Goal: Task Accomplishment & Management: Manage account settings

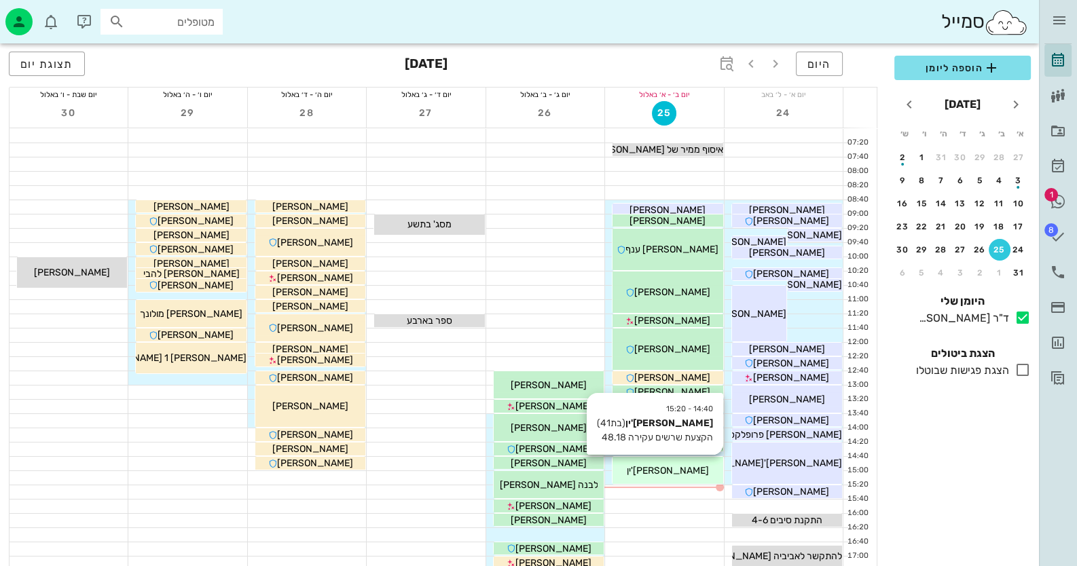
click at [665, 470] on span "[PERSON_NAME]'ין" at bounding box center [668, 471] width 82 height 12
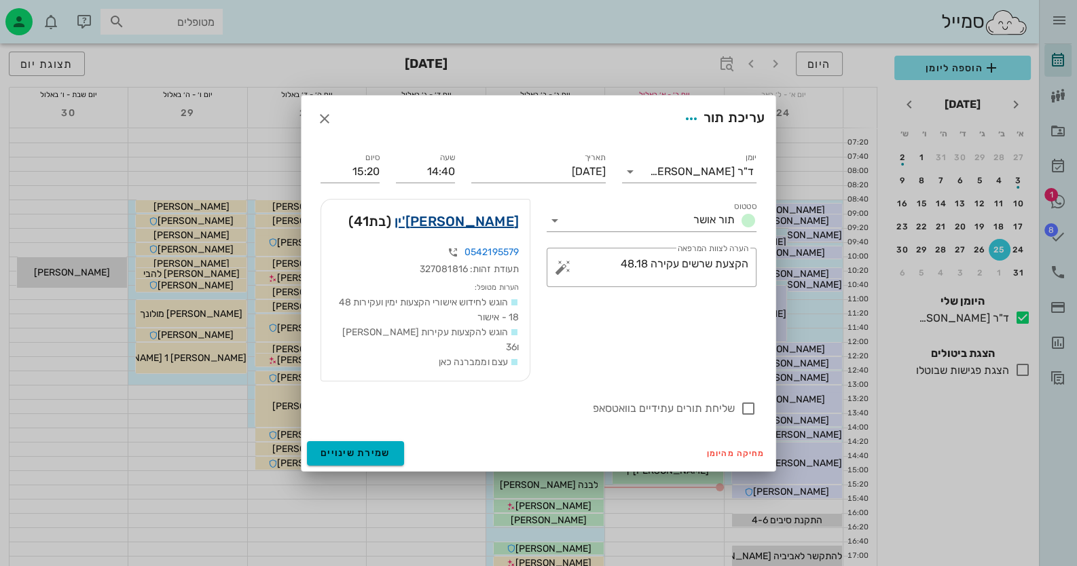
click at [492, 230] on link "[PERSON_NAME]'ין" at bounding box center [457, 221] width 124 height 22
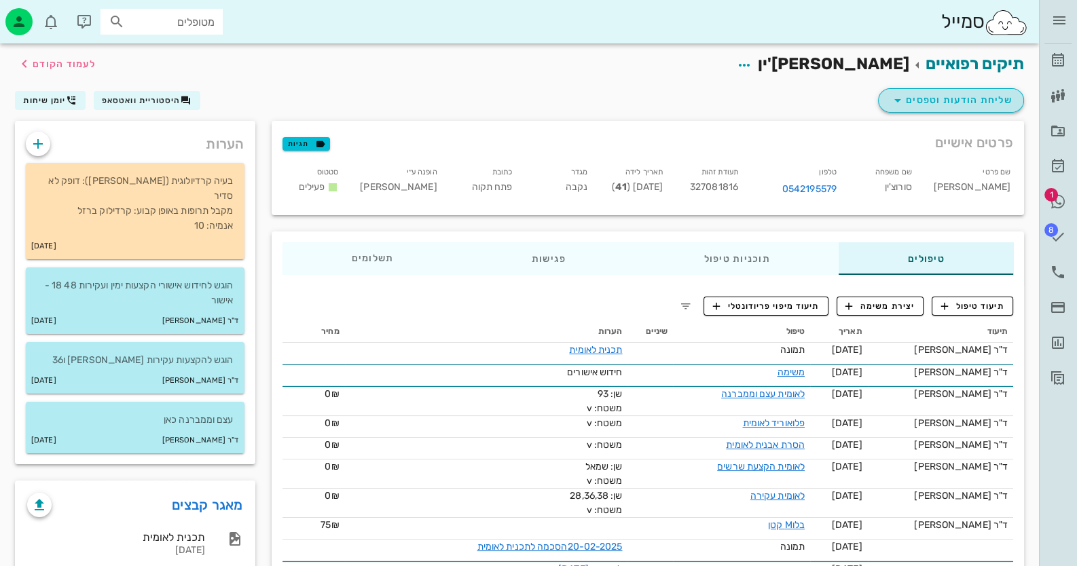
click at [954, 92] on span "שליחת הודעות וטפסים" at bounding box center [950, 100] width 123 height 16
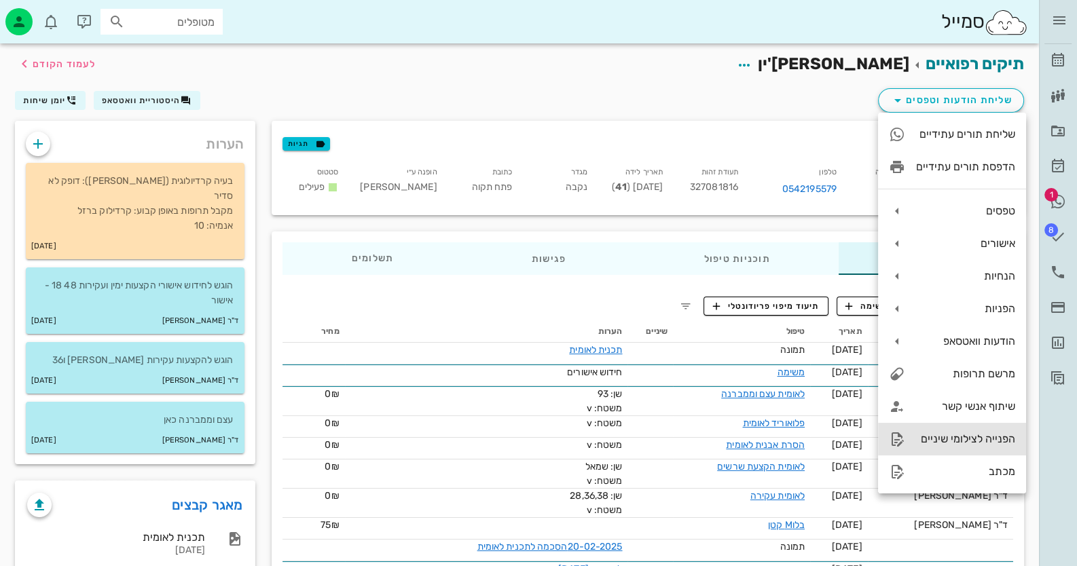
click at [983, 441] on div "הפנייה לצילומי שיניים" at bounding box center [965, 439] width 99 height 13
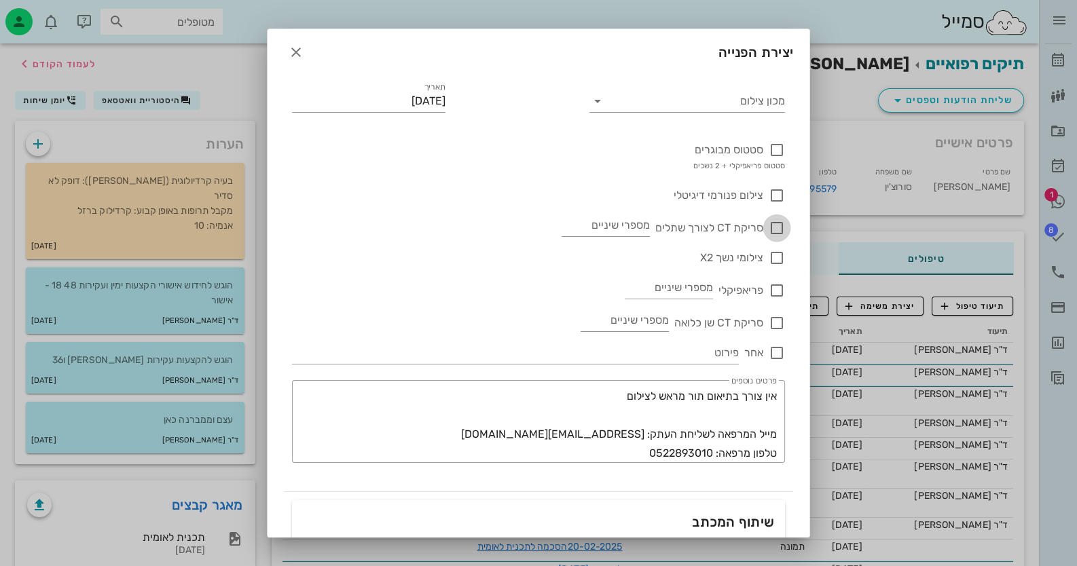
click at [774, 221] on div at bounding box center [776, 228] width 23 height 23
checkbox input "true"
click at [642, 224] on input "מספרי שיניים" at bounding box center [606, 226] width 88 height 22
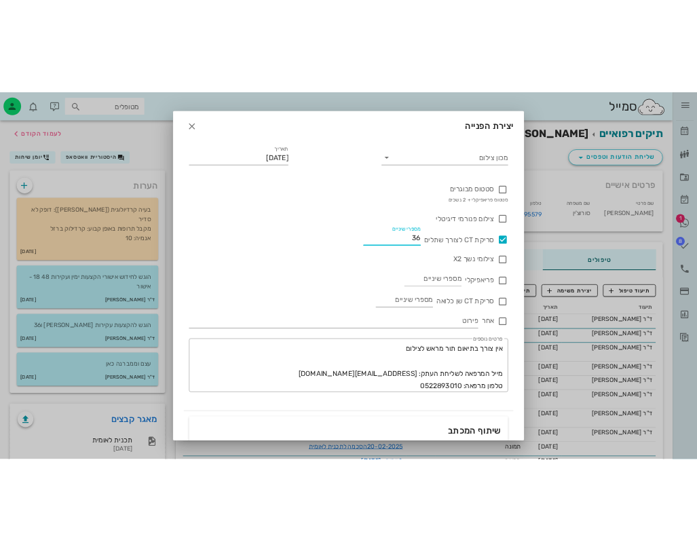
scroll to position [180, 0]
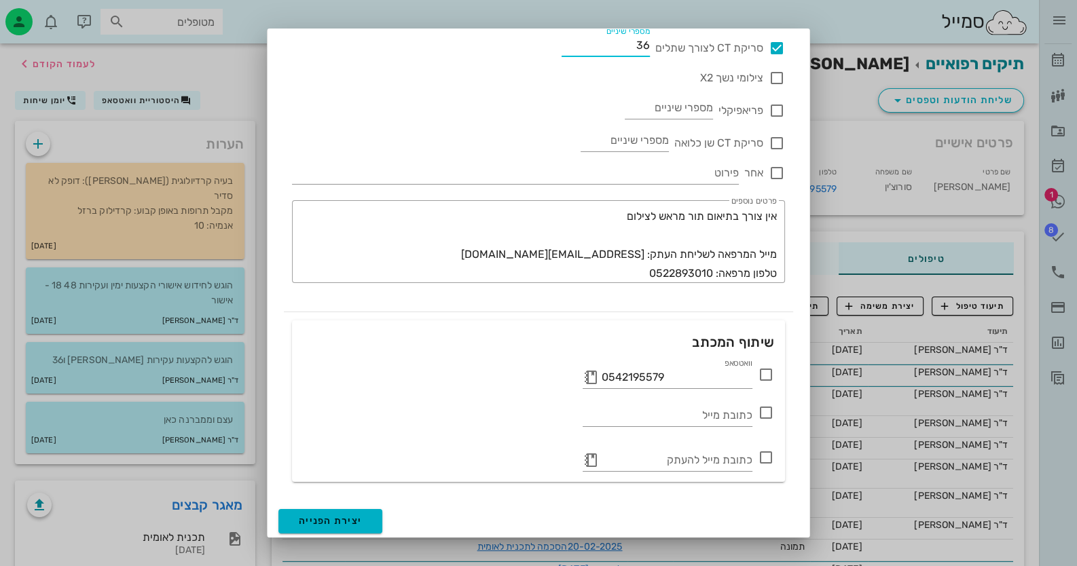
type input "36"
click at [343, 517] on span "יצירת הפנייה" at bounding box center [330, 521] width 63 height 12
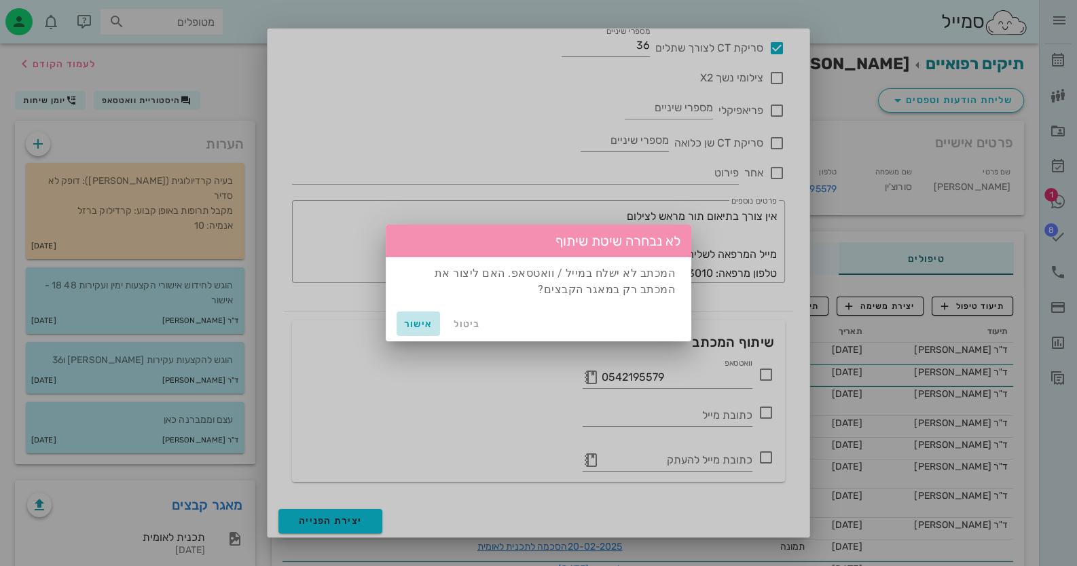
click at [415, 325] on span "אישור" at bounding box center [418, 324] width 33 height 12
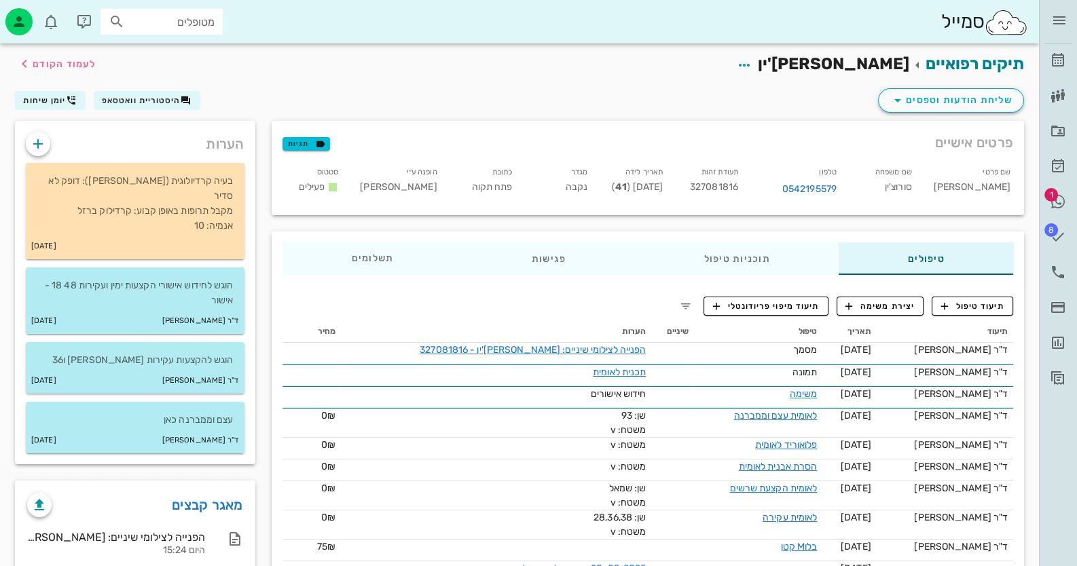
click at [718, 181] on span "327081816" at bounding box center [714, 187] width 48 height 12
copy span "327081816"
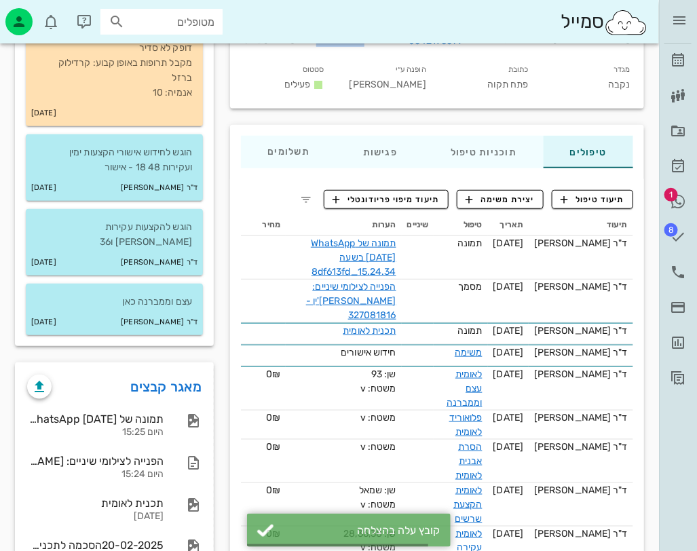
scroll to position [271, 0]
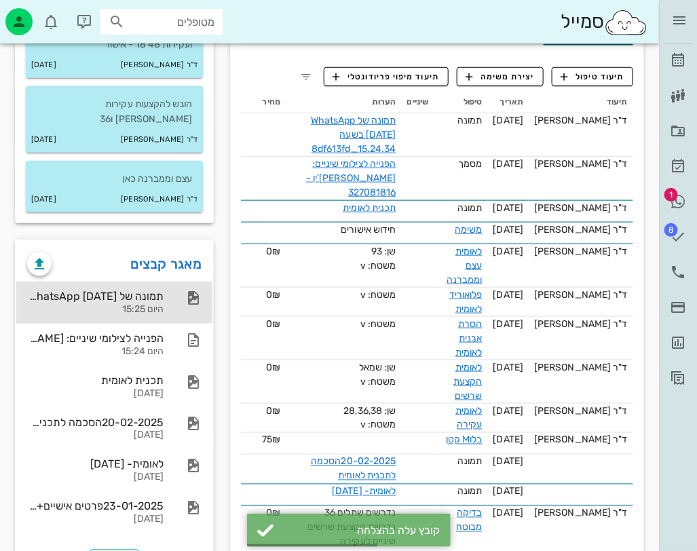
click at [171, 282] on div "תמונה של WhatsApp [DATE] בשעה 15.24.34_8df613fd היום 15:25" at bounding box center [114, 303] width 196 height 42
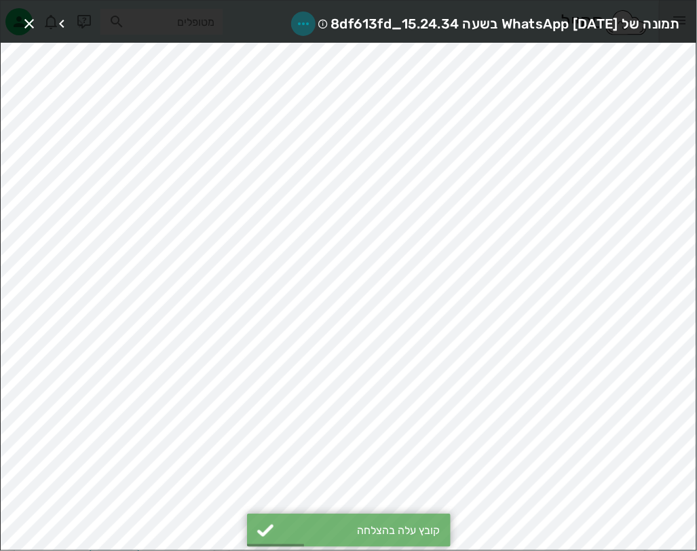
click at [291, 21] on span "button" at bounding box center [303, 24] width 24 height 16
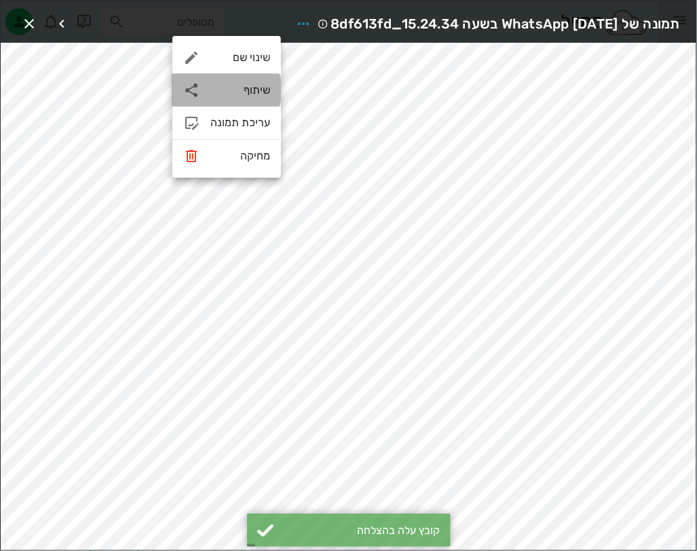
click at [272, 95] on div "שיתוף" at bounding box center [226, 90] width 109 height 33
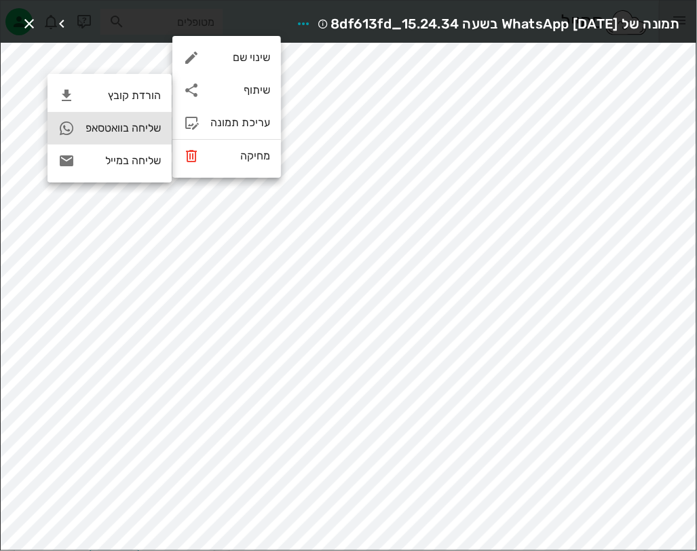
click at [166, 124] on div "שליחה בוואטסאפ" at bounding box center [110, 128] width 124 height 33
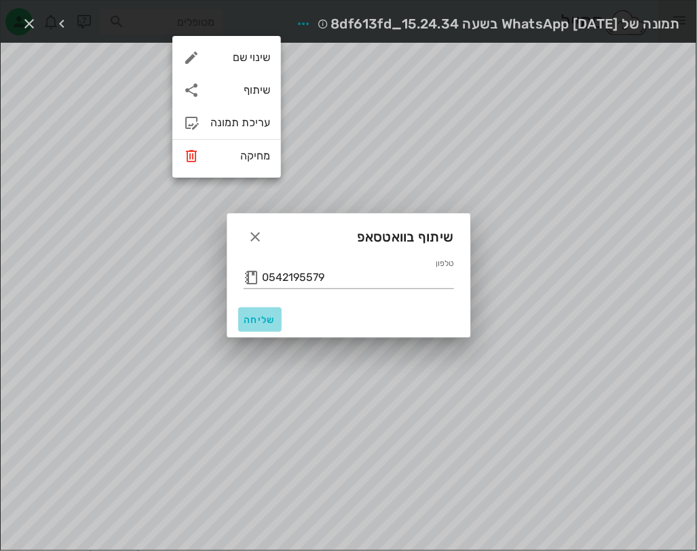
click at [267, 319] on span "שליחה" at bounding box center [260, 320] width 33 height 12
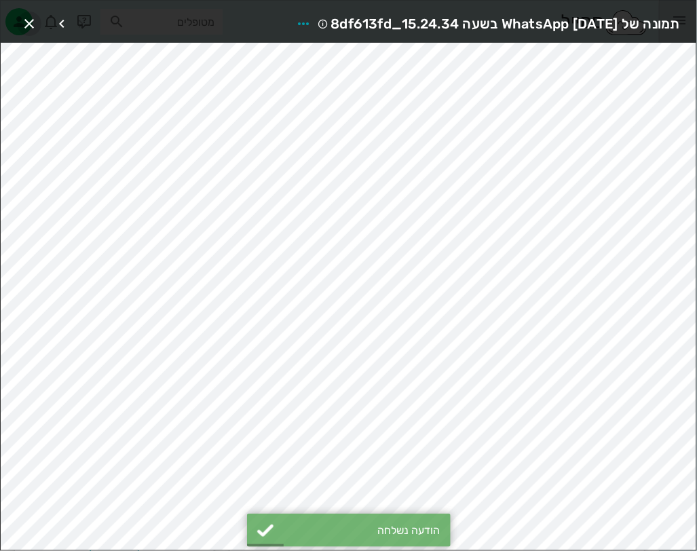
click at [37, 24] on span "button" at bounding box center [29, 24] width 24 height 16
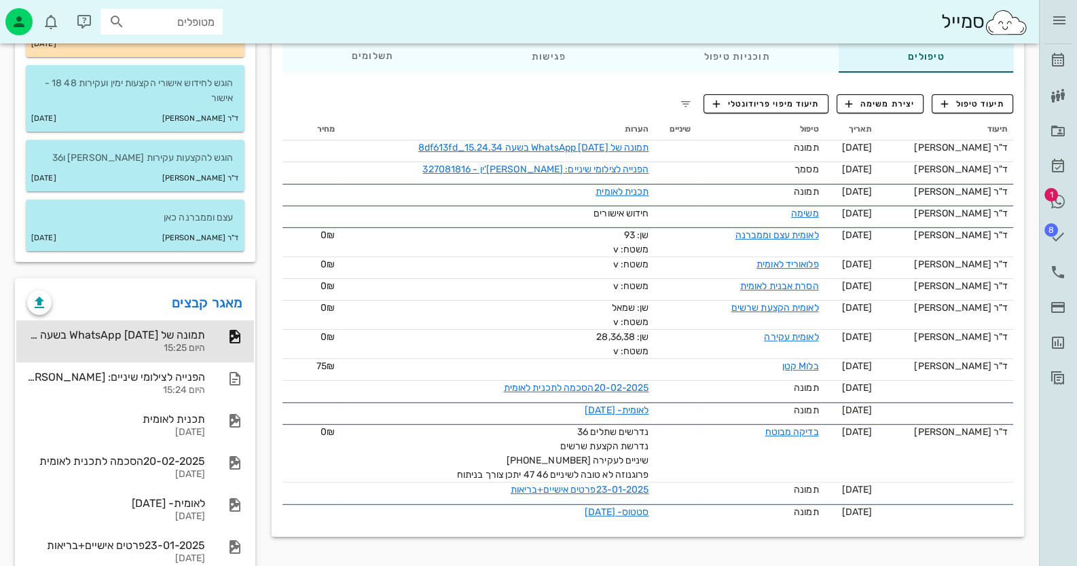
scroll to position [50, 0]
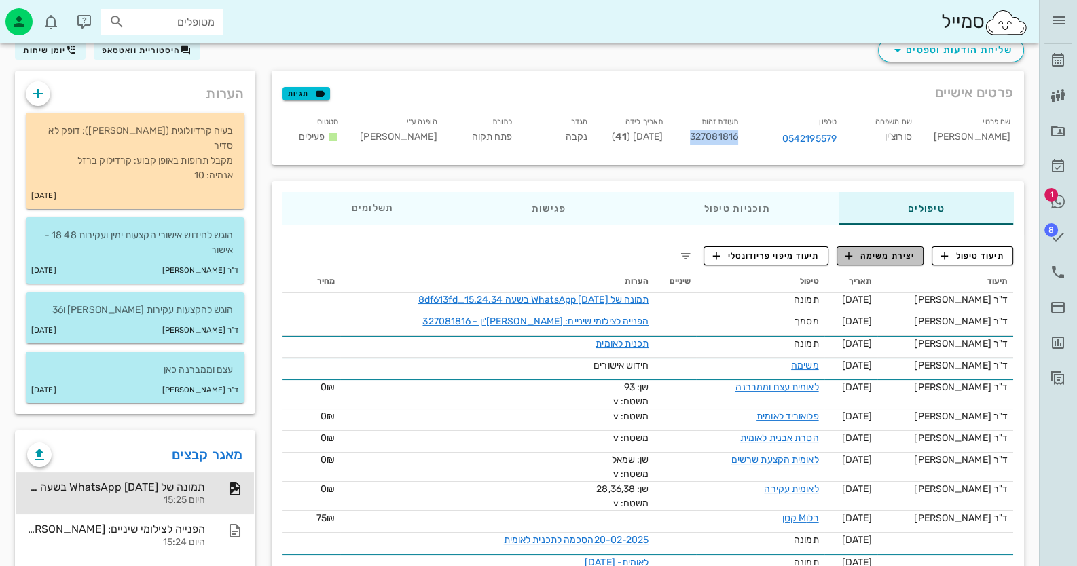
click at [894, 257] on span "יצירת משימה" at bounding box center [879, 256] width 69 height 12
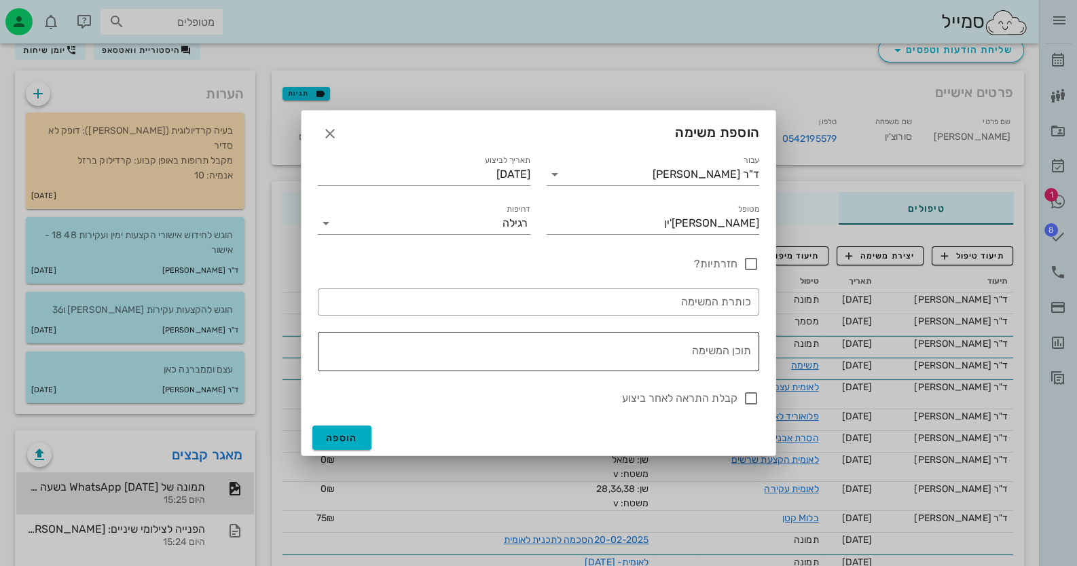
click at [702, 346] on div "תוכן המשימה" at bounding box center [535, 351] width 430 height 39
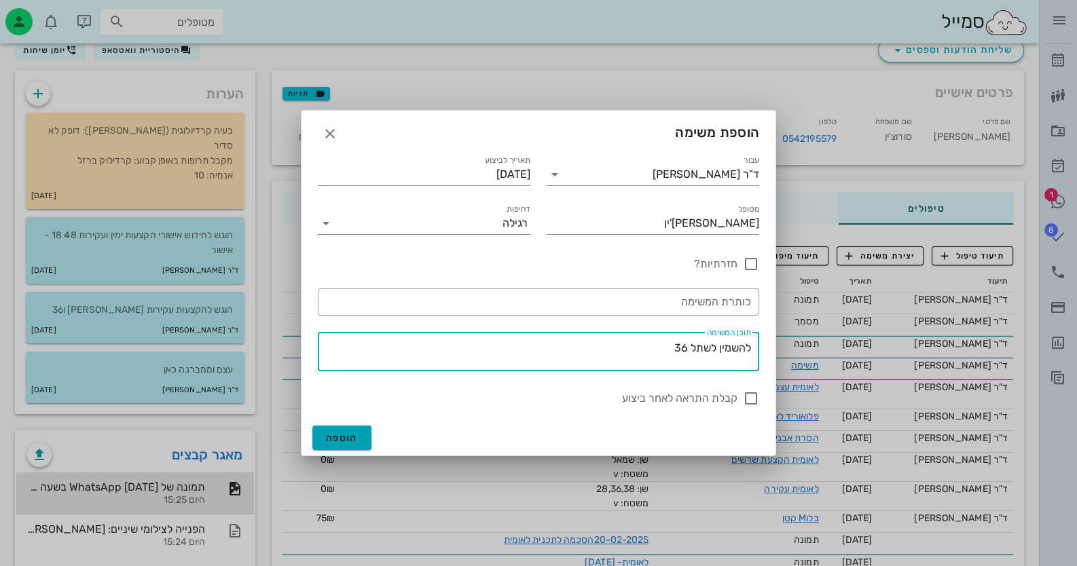
type textarea "להשמין לשתל 36"
click at [337, 445] on button "הוספה" at bounding box center [341, 438] width 59 height 24
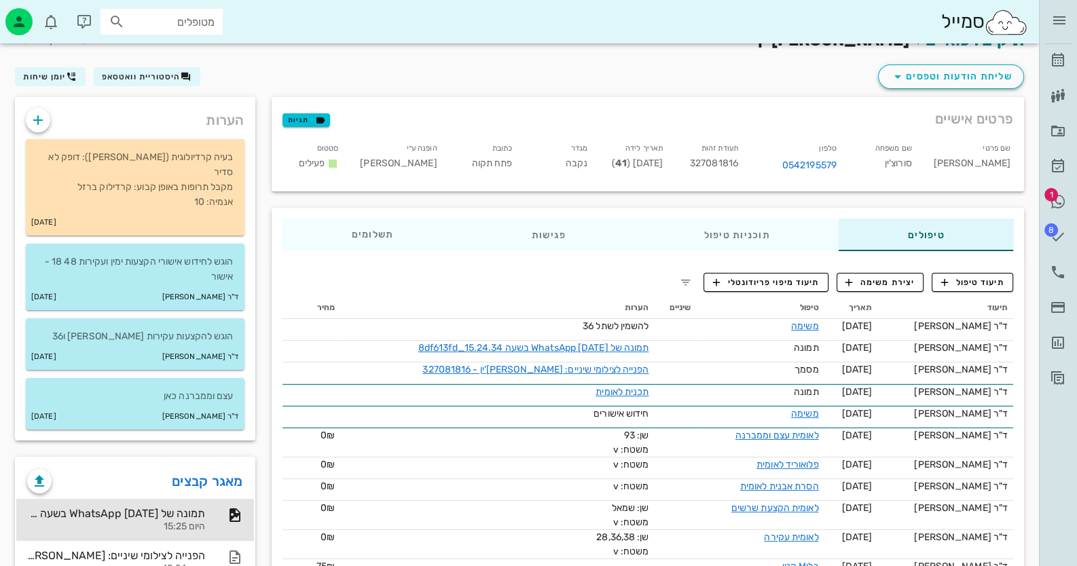
scroll to position [0, 0]
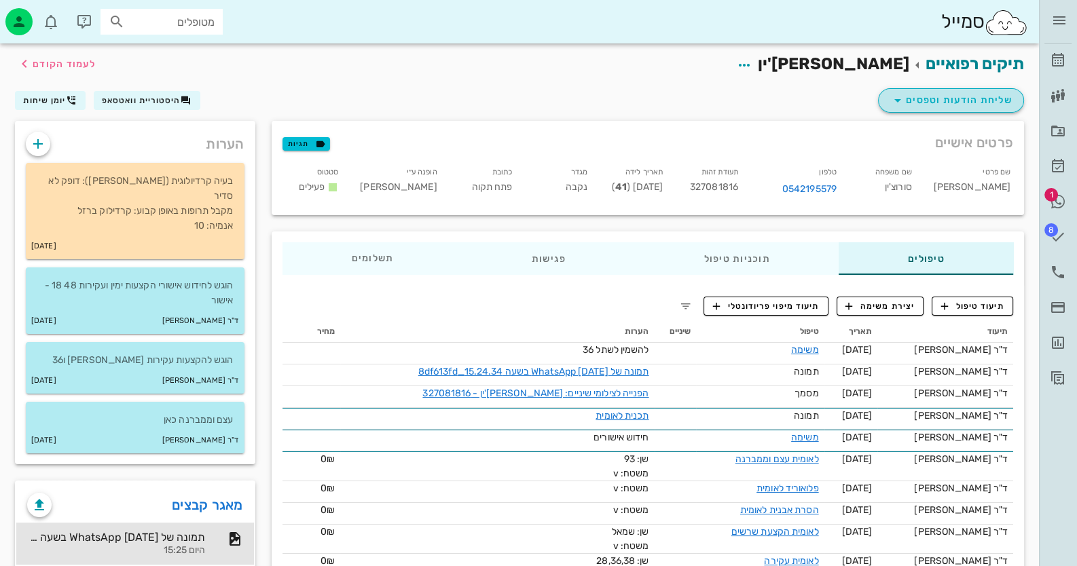
click at [981, 98] on span "שליחת הודעות וטפסים" at bounding box center [950, 100] width 123 height 16
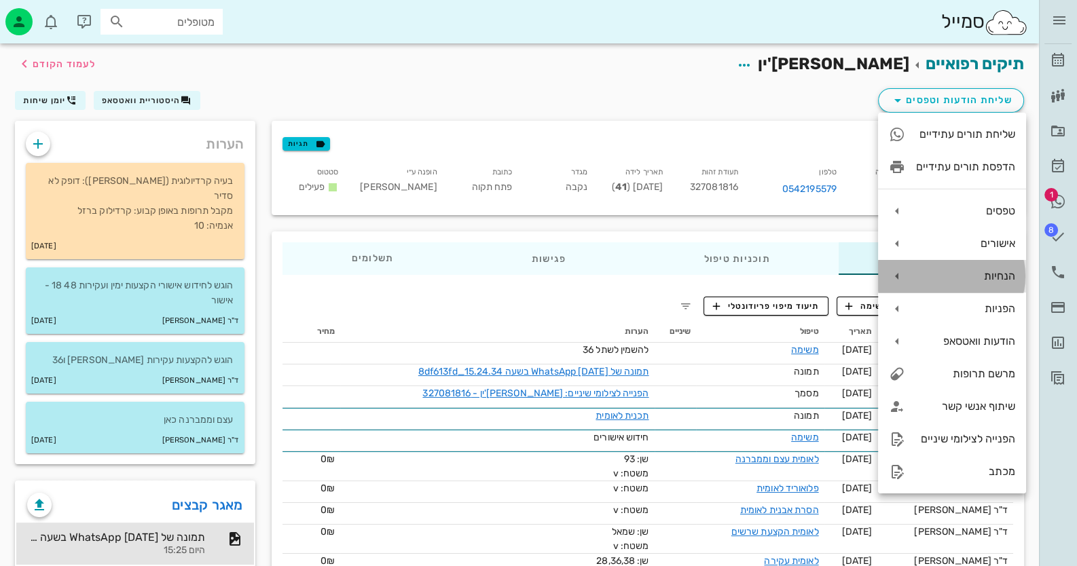
click at [976, 278] on div "הנחיות" at bounding box center [965, 276] width 99 height 13
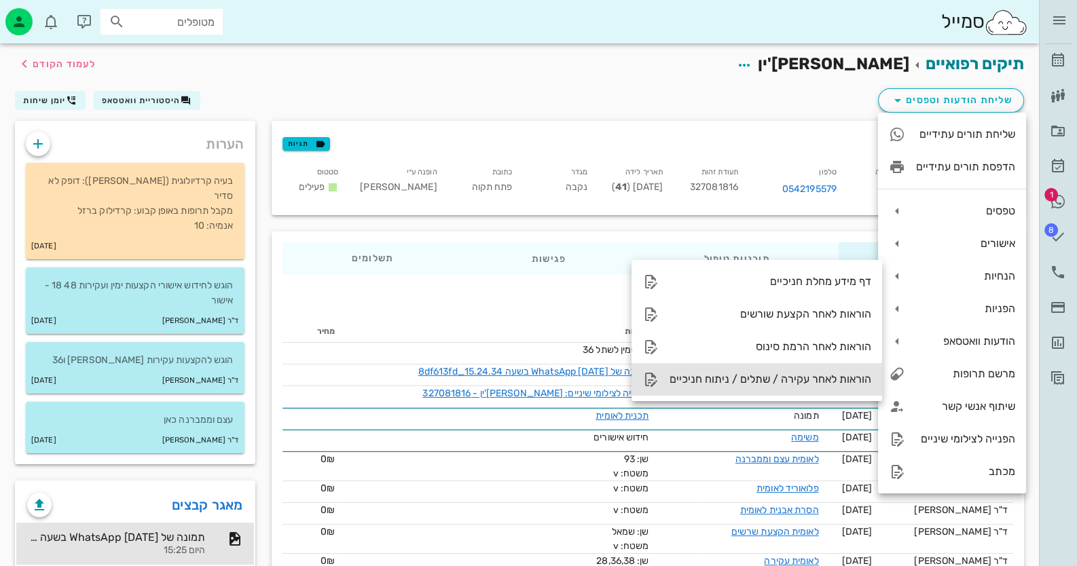
click at [837, 382] on div "הוראות לאחר עקירה / שתלים / ניתוח חניכיים" at bounding box center [770, 379] width 202 height 13
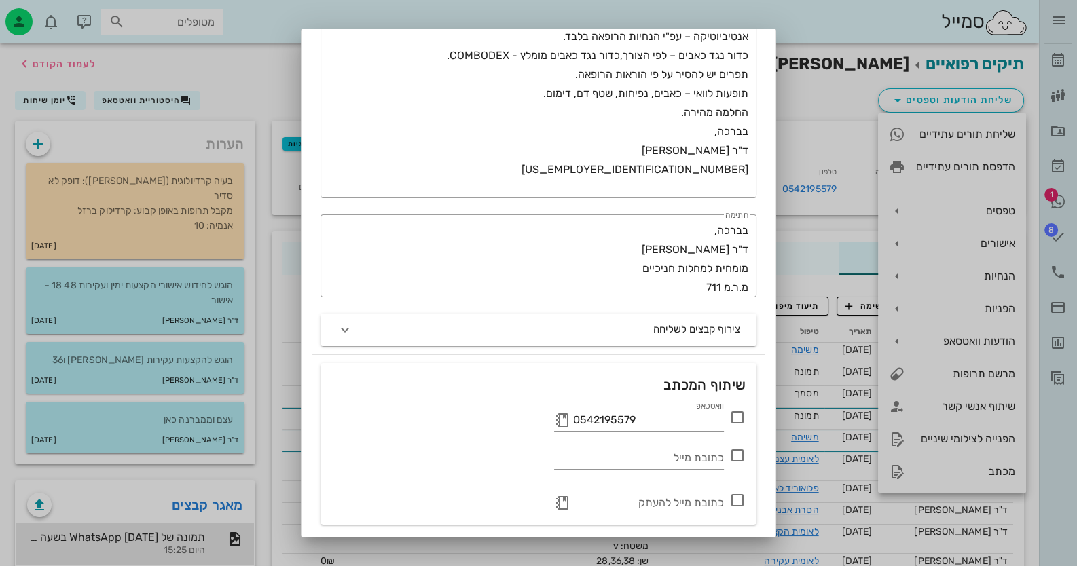
scroll to position [315, 0]
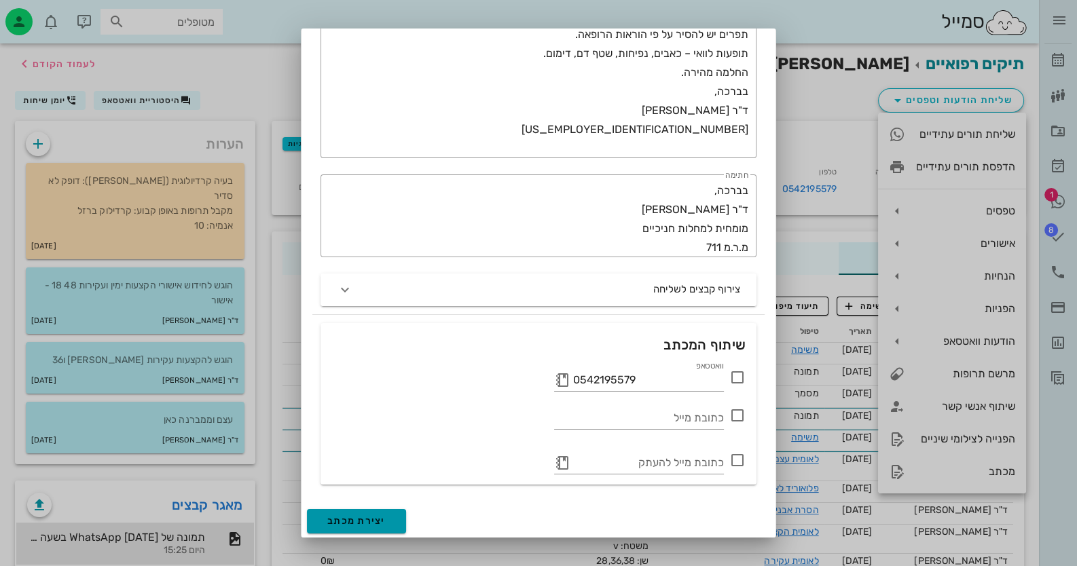
click at [341, 517] on span "יצירת מכתב" at bounding box center [356, 521] width 58 height 12
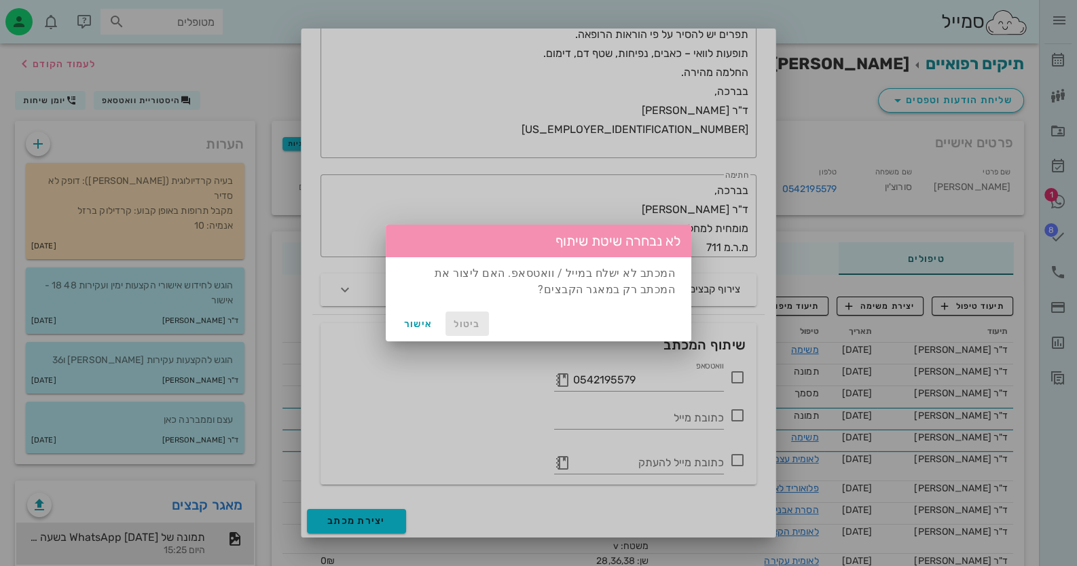
click at [483, 322] on button "ביטול" at bounding box center [466, 324] width 43 height 24
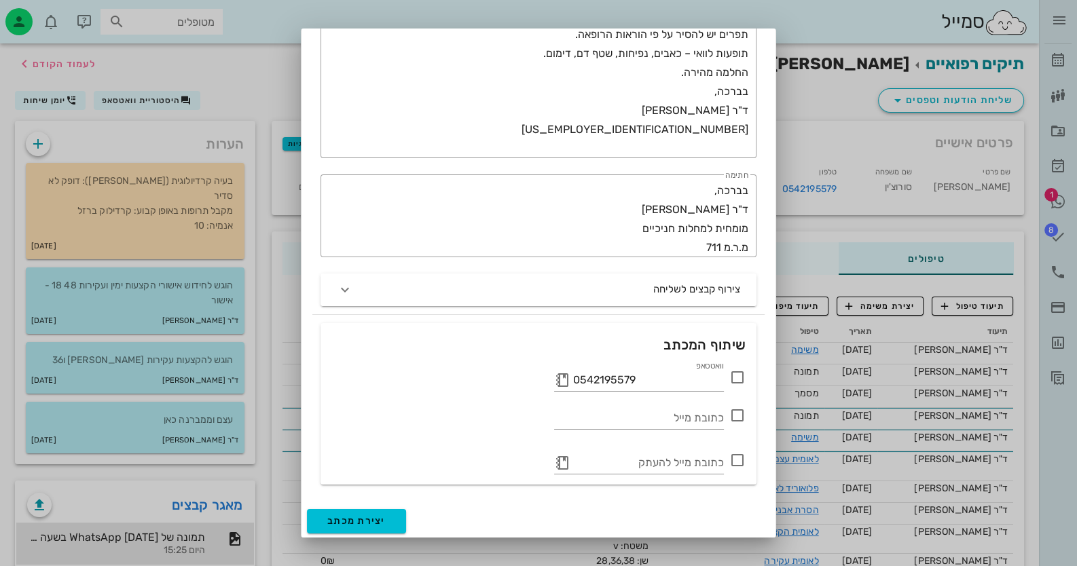
click at [277, 392] on div at bounding box center [538, 283] width 1077 height 566
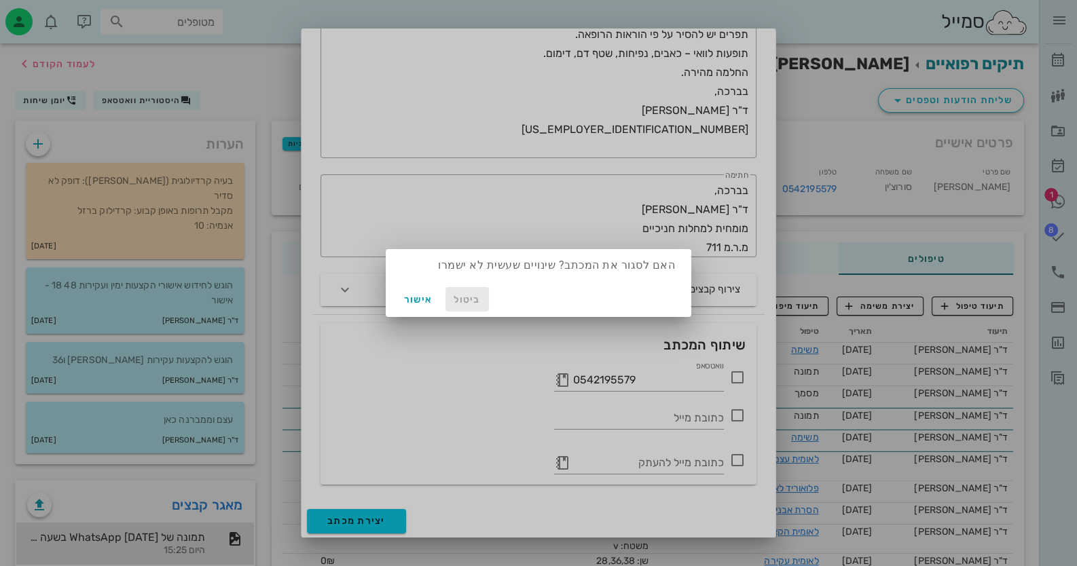
click at [469, 298] on span "ביטול" at bounding box center [467, 300] width 33 height 12
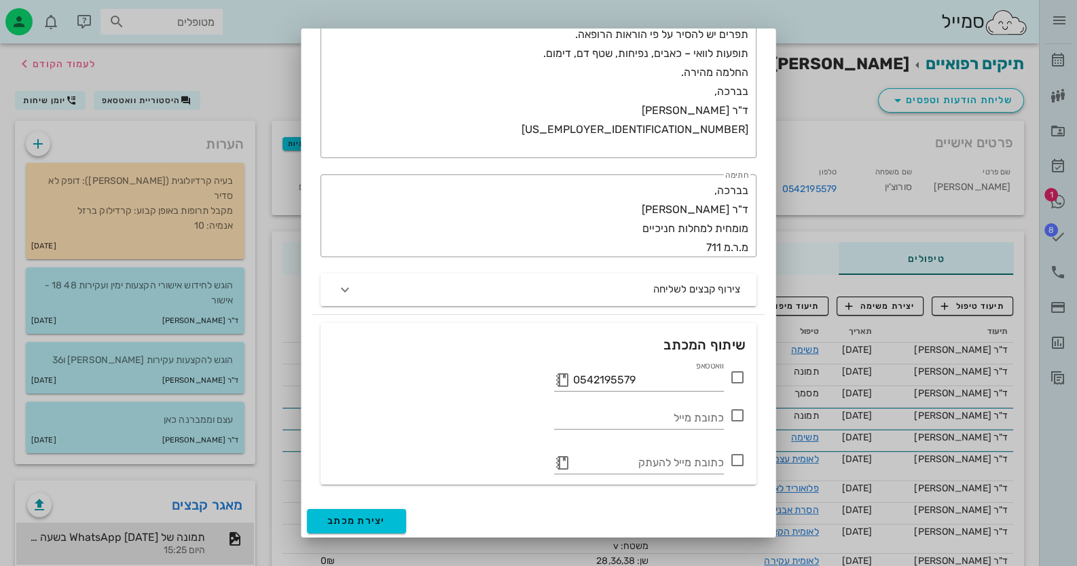
click at [294, 435] on div at bounding box center [538, 283] width 1077 height 566
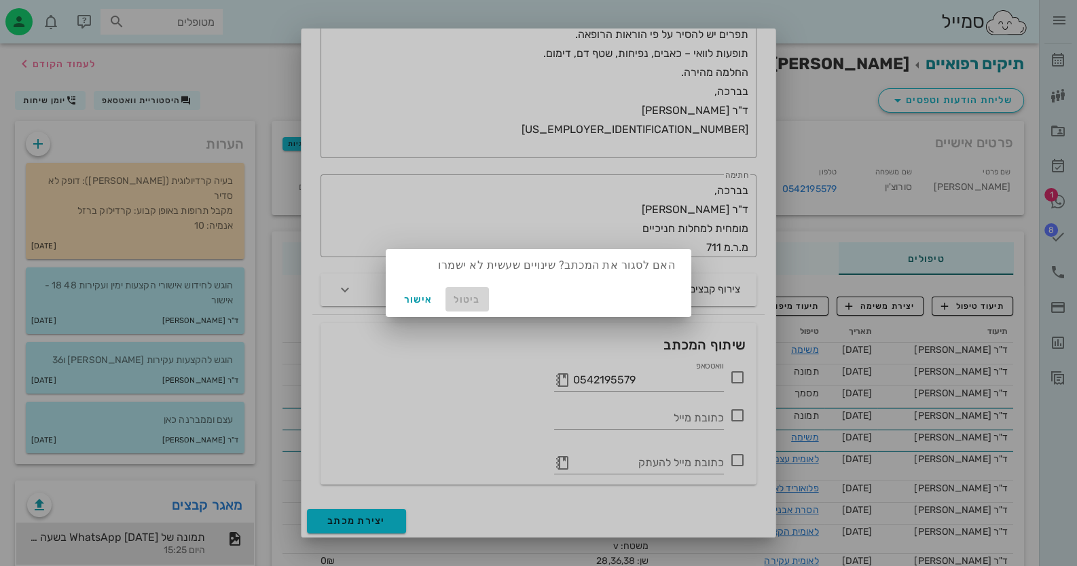
click at [454, 291] on button "ביטול" at bounding box center [466, 299] width 43 height 24
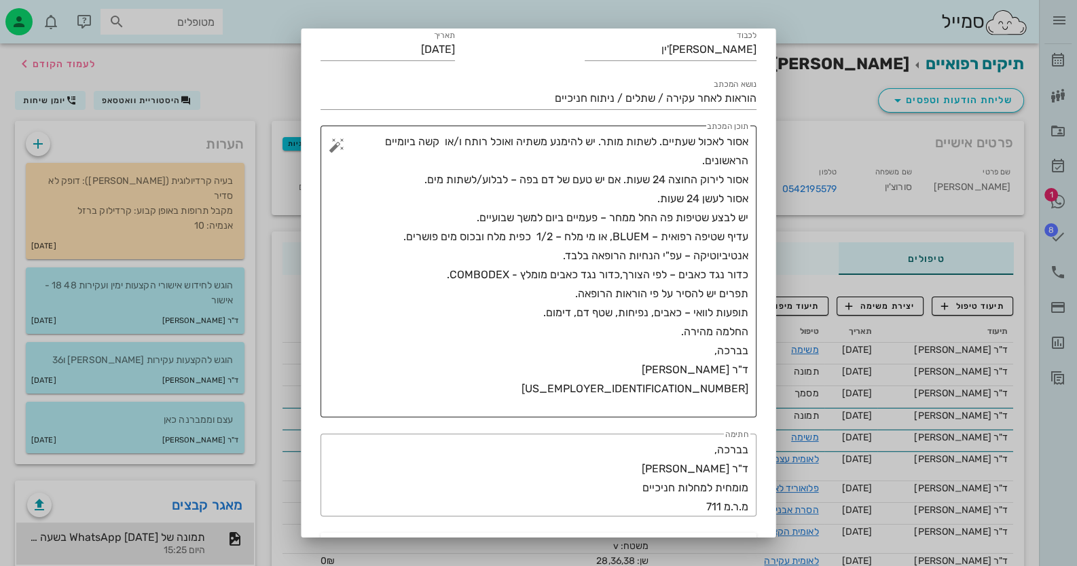
scroll to position [0, 0]
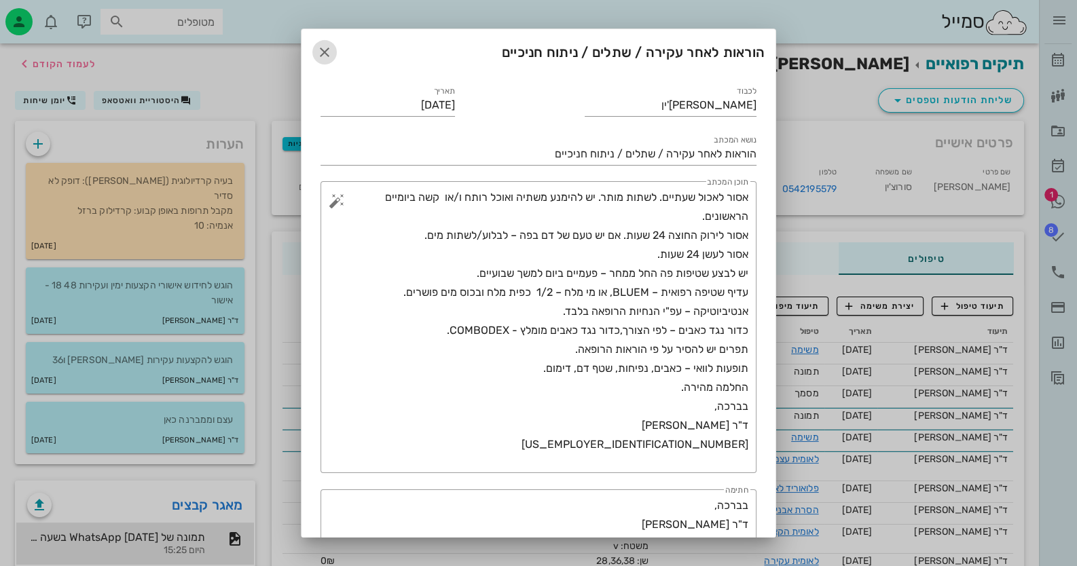
click at [329, 47] on icon "button" at bounding box center [324, 52] width 16 height 16
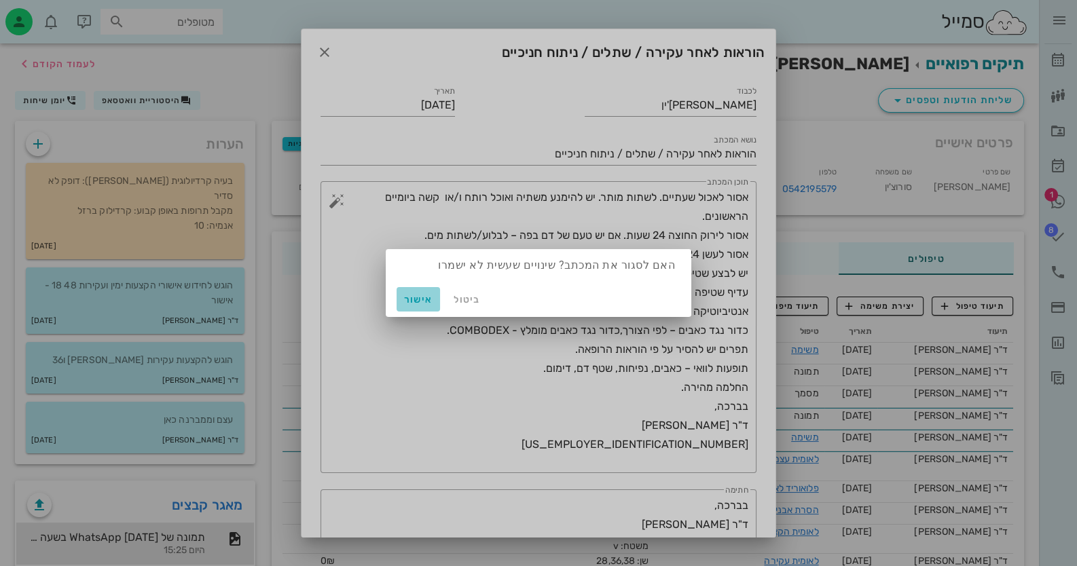
click at [416, 301] on span "אישור" at bounding box center [418, 300] width 33 height 12
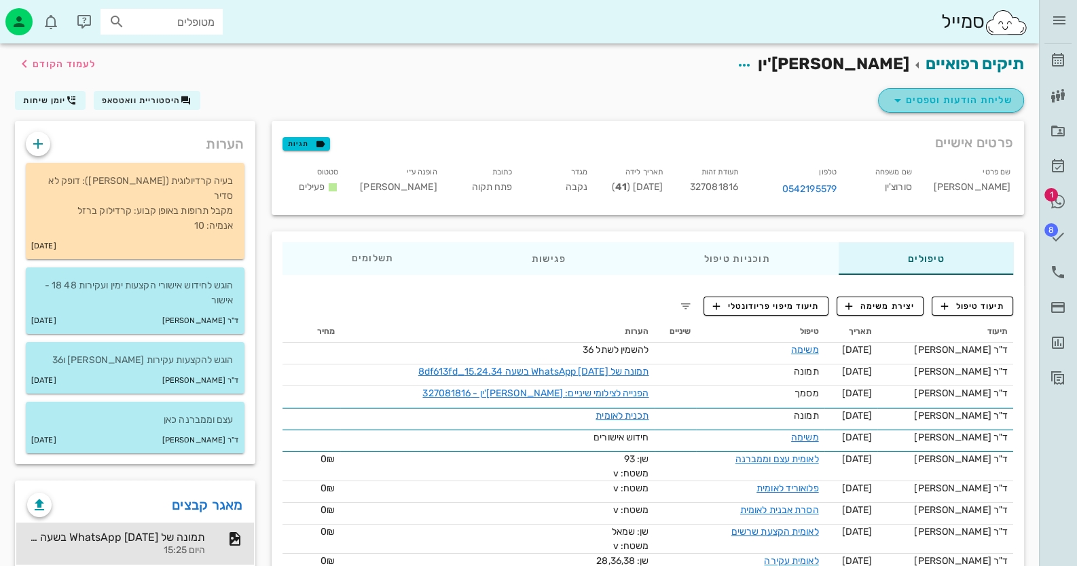
click at [991, 99] on span "שליחת הודעות וטפסים" at bounding box center [950, 100] width 123 height 16
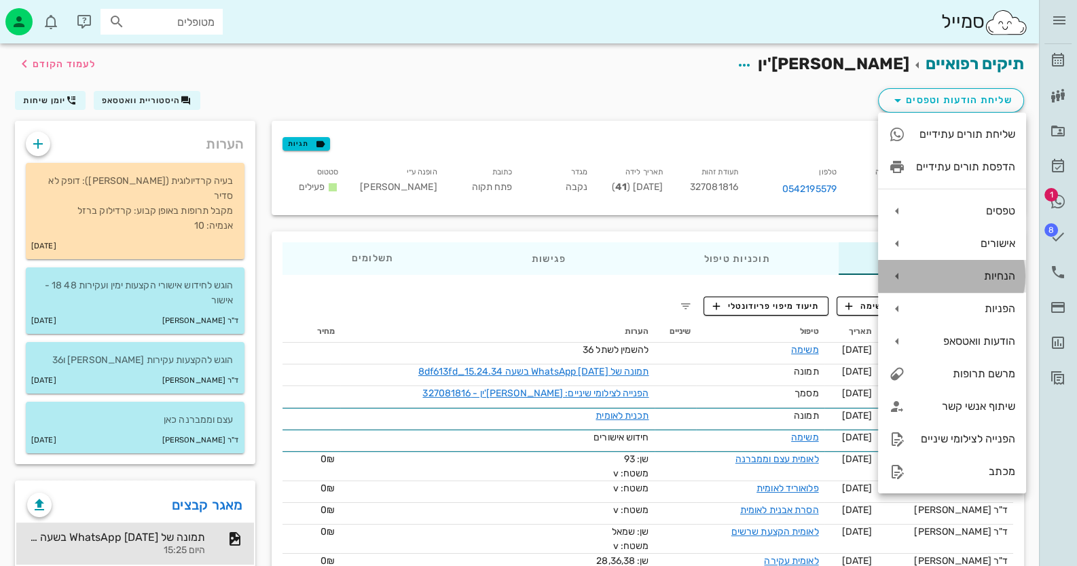
click at [996, 274] on div "הנחיות" at bounding box center [965, 276] width 99 height 13
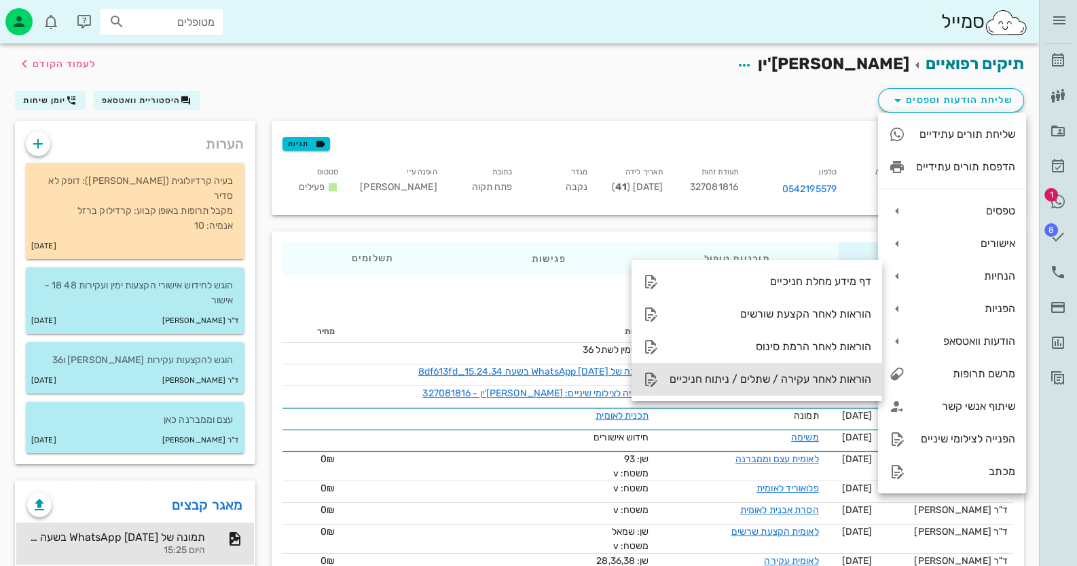
click at [828, 383] on div "הוראות לאחר עקירה / שתלים / ניתוח חניכיים" at bounding box center [770, 379] width 202 height 13
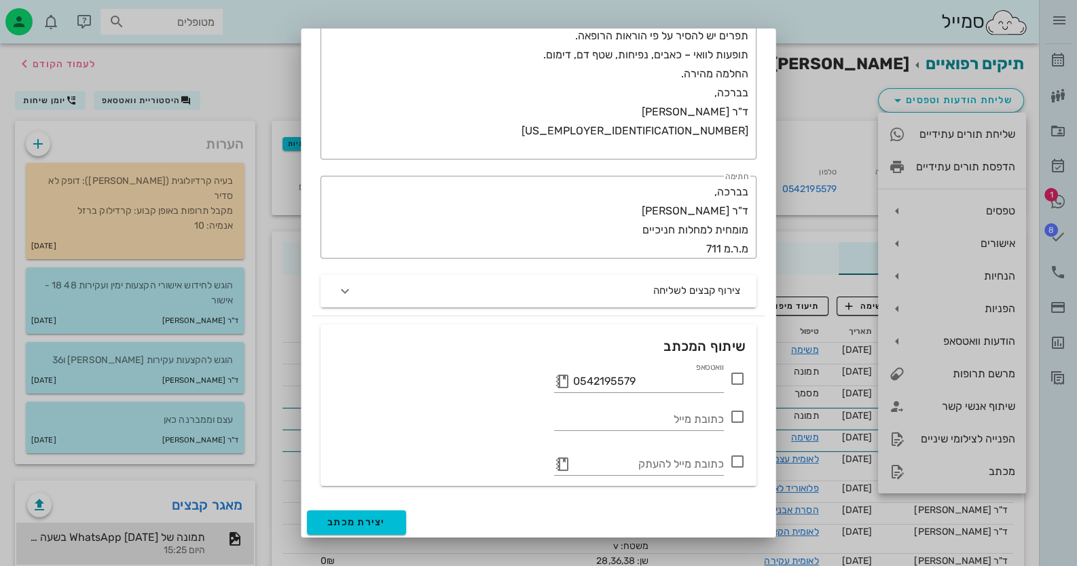
scroll to position [315, 0]
click at [741, 373] on icon at bounding box center [737, 377] width 16 height 16
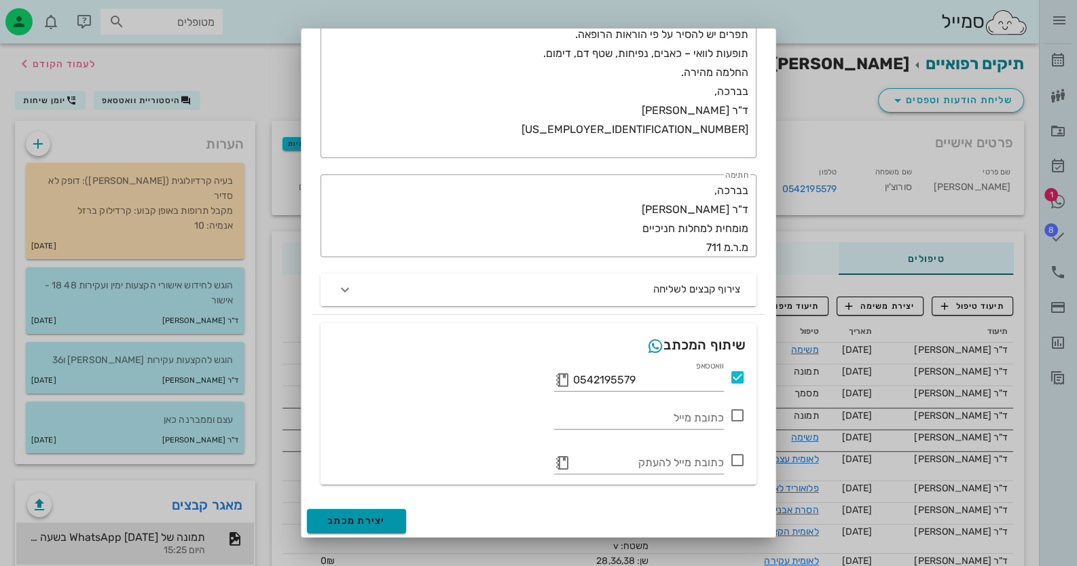
click at [376, 511] on button "יצירת מכתב" at bounding box center [356, 521] width 99 height 24
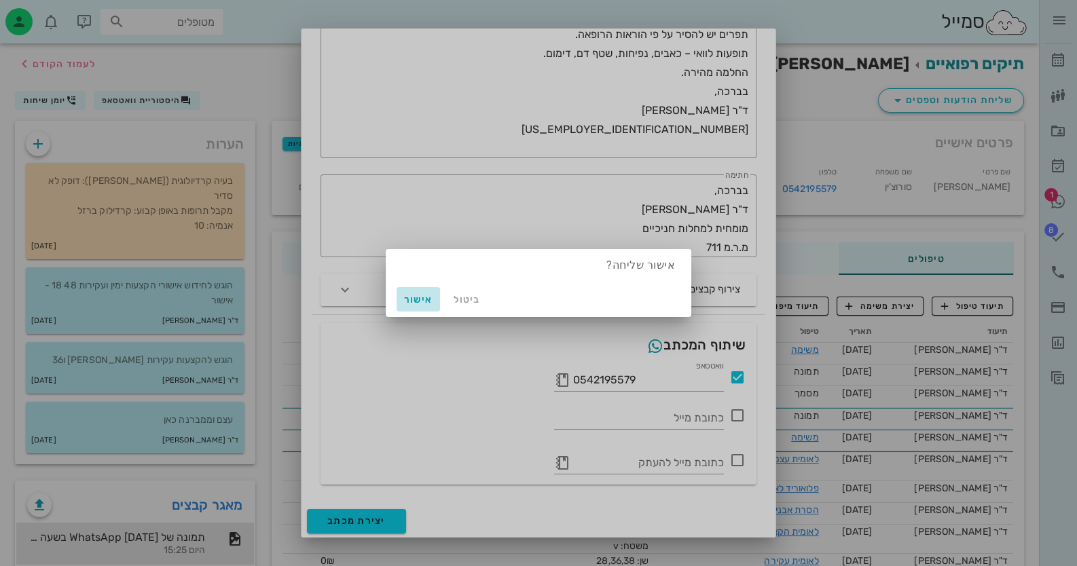
click at [407, 301] on span "אישור" at bounding box center [418, 300] width 33 height 12
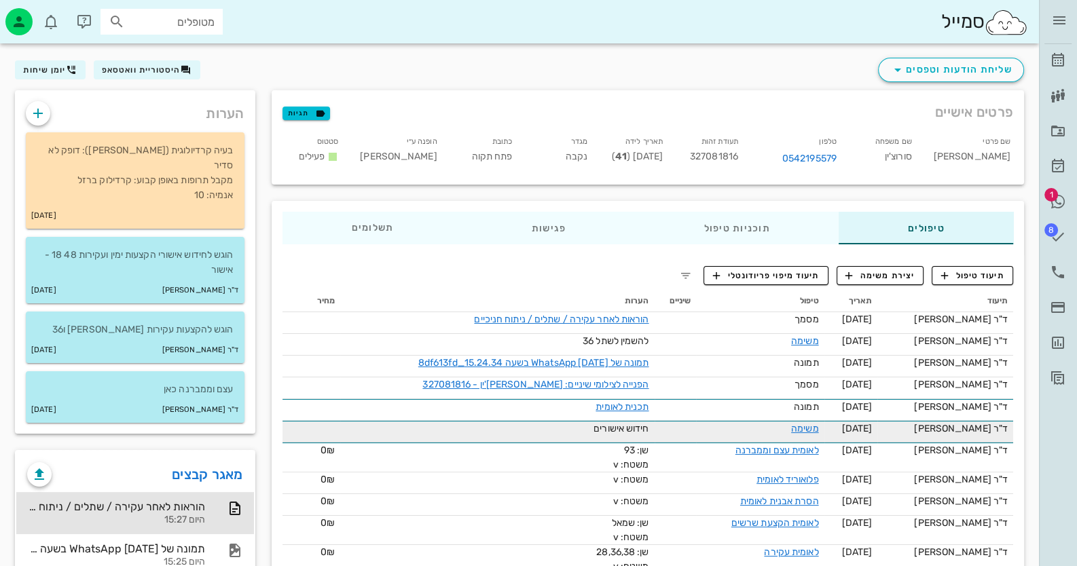
scroll to position [0, 0]
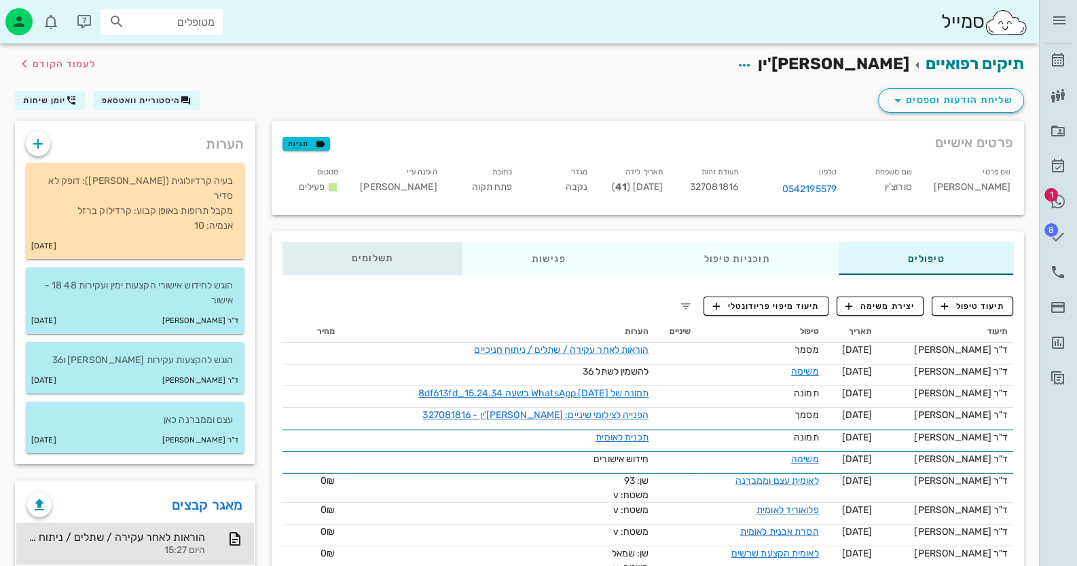
click at [370, 249] on div "תשלומים 0₪" at bounding box center [372, 258] width 180 height 33
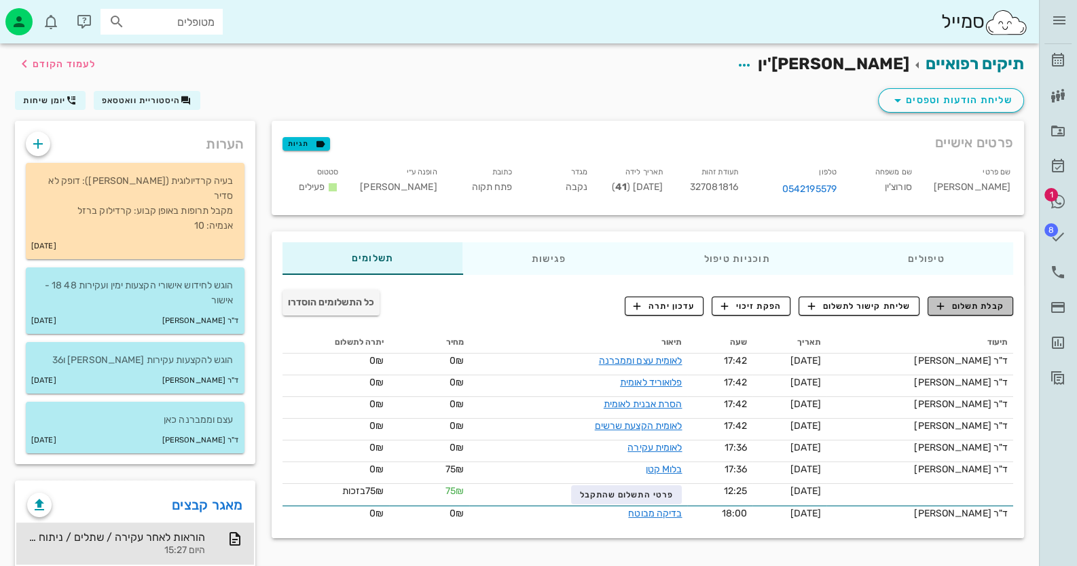
click at [974, 307] on span "קבלת תשלום" at bounding box center [970, 306] width 67 height 12
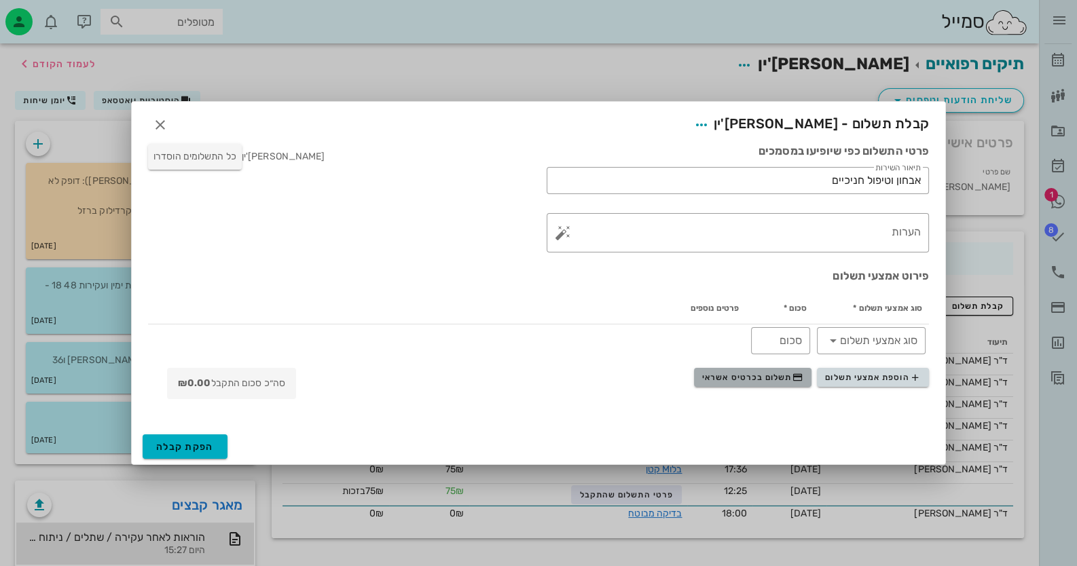
click at [781, 374] on span "תשלום בכרטיס אשראי" at bounding box center [752, 377] width 100 height 11
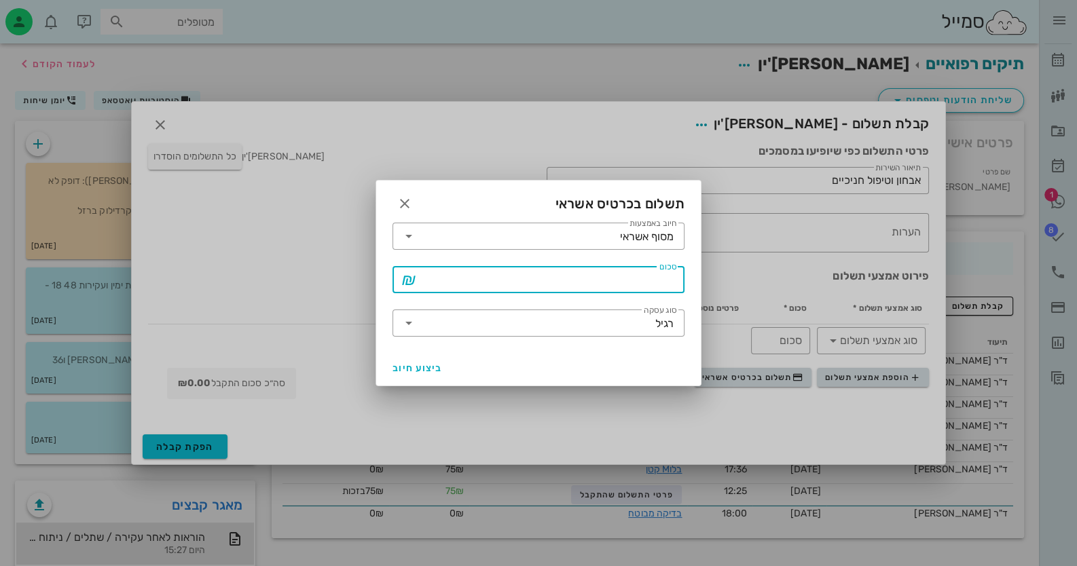
click at [667, 284] on input "סכום" at bounding box center [548, 280] width 257 height 22
type input "100"
click at [407, 375] on button "ביצוע חיוב" at bounding box center [417, 368] width 61 height 24
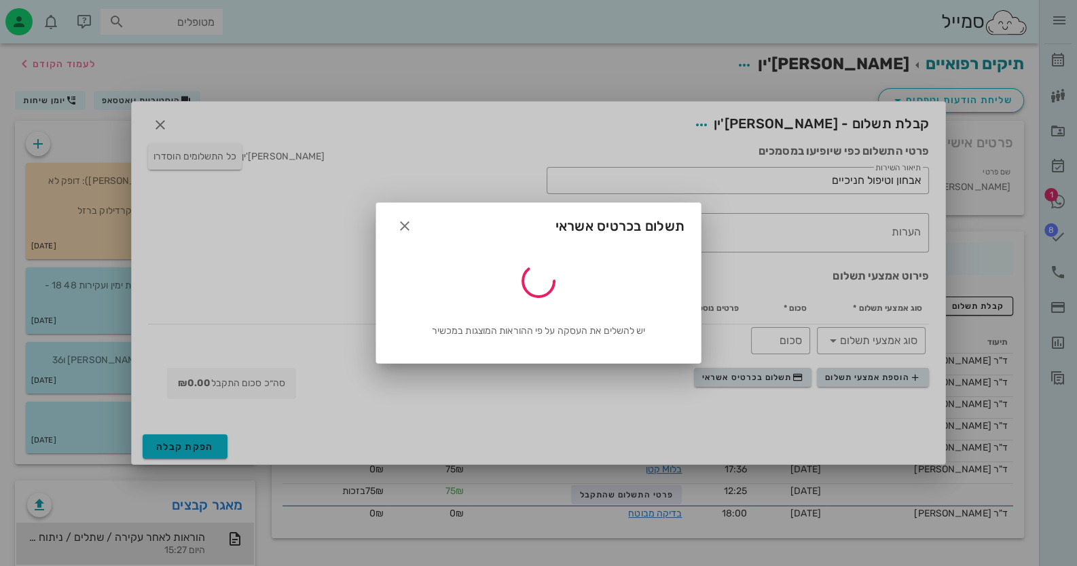
type input "100"
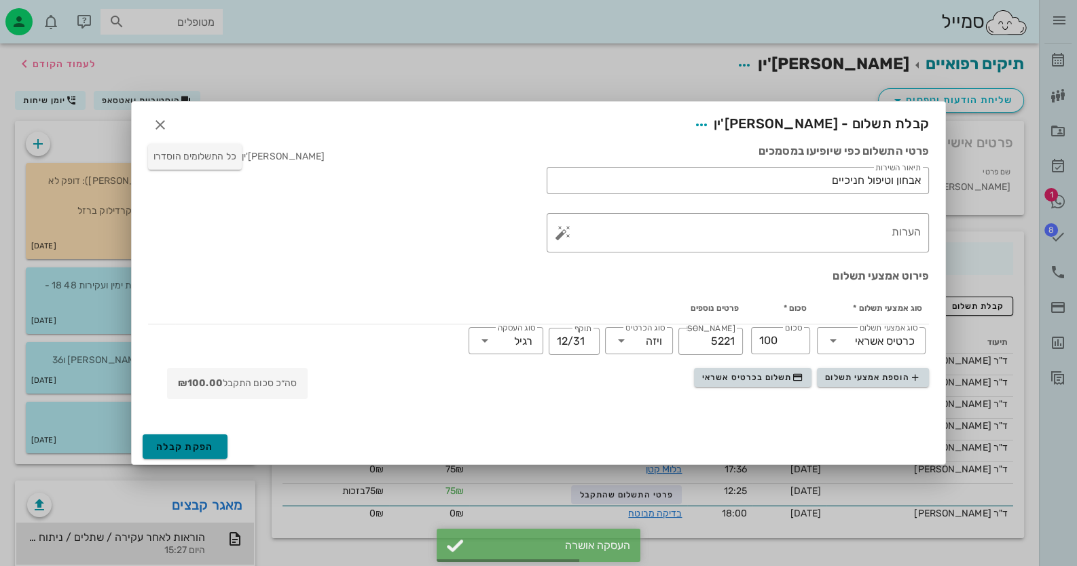
click at [192, 454] on button "הפקת קבלה" at bounding box center [185, 447] width 85 height 24
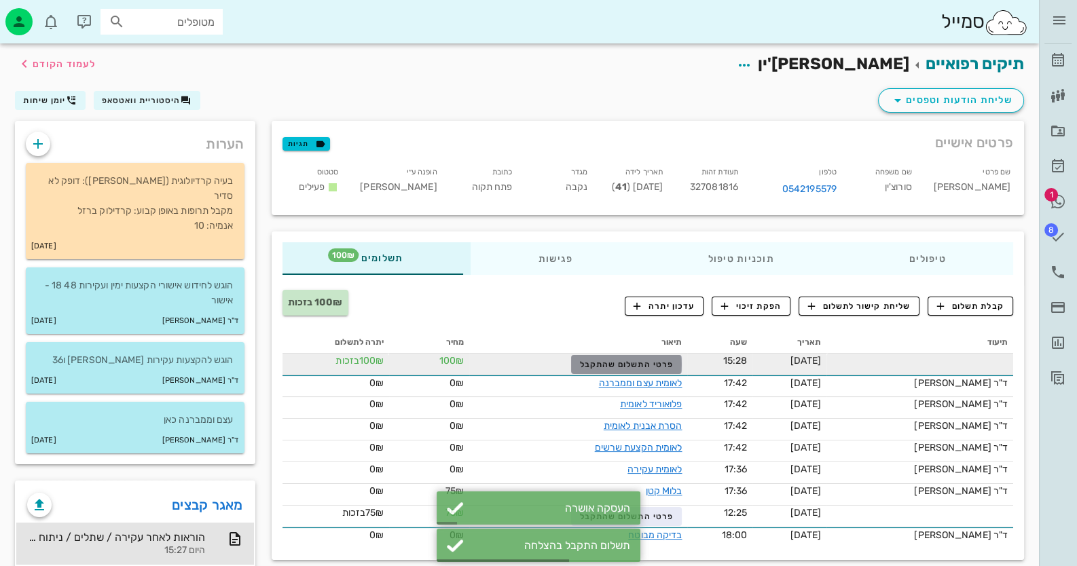
click at [646, 362] on span "פרטי התשלום שהתקבל" at bounding box center [627, 365] width 94 height 10
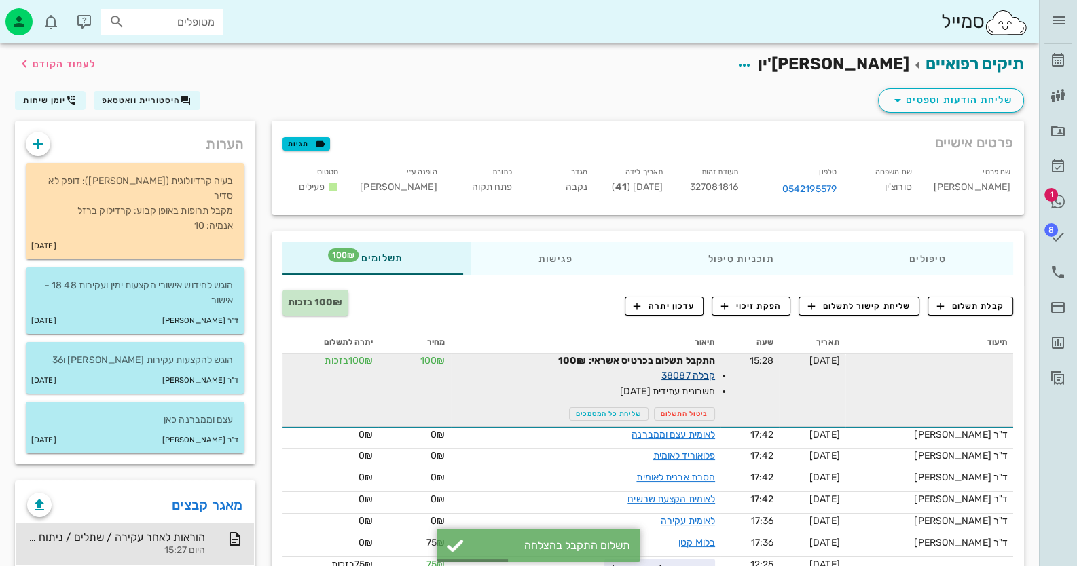
click at [715, 373] on link "קבלה 38087" at bounding box center [688, 376] width 54 height 12
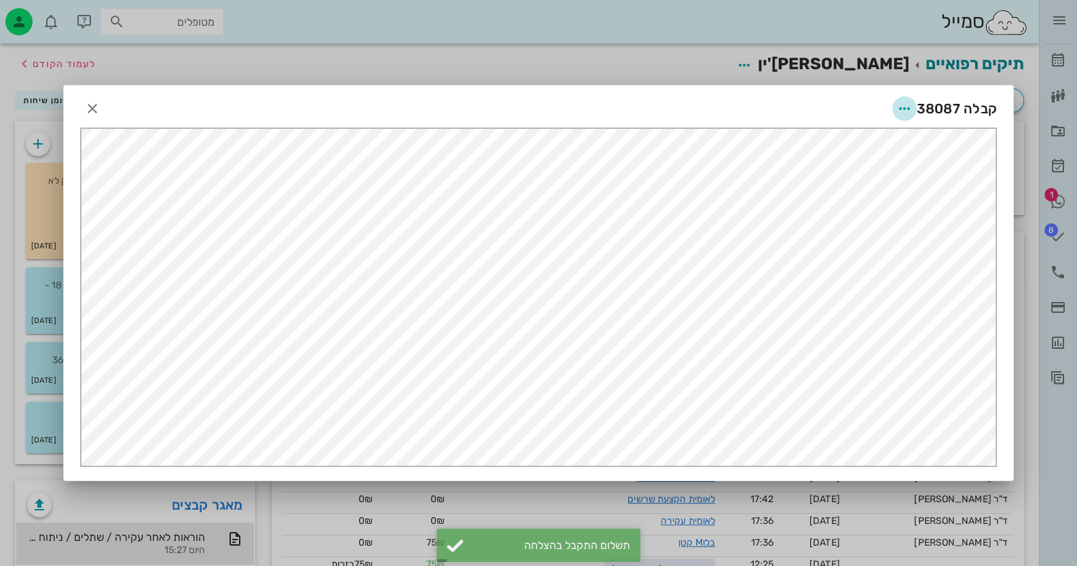
click at [899, 113] on icon "button" at bounding box center [904, 108] width 16 height 16
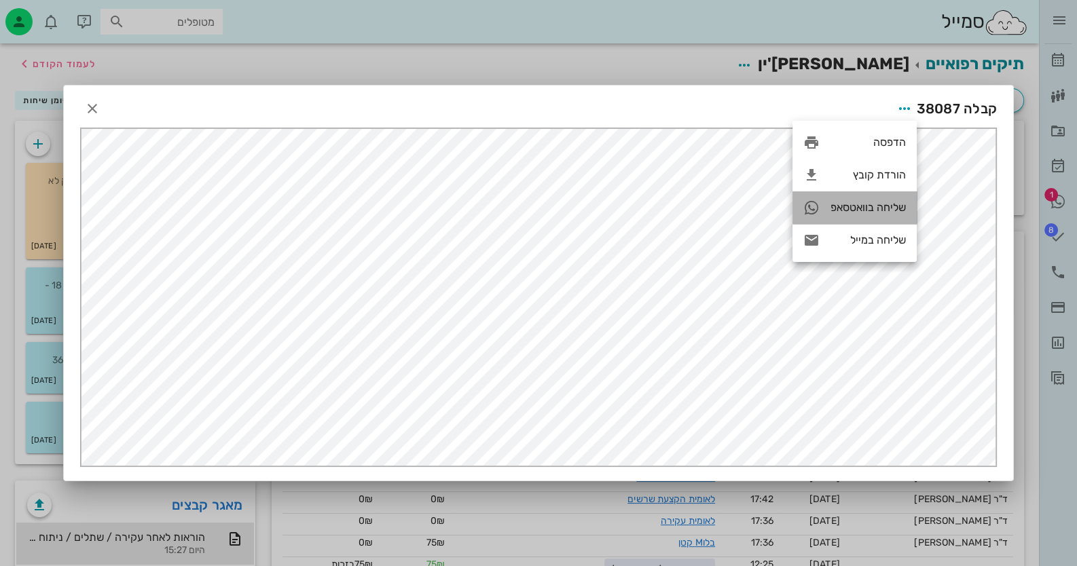
click at [889, 210] on div "שליחה בוואטסאפ" at bounding box center [867, 207] width 75 height 13
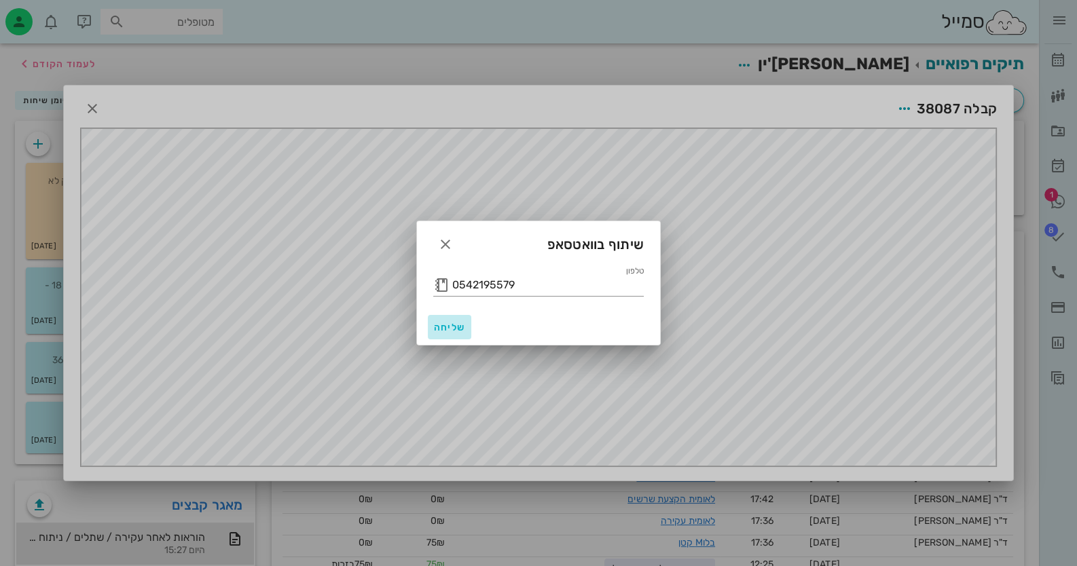
click at [454, 327] on span "שליחה" at bounding box center [449, 328] width 33 height 12
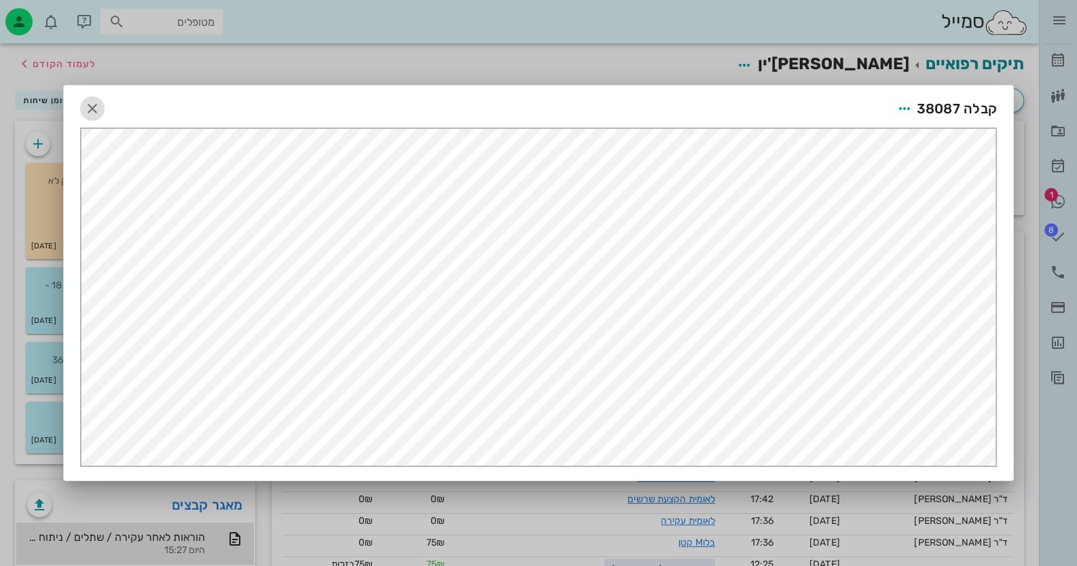
click at [89, 98] on button "button" at bounding box center [92, 108] width 24 height 24
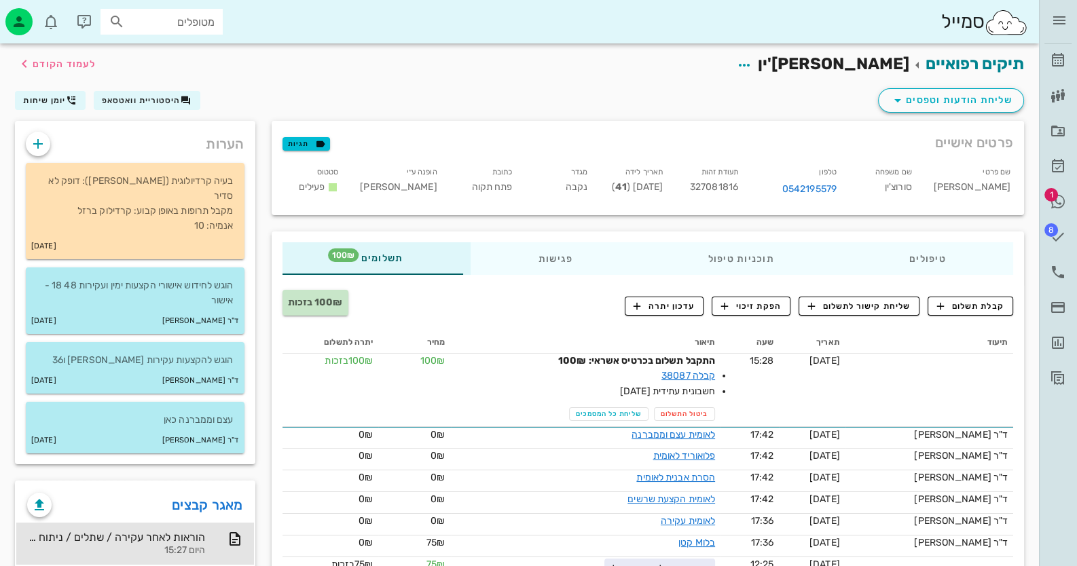
click at [1073, 55] on div "ד״ר [PERSON_NAME] רשימת המתנה תיקים רפואיים אישורי הגעה 1 היסטוריית וואטסאפ 8 מ…" at bounding box center [1058, 197] width 38 height 395
click at [1053, 56] on icon at bounding box center [1058, 60] width 16 height 16
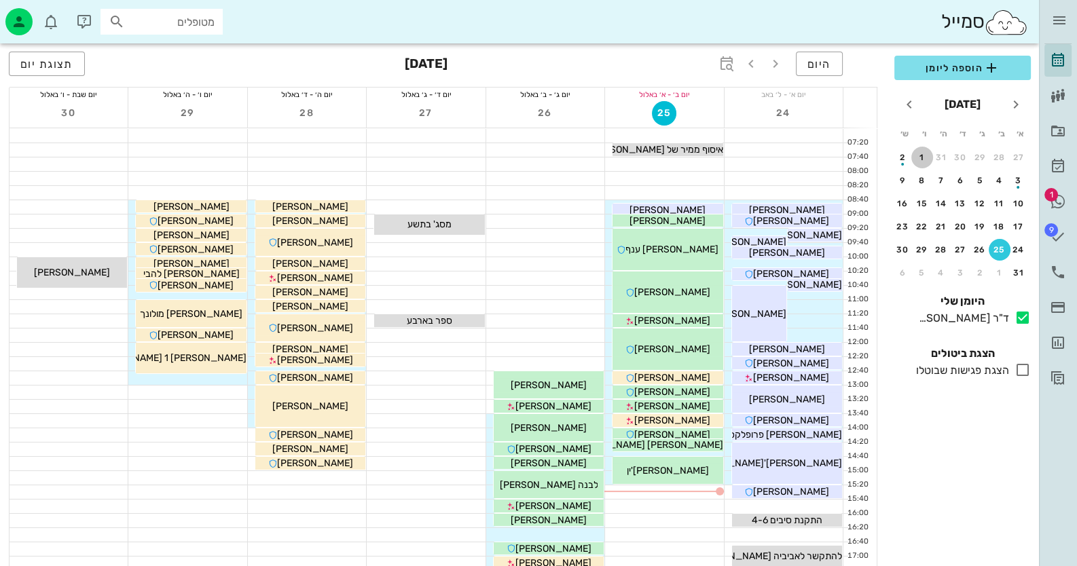
click at [930, 154] on div "1" at bounding box center [922, 158] width 22 height 10
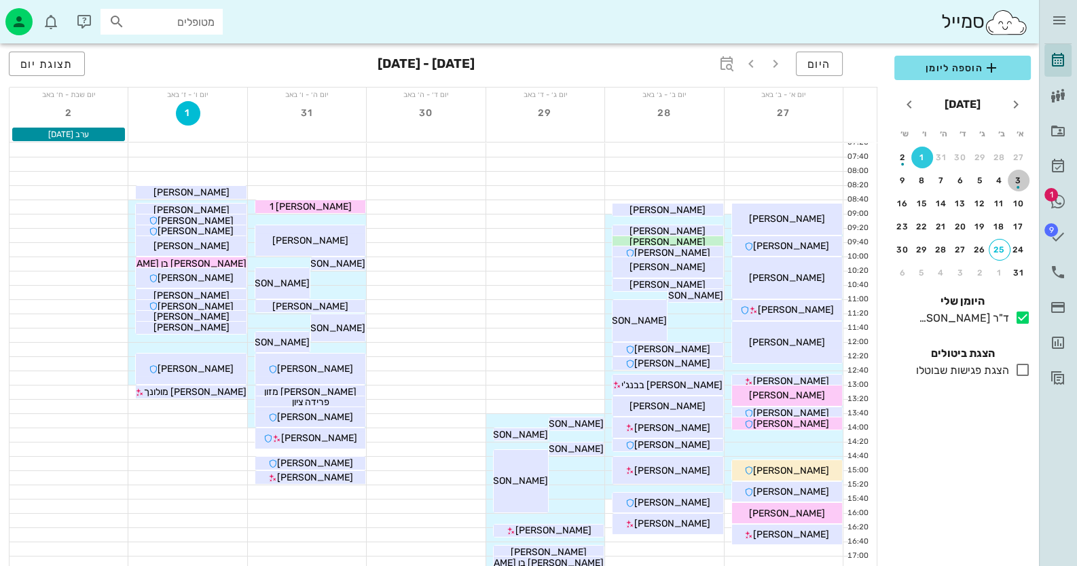
click at [1014, 178] on div "3" at bounding box center [1019, 181] width 22 height 10
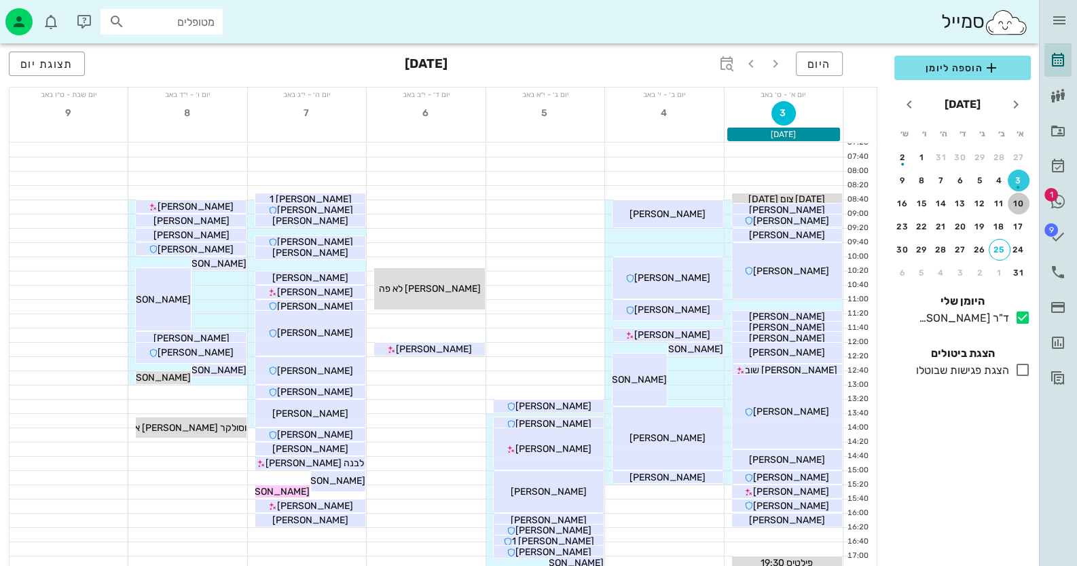
click at [1021, 204] on div "10" at bounding box center [1019, 204] width 22 height 10
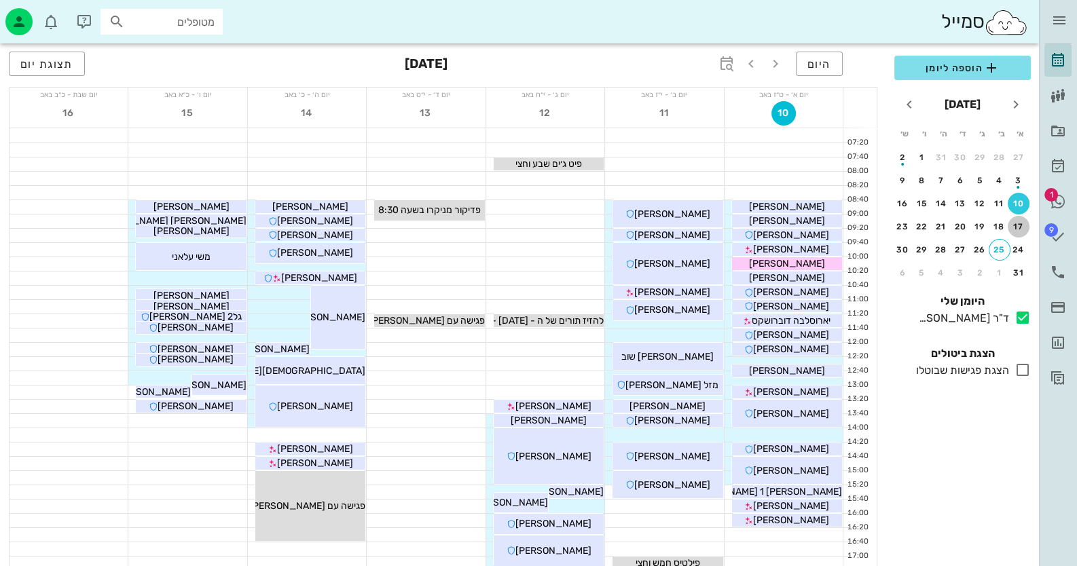
click at [1020, 225] on div "17" at bounding box center [1019, 227] width 22 height 10
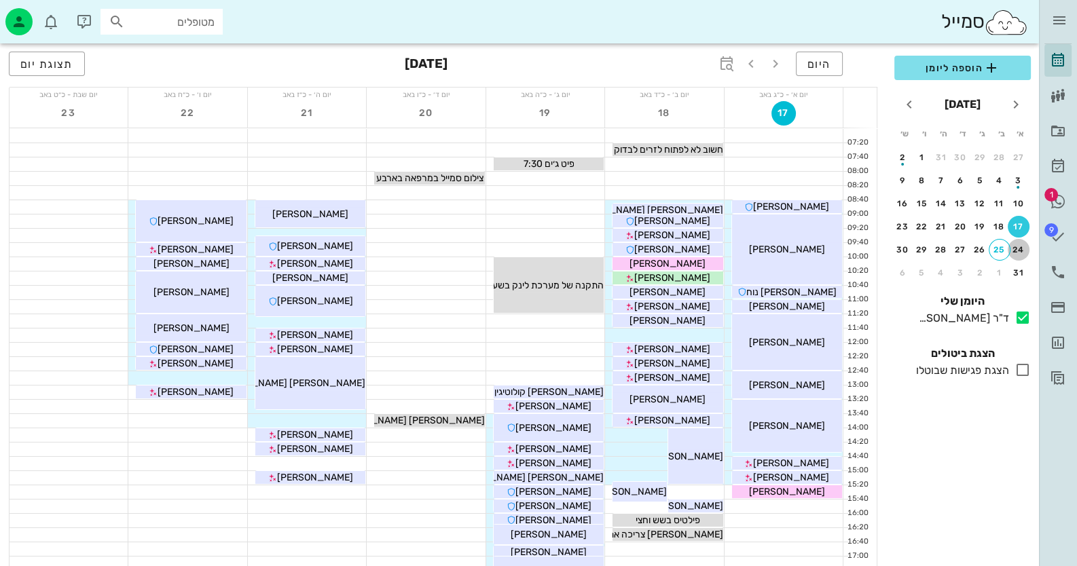
click at [1020, 252] on div "24" at bounding box center [1019, 250] width 22 height 10
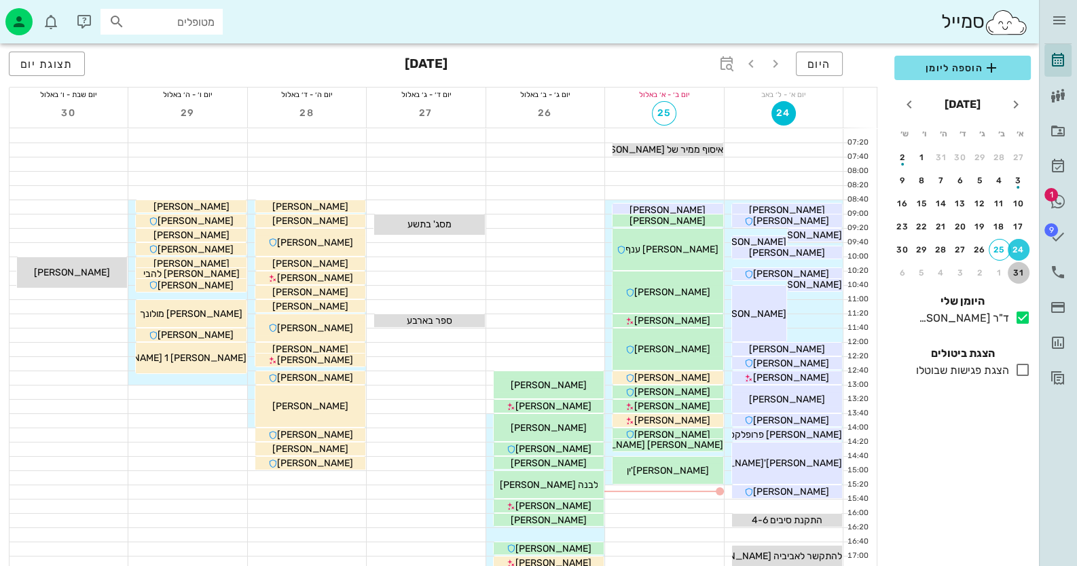
click at [1023, 275] on div "31" at bounding box center [1019, 273] width 22 height 10
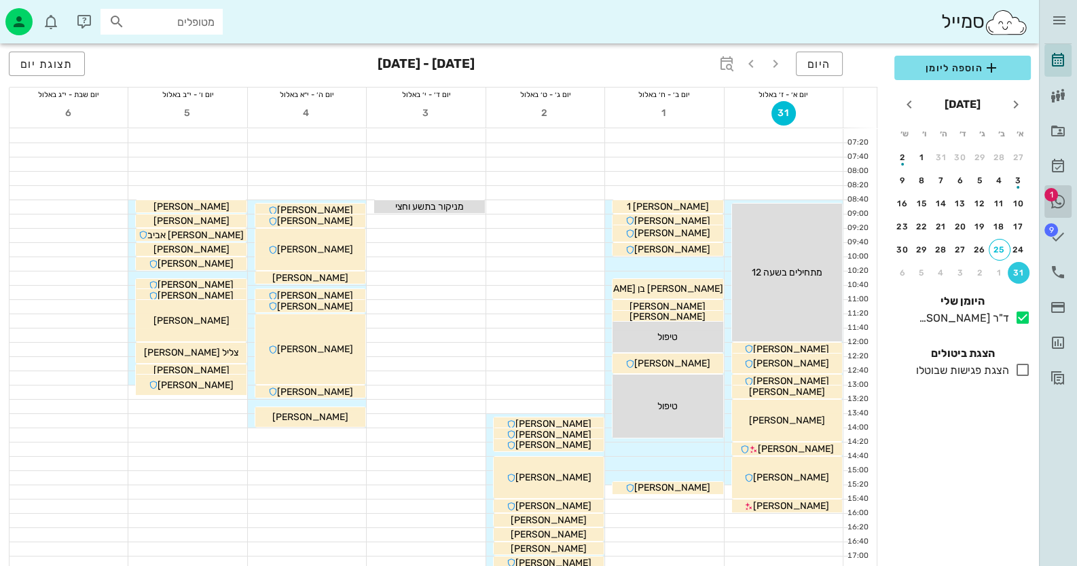
click at [1061, 200] on icon at bounding box center [1058, 202] width 16 height 16
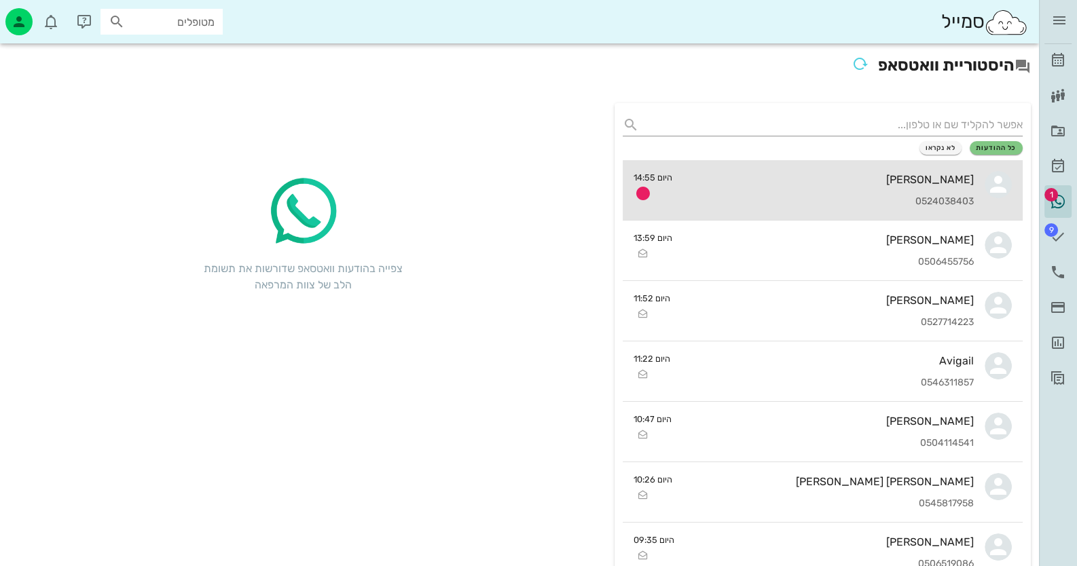
click at [959, 186] on div "[PERSON_NAME] 0524038403" at bounding box center [828, 190] width 291 height 60
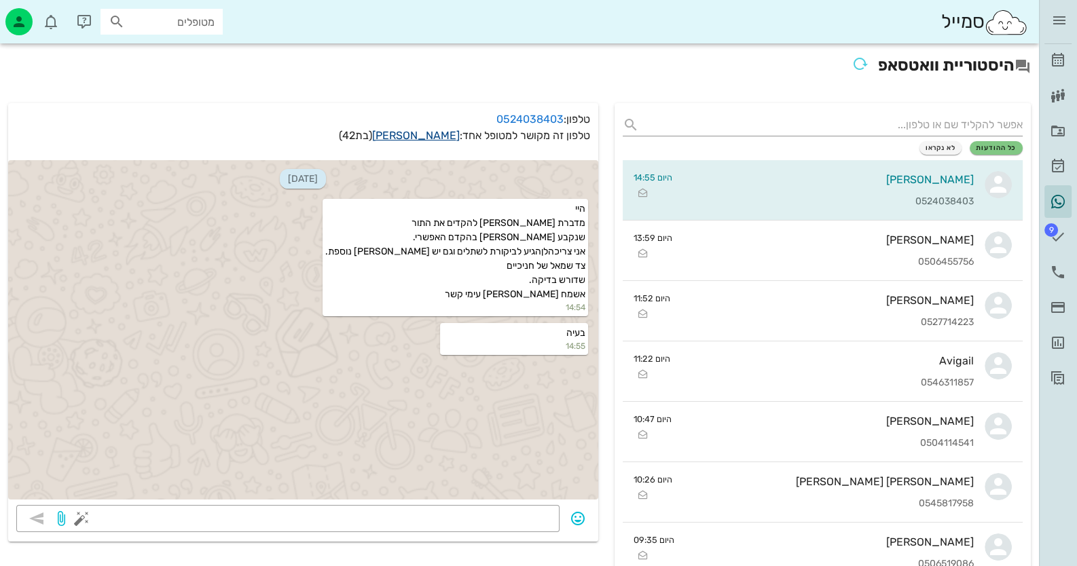
click at [431, 132] on link "[PERSON_NAME]" at bounding box center [416, 135] width 88 height 13
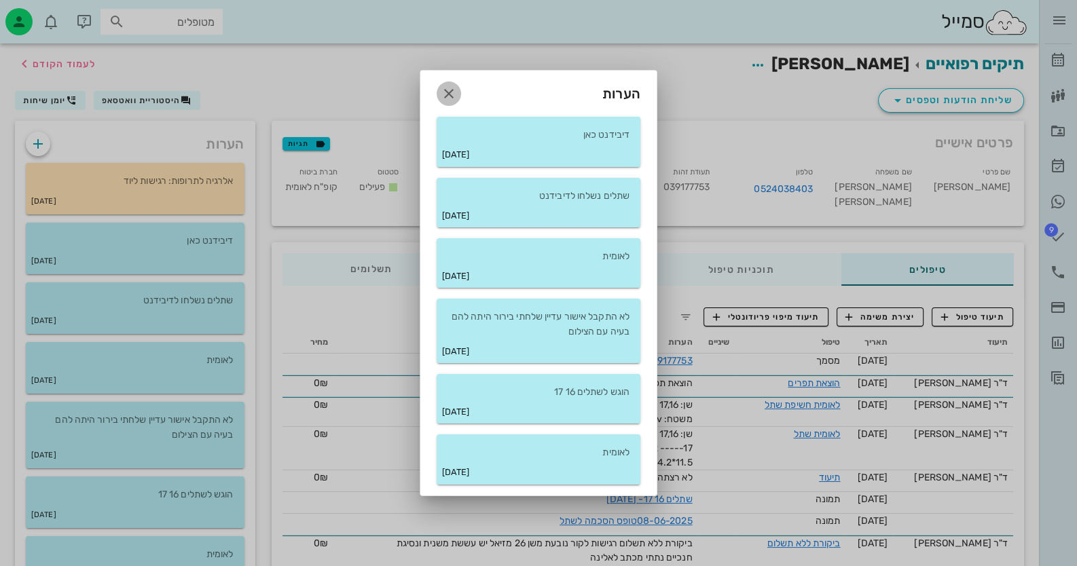
click at [447, 90] on icon "button" at bounding box center [449, 94] width 16 height 16
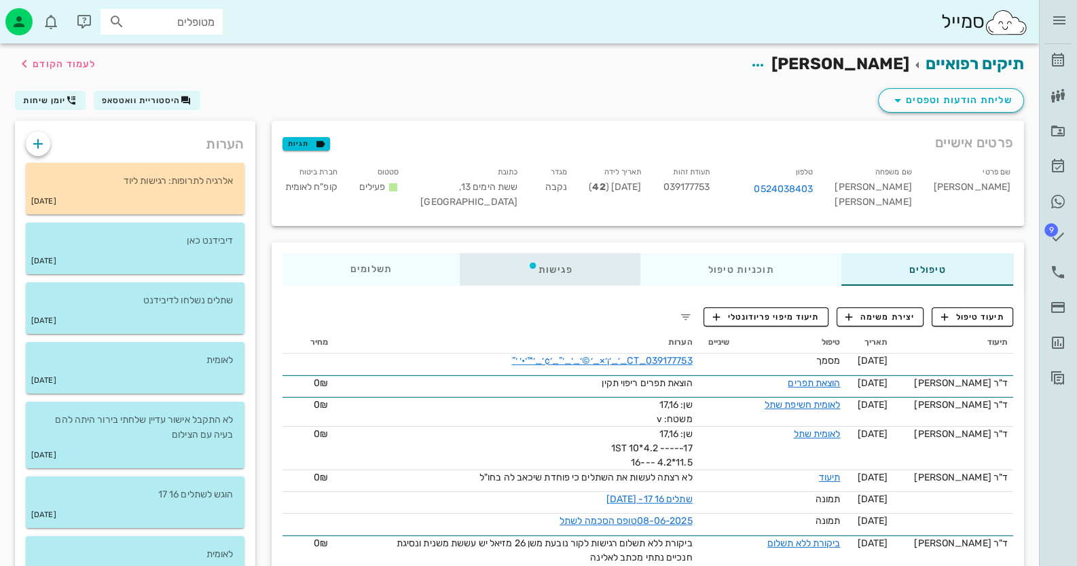
click at [543, 278] on div "פגישות" at bounding box center [550, 269] width 181 height 33
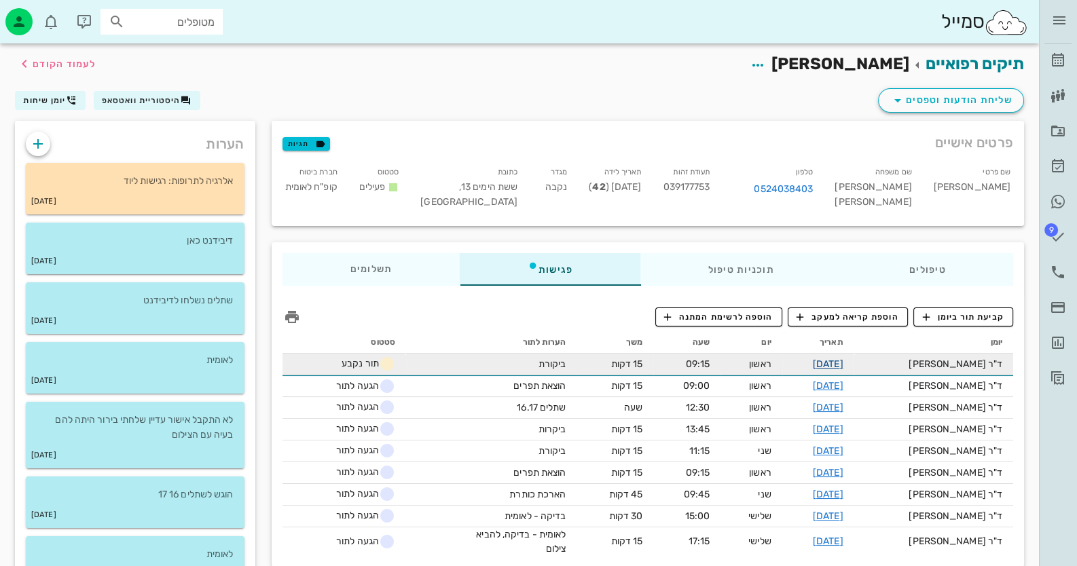
click at [843, 359] on link "[DATE]" at bounding box center [828, 365] width 31 height 12
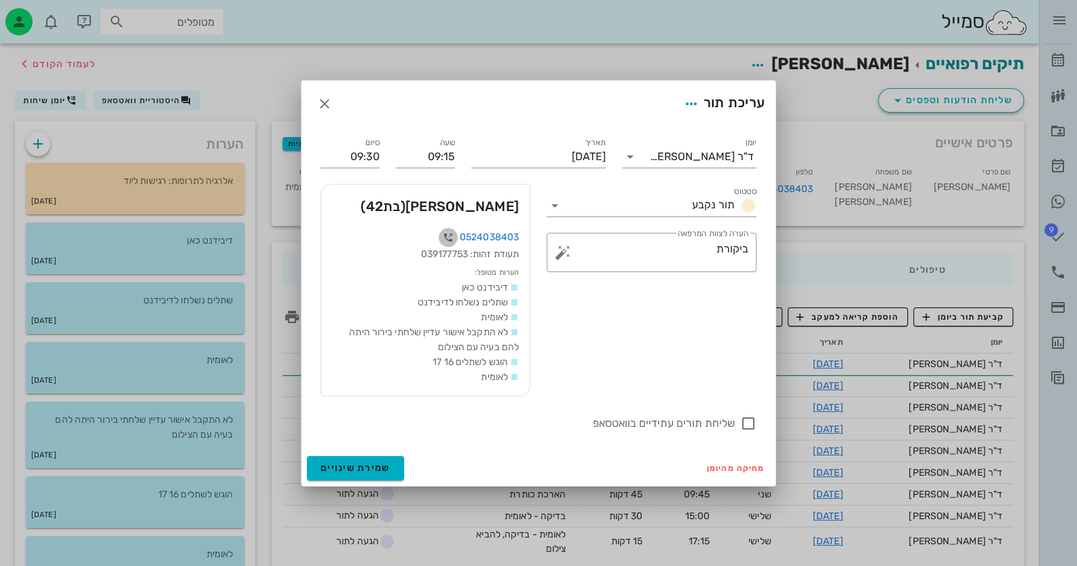
click at [447, 236] on icon "button" at bounding box center [448, 238] width 16 height 16
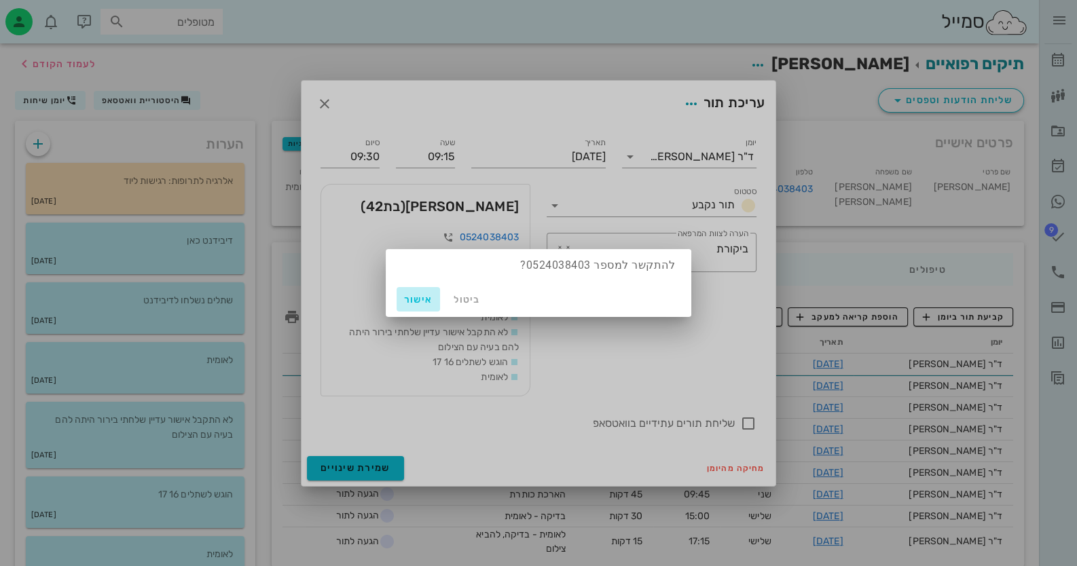
click at [412, 299] on span "אישור" at bounding box center [418, 300] width 33 height 12
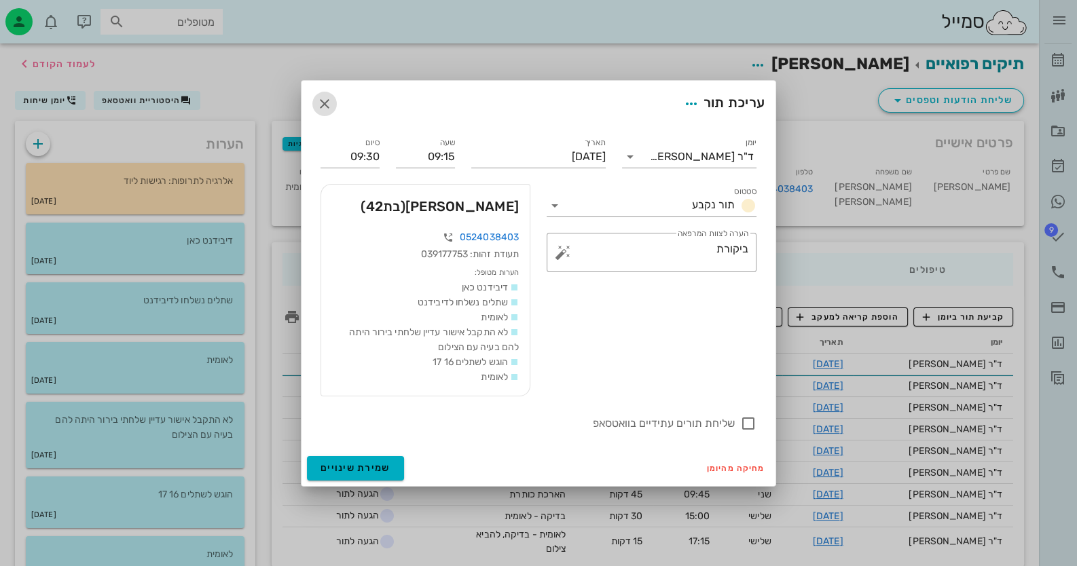
click at [329, 107] on icon "button" at bounding box center [324, 104] width 16 height 16
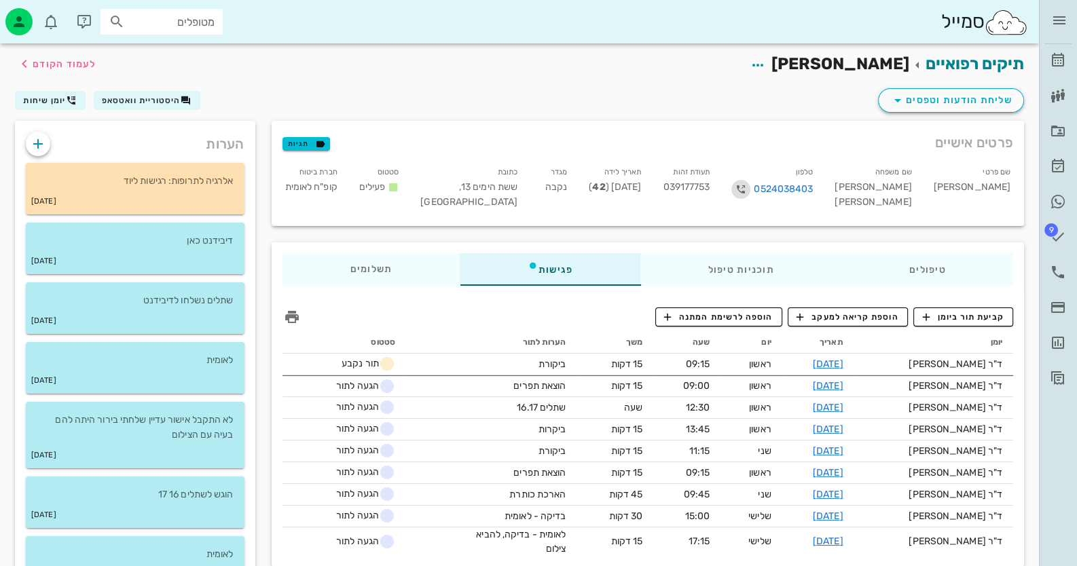
click at [749, 183] on icon "button" at bounding box center [741, 189] width 16 height 16
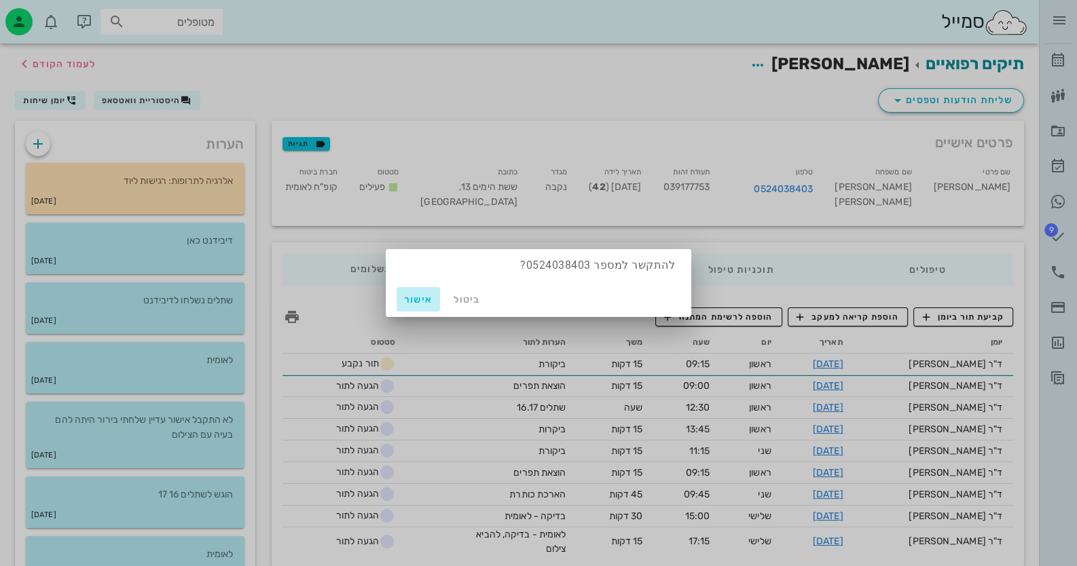
click at [409, 306] on button "אישור" at bounding box center [418, 299] width 43 height 24
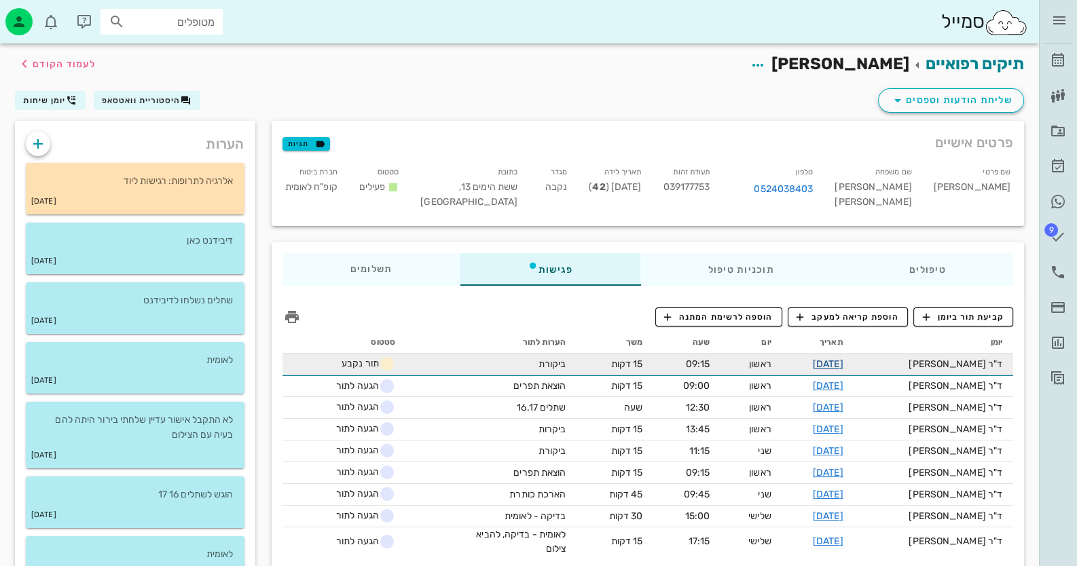
click at [843, 359] on link "[DATE]" at bounding box center [828, 365] width 31 height 12
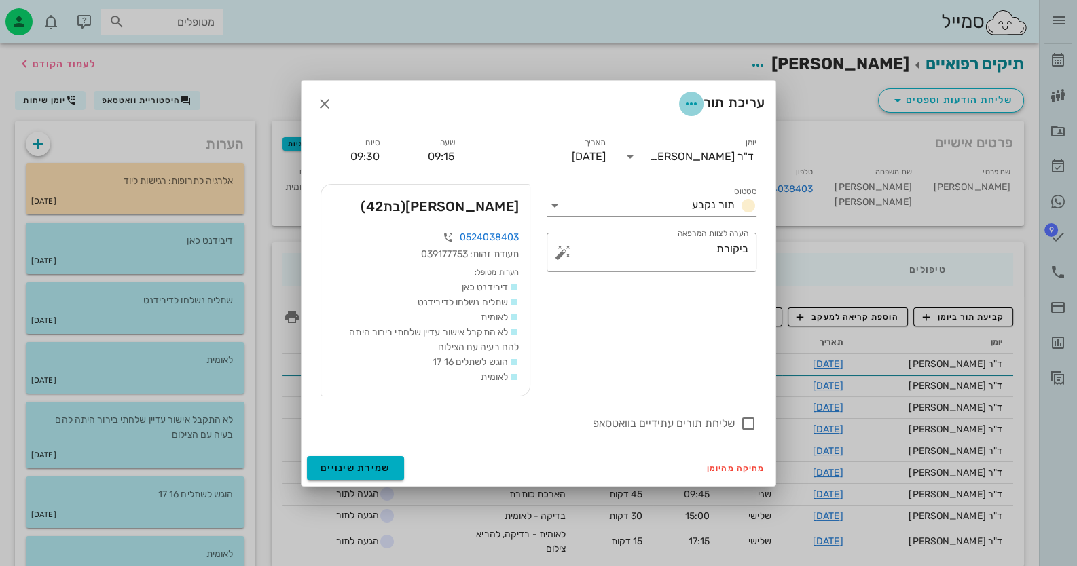
click at [693, 98] on icon "button" at bounding box center [691, 104] width 16 height 16
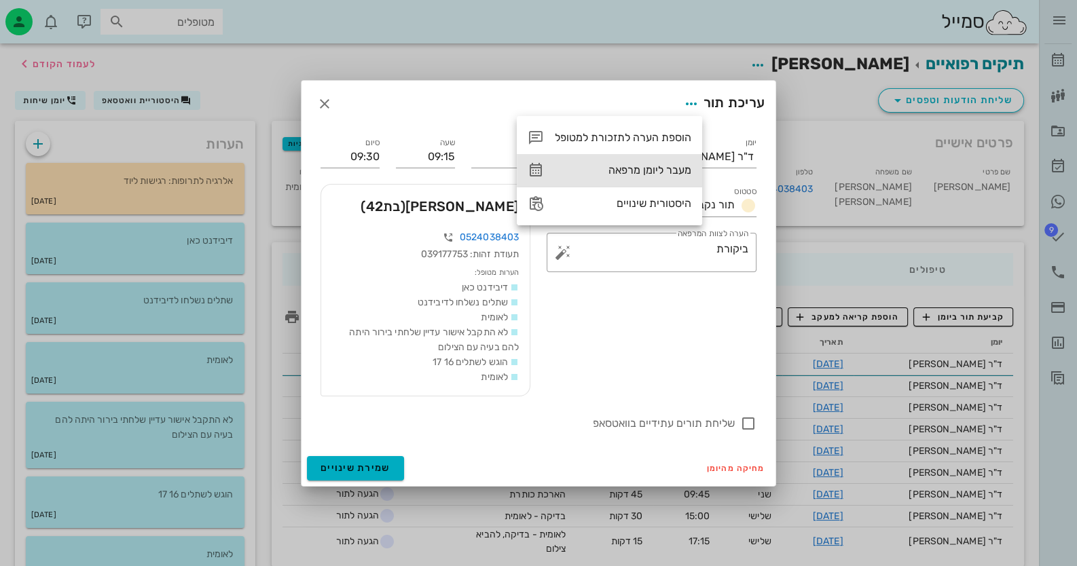
click at [679, 170] on div "מעבר ליומן מרפאה" at bounding box center [623, 170] width 136 height 13
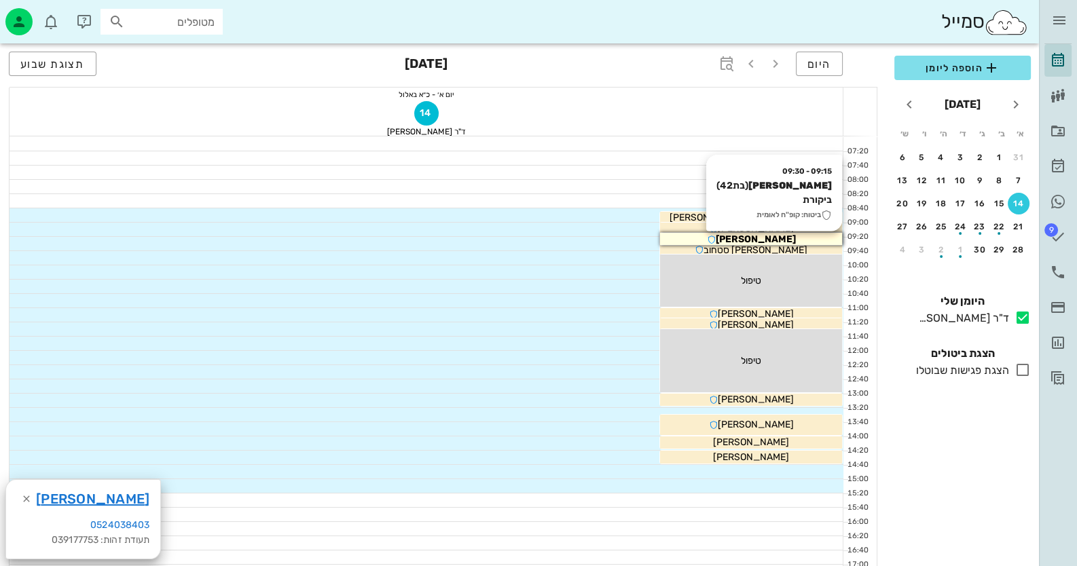
click at [793, 237] on div "[PERSON_NAME]" at bounding box center [751, 239] width 182 height 14
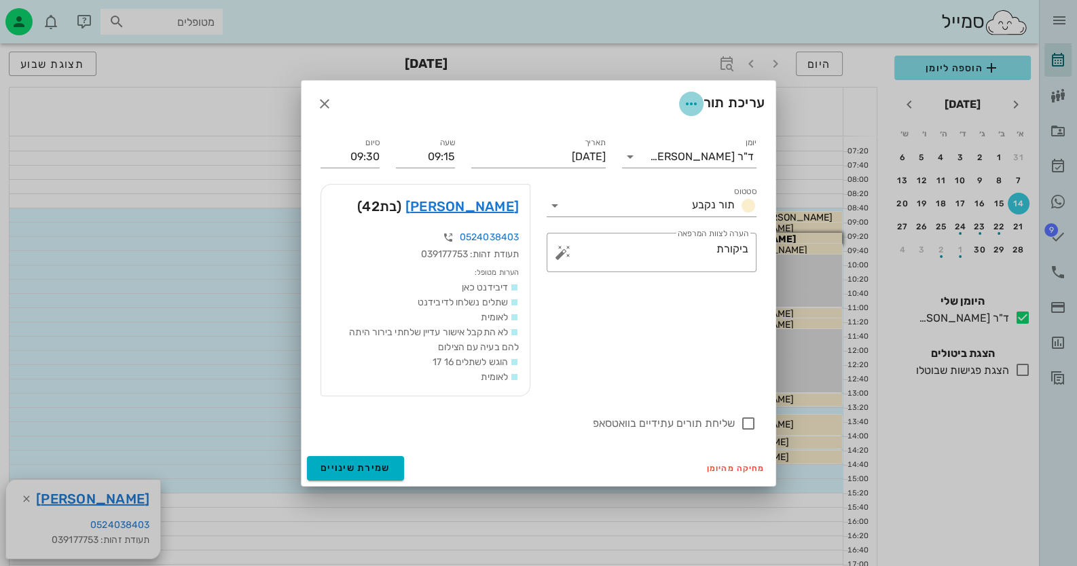
click at [693, 101] on icon "button" at bounding box center [691, 104] width 16 height 16
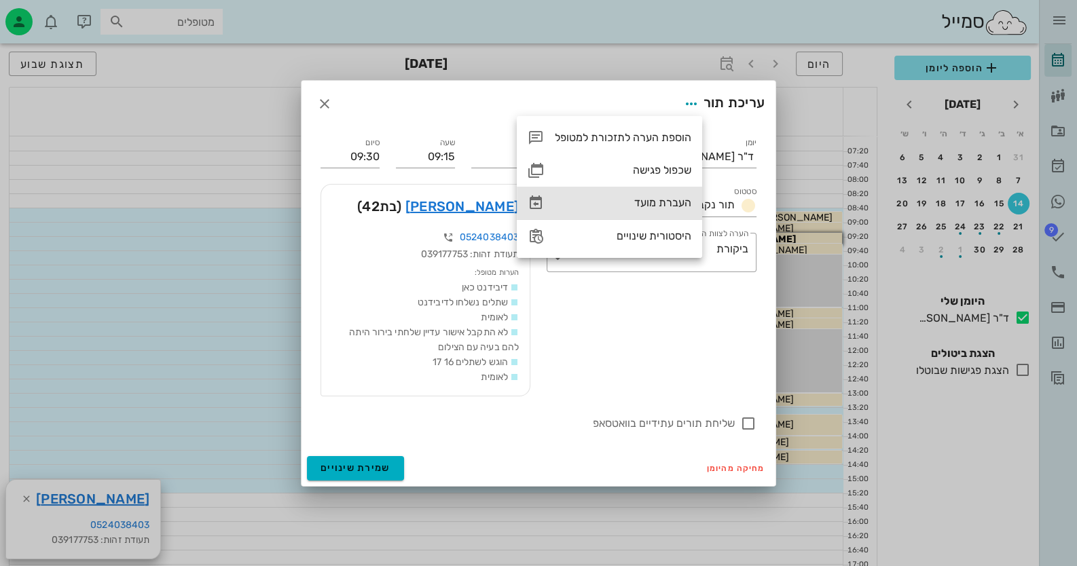
click at [665, 205] on div "העברת מועד" at bounding box center [623, 202] width 136 height 13
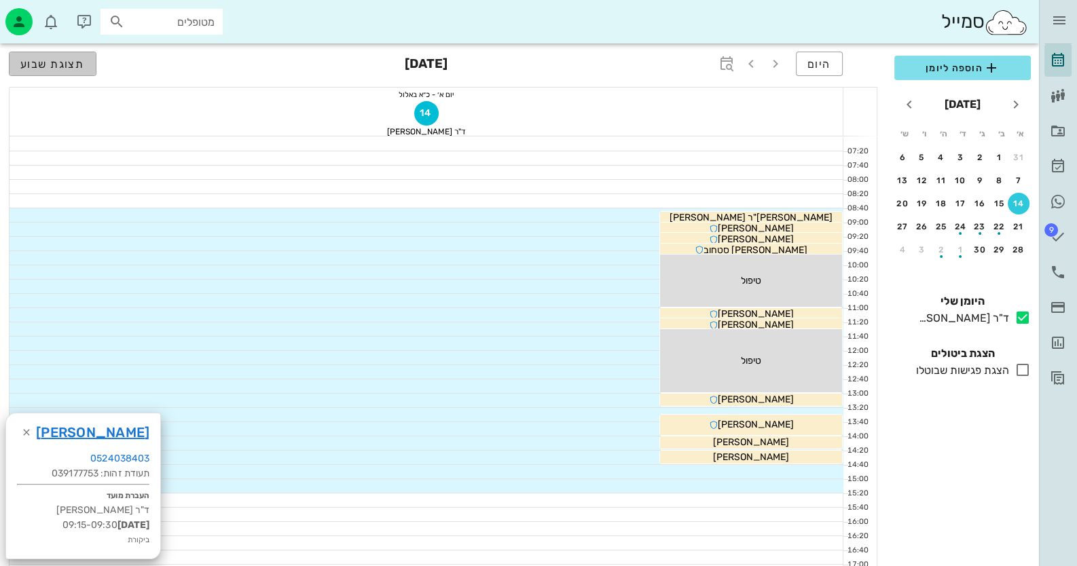
click at [94, 62] on button "תצוגת שבוע" at bounding box center [53, 64] width 88 height 24
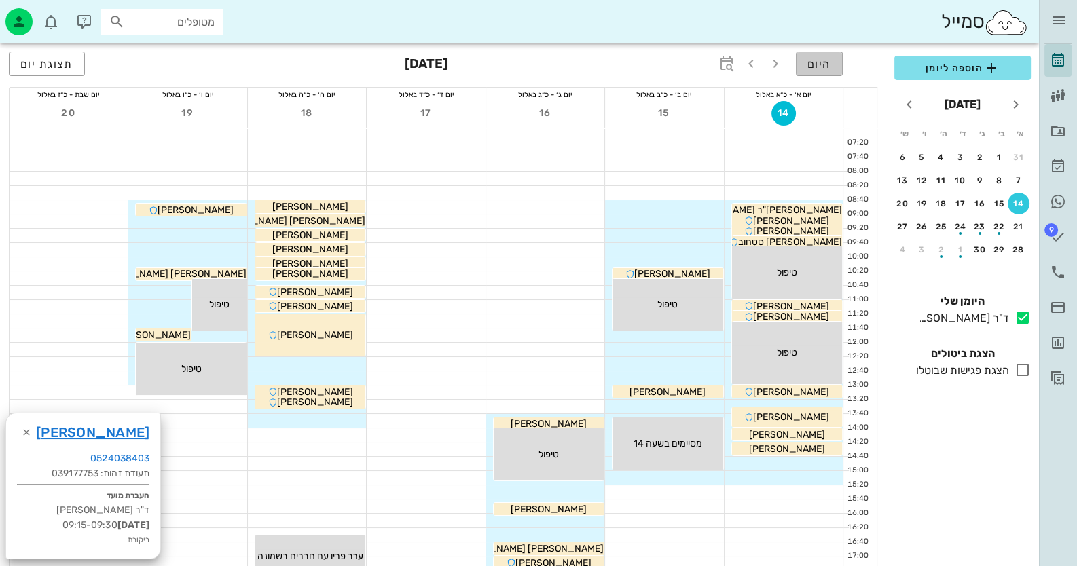
click at [818, 63] on span "היום" at bounding box center [819, 64] width 24 height 13
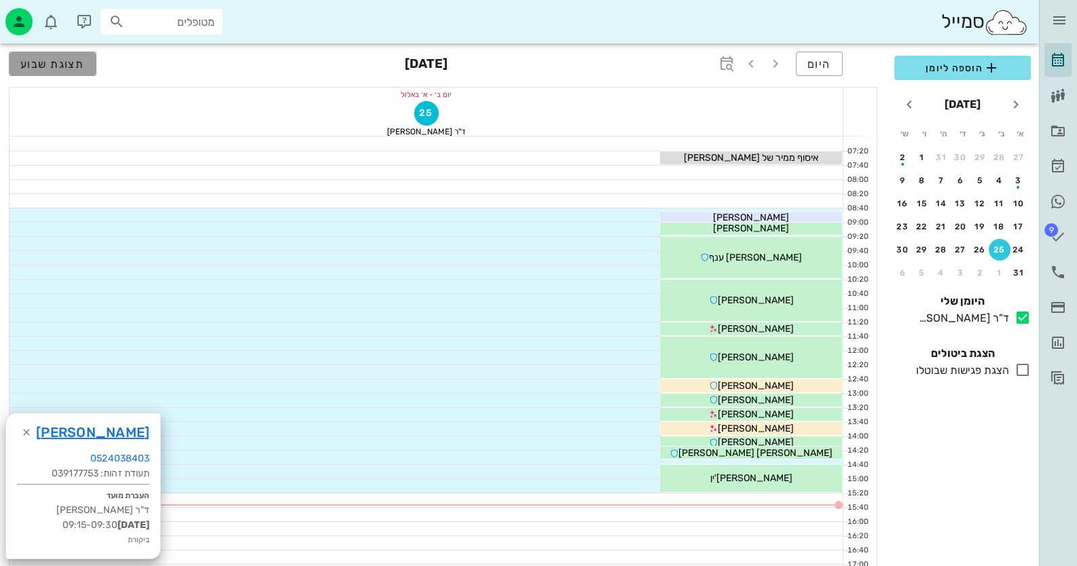
click at [70, 69] on span "תצוגת שבוע" at bounding box center [52, 64] width 65 height 13
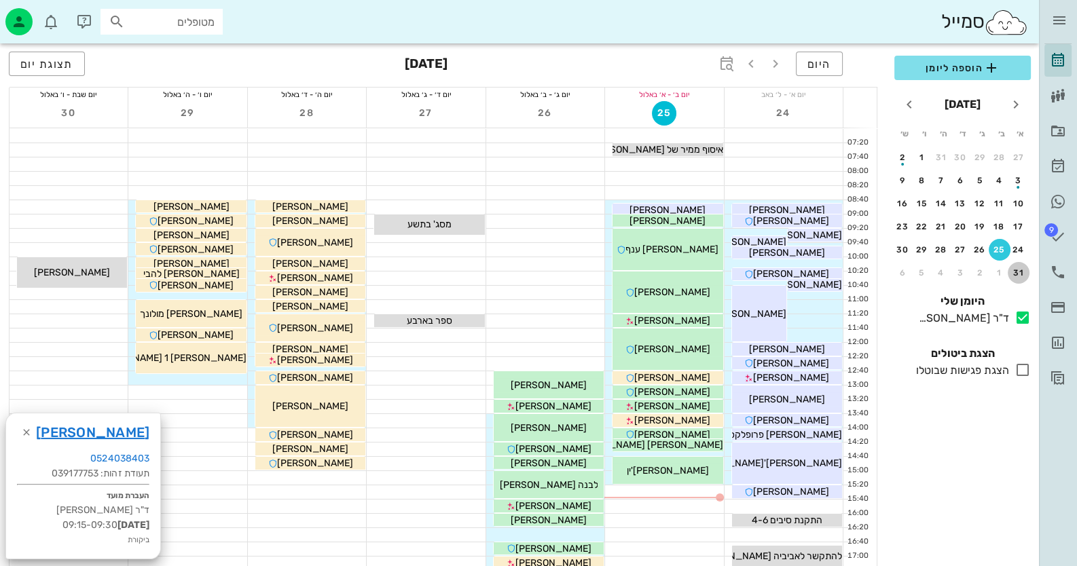
click at [1017, 272] on div "31" at bounding box center [1019, 273] width 22 height 10
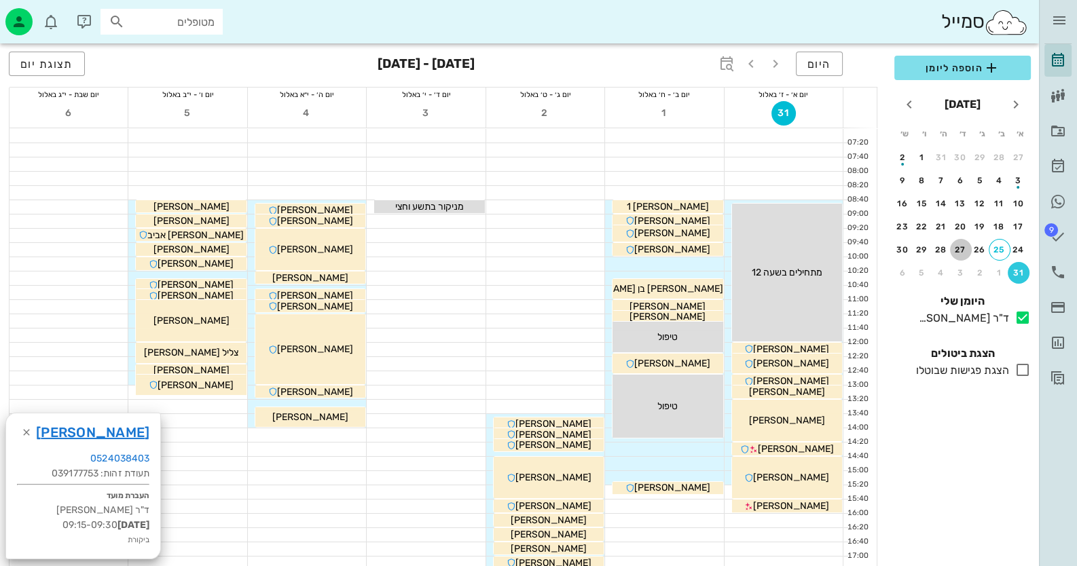
click at [959, 242] on button "27" at bounding box center [961, 250] width 22 height 22
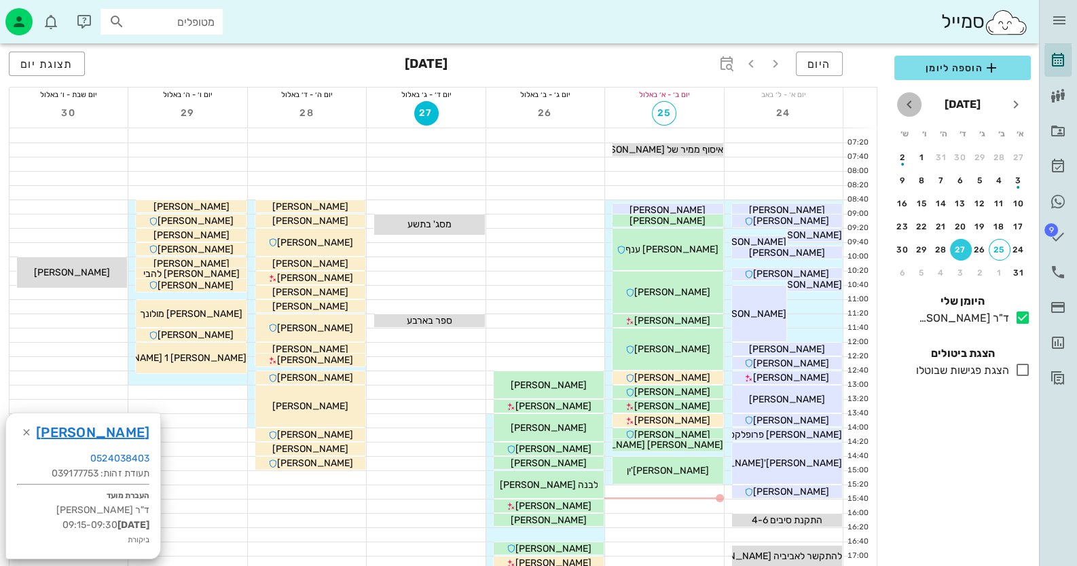
click at [913, 109] on icon "חודש הבא" at bounding box center [909, 104] width 16 height 16
click at [1010, 203] on div "14" at bounding box center [1019, 204] width 22 height 10
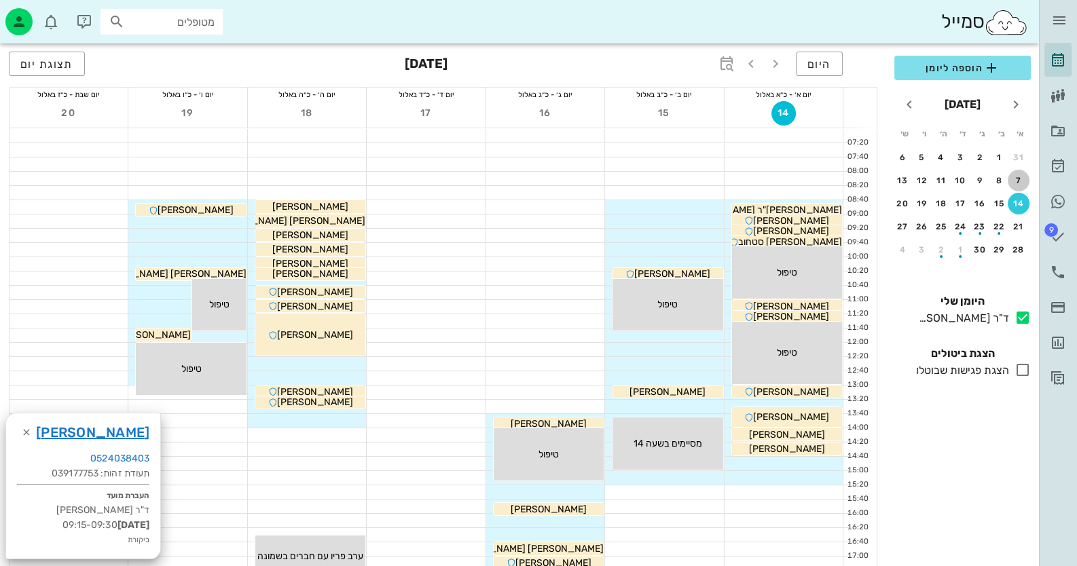
click at [1015, 178] on div "7" at bounding box center [1019, 181] width 22 height 10
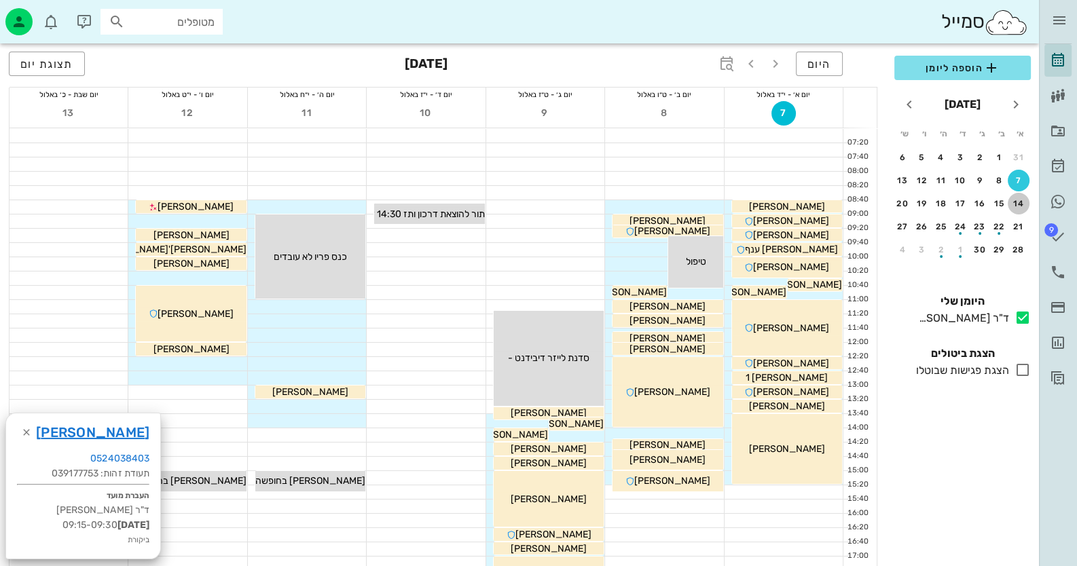
click at [1017, 196] on button "14" at bounding box center [1019, 204] width 22 height 22
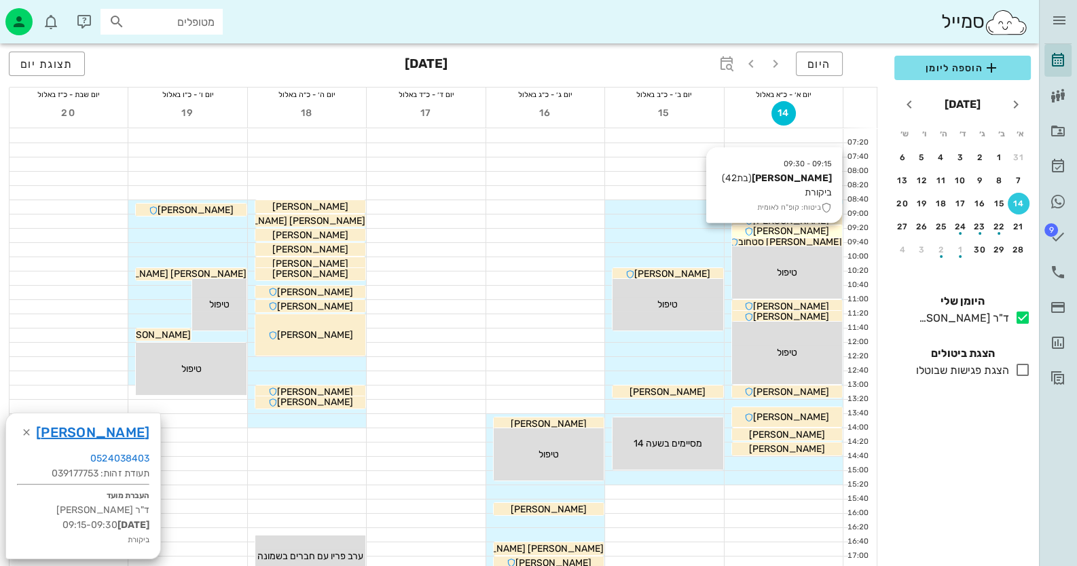
click at [828, 230] on div "[PERSON_NAME]" at bounding box center [787, 231] width 110 height 14
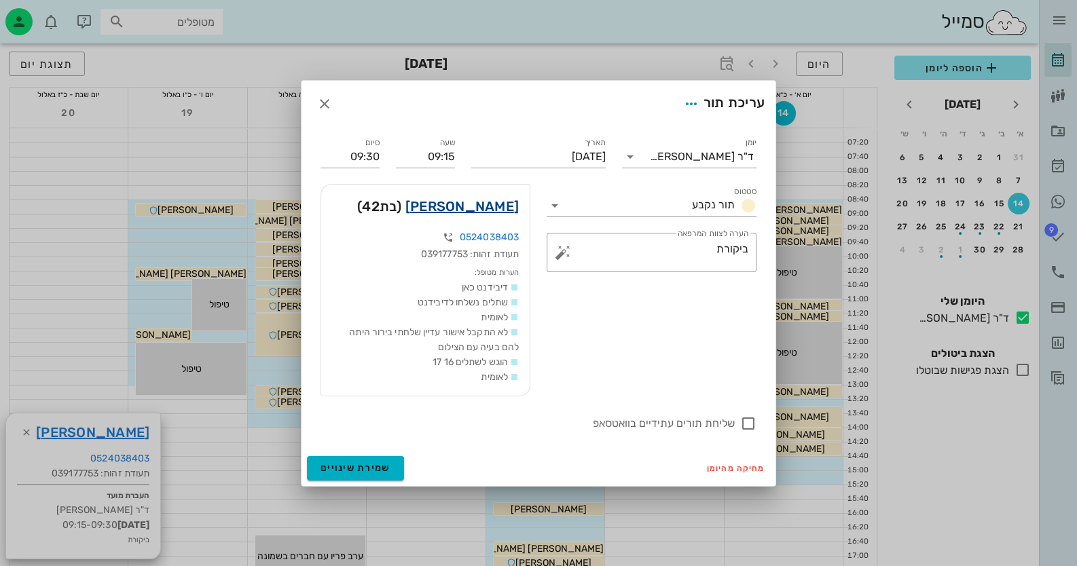
click at [475, 200] on link "[PERSON_NAME]" at bounding box center [461, 207] width 113 height 22
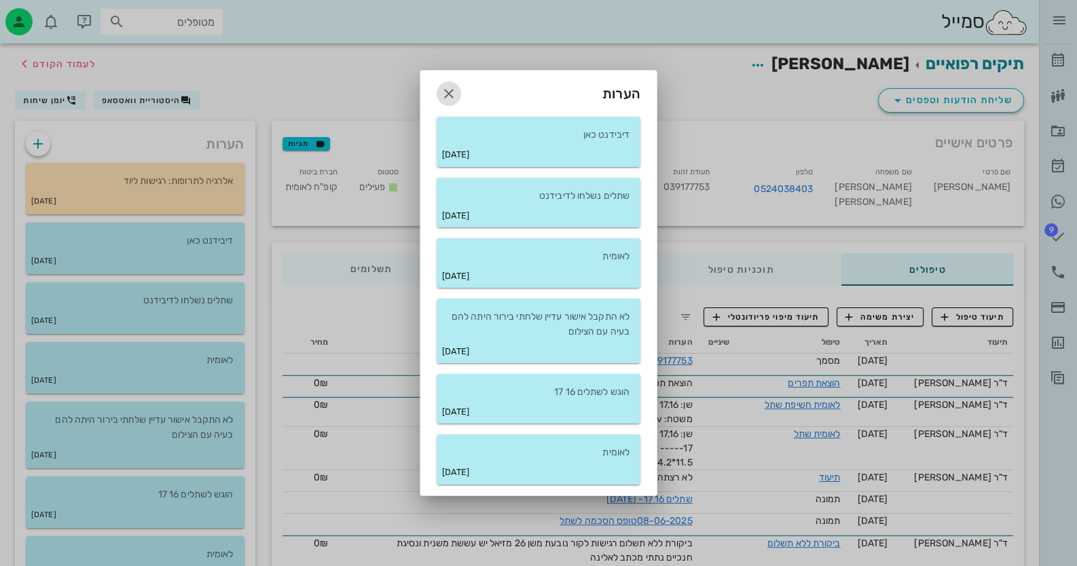
click at [448, 91] on icon "button" at bounding box center [449, 94] width 16 height 16
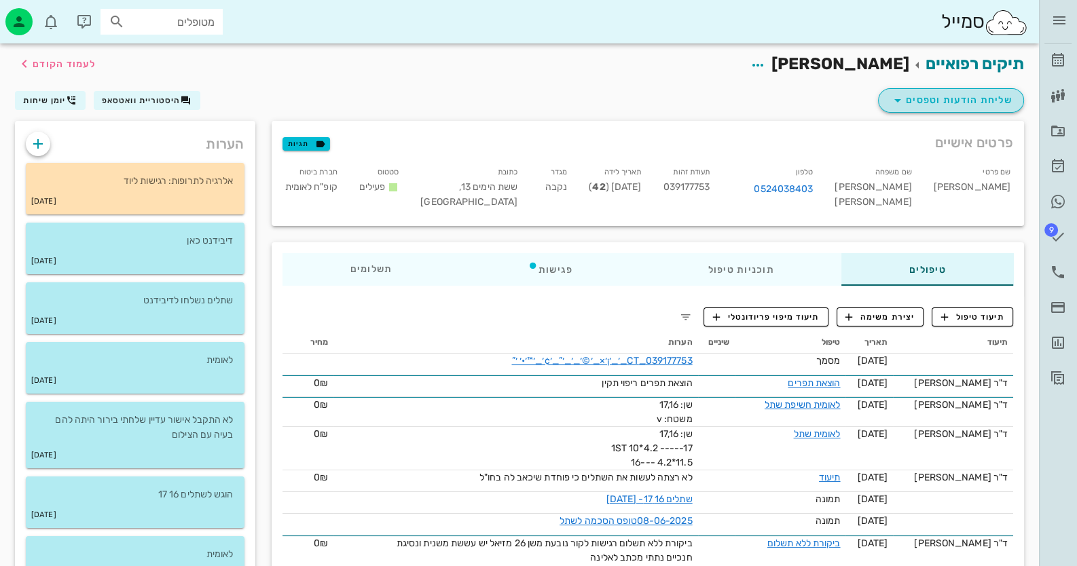
click at [937, 97] on span "שליחת הודעות וטפסים" at bounding box center [950, 100] width 123 height 16
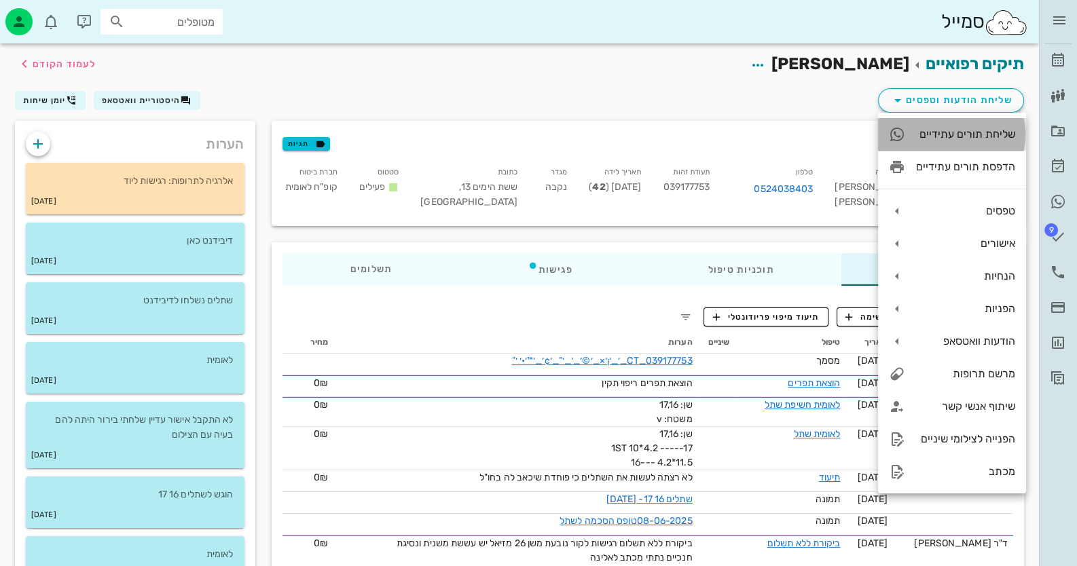
click at [949, 132] on div "שליחת תורים עתידיים" at bounding box center [965, 134] width 99 height 13
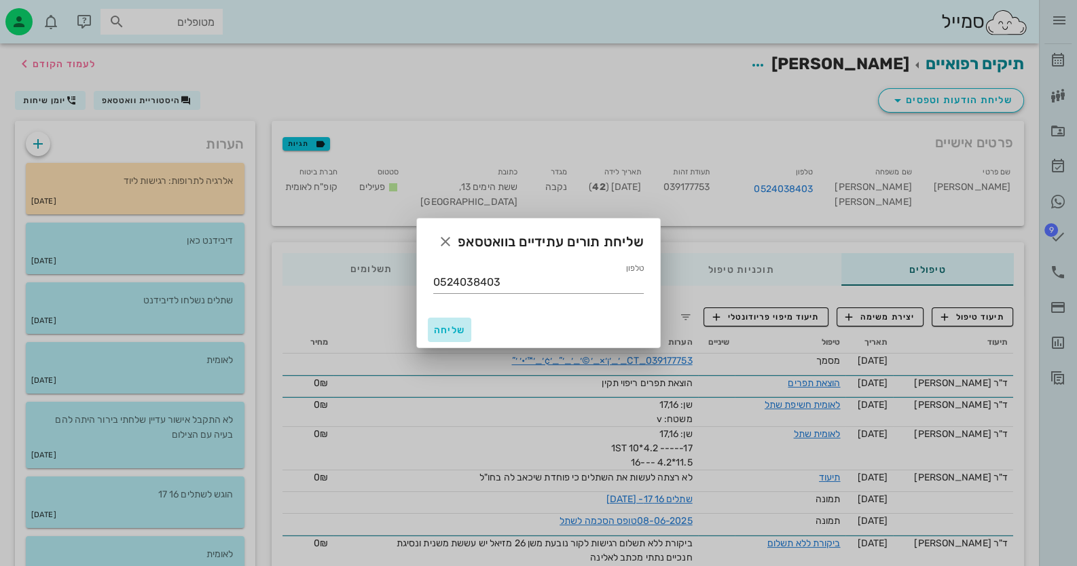
click at [438, 328] on span "שליחה" at bounding box center [449, 331] width 33 height 12
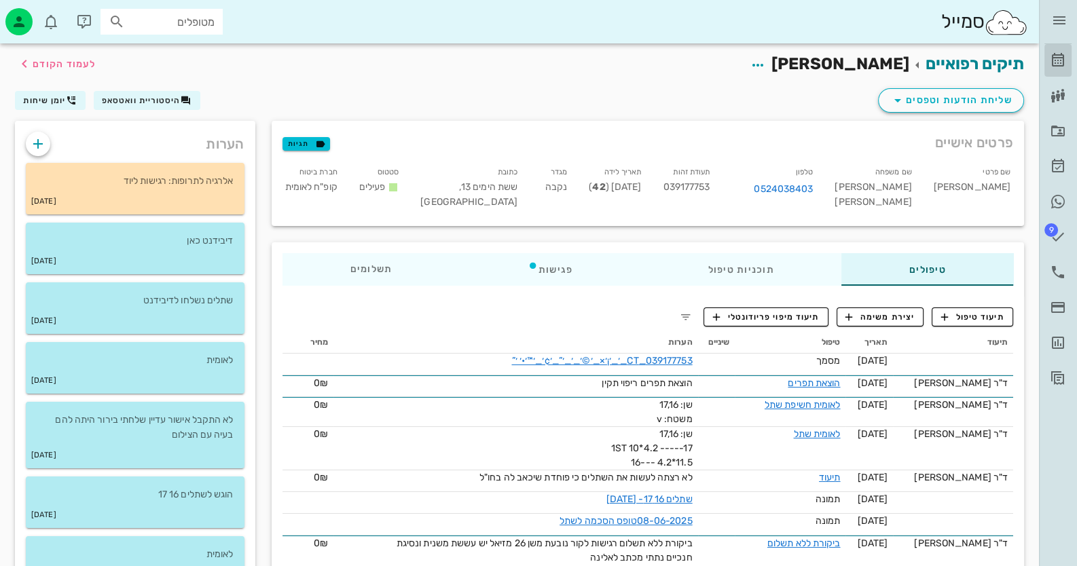
click at [1056, 62] on icon at bounding box center [1058, 60] width 16 height 16
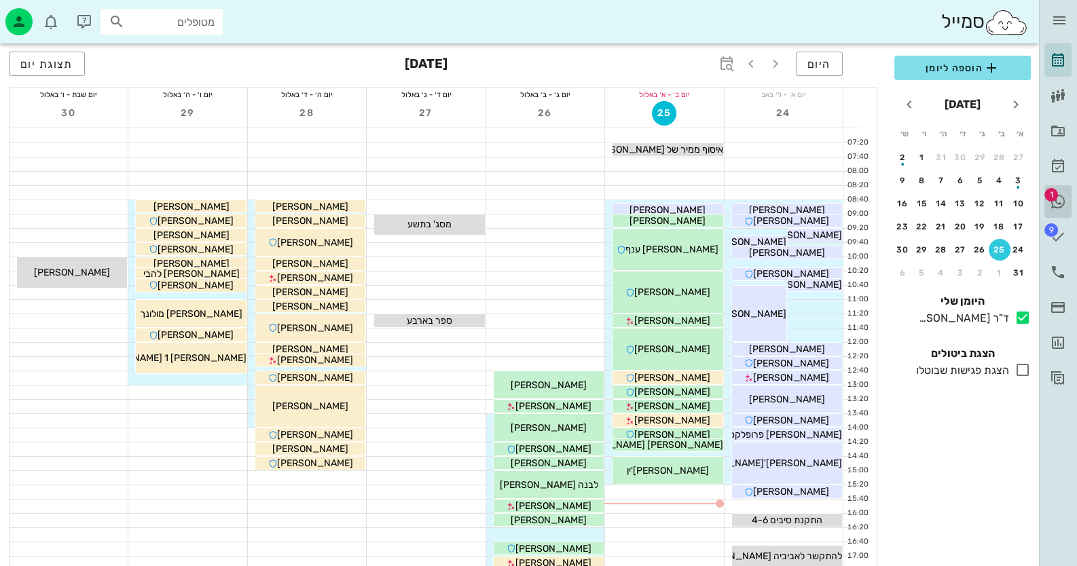
click at [1062, 196] on icon at bounding box center [1058, 202] width 16 height 16
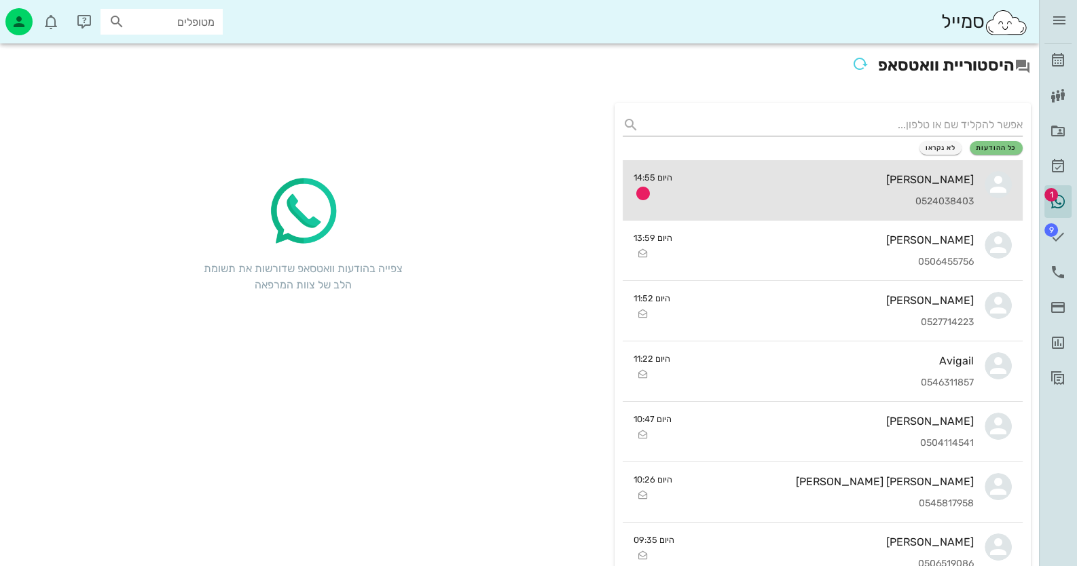
click at [941, 196] on div "0524038403" at bounding box center [828, 202] width 291 height 12
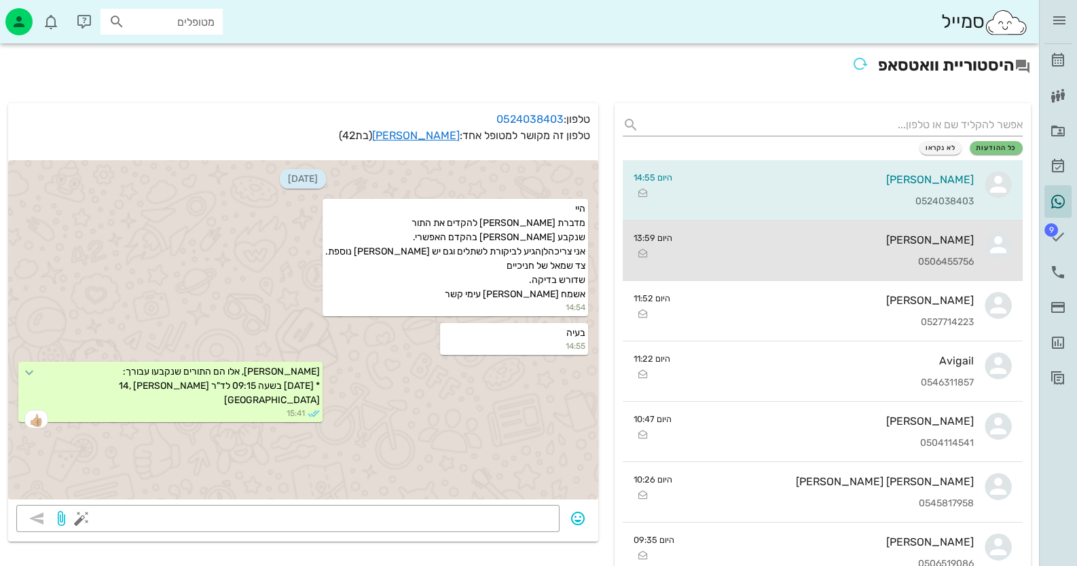
click at [901, 271] on div "[PERSON_NAME] 0506455756" at bounding box center [828, 251] width 291 height 60
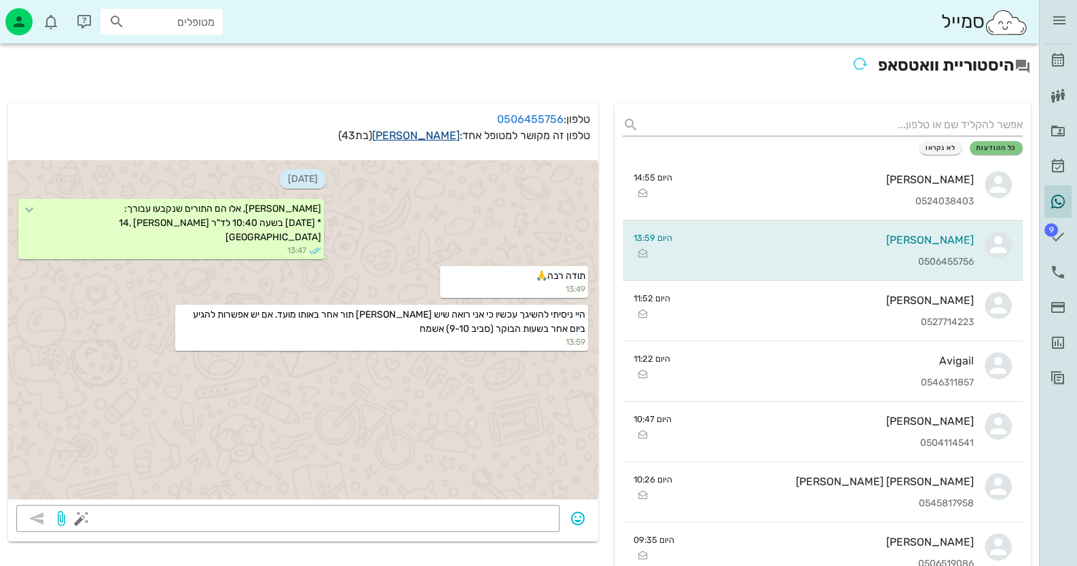
click at [444, 134] on link "[PERSON_NAME]" at bounding box center [416, 135] width 88 height 13
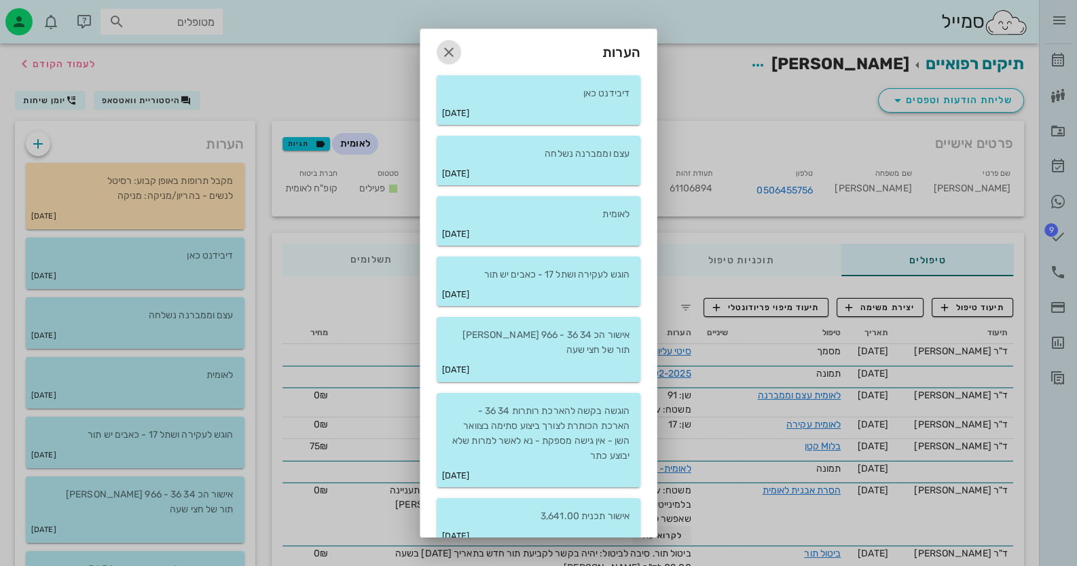
click at [452, 48] on icon "button" at bounding box center [449, 52] width 16 height 16
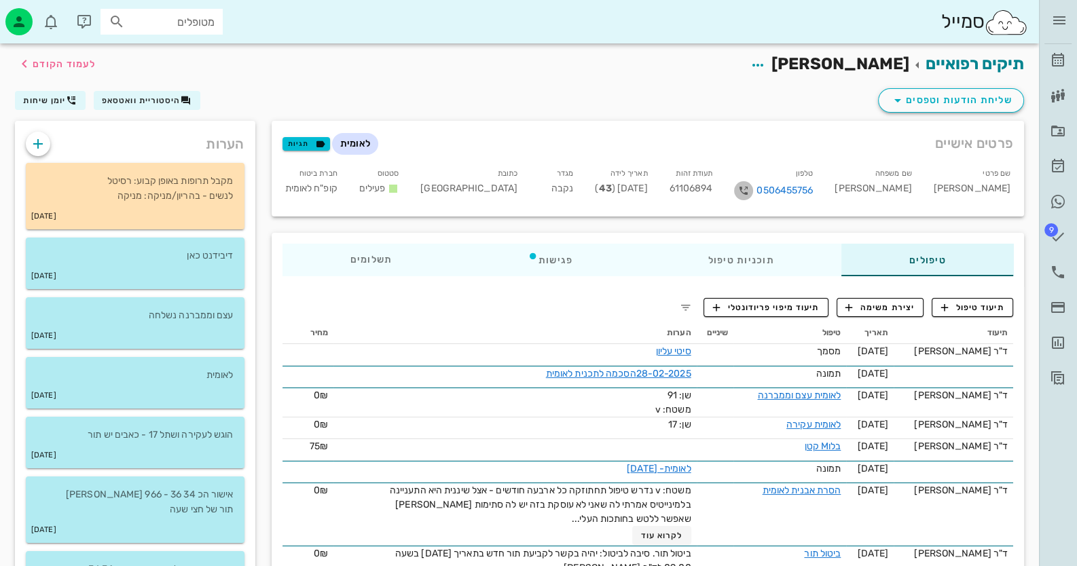
click at [752, 188] on icon "button" at bounding box center [743, 191] width 16 height 16
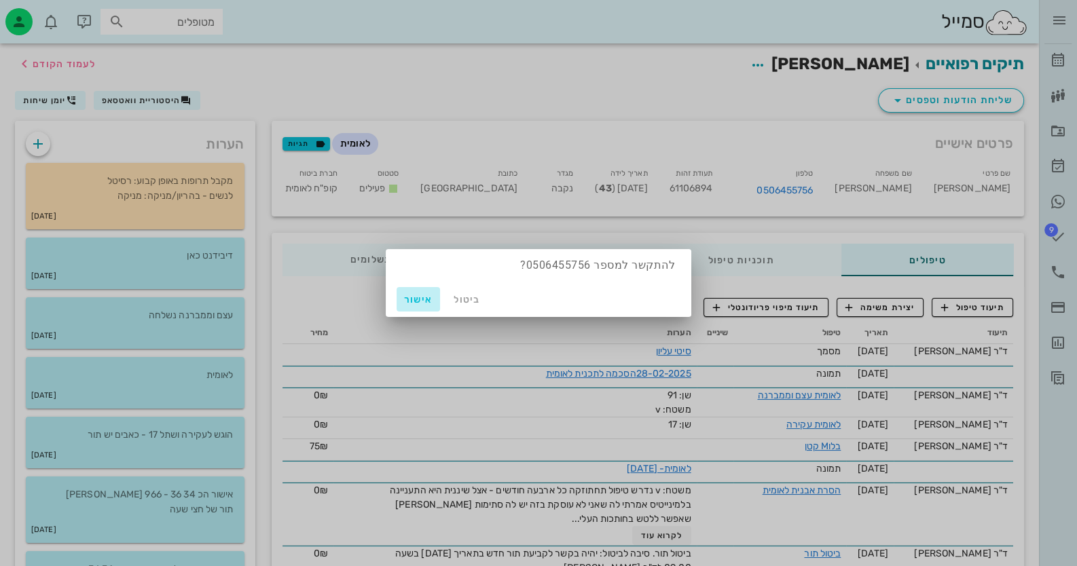
click at [418, 293] on button "אישור" at bounding box center [418, 299] width 43 height 24
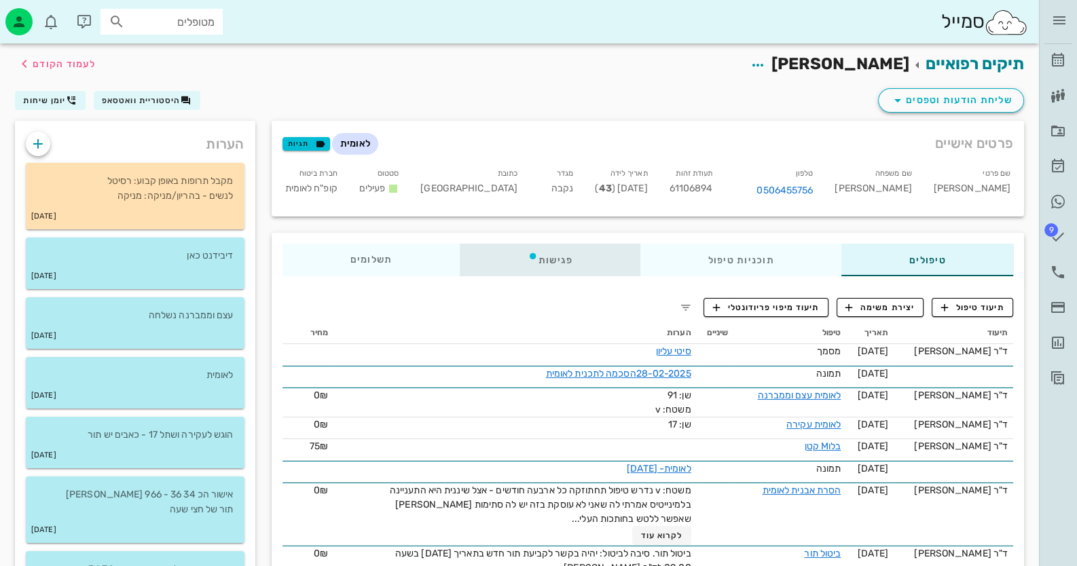
click at [540, 260] on div "פגישות" at bounding box center [550, 260] width 181 height 33
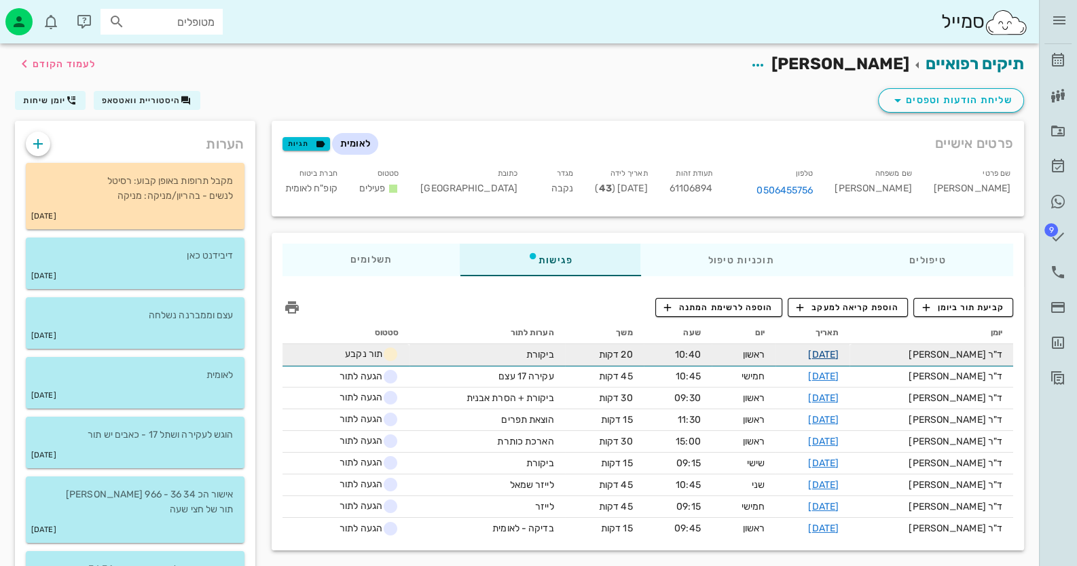
click at [839, 352] on link "[DATE]" at bounding box center [823, 355] width 31 height 12
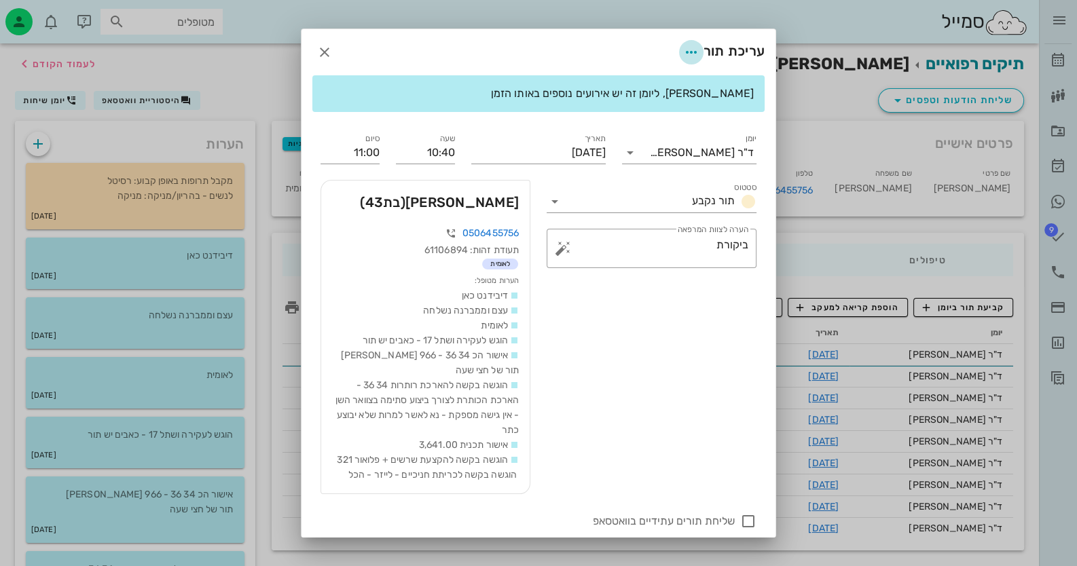
click at [689, 47] on icon "button" at bounding box center [691, 52] width 16 height 16
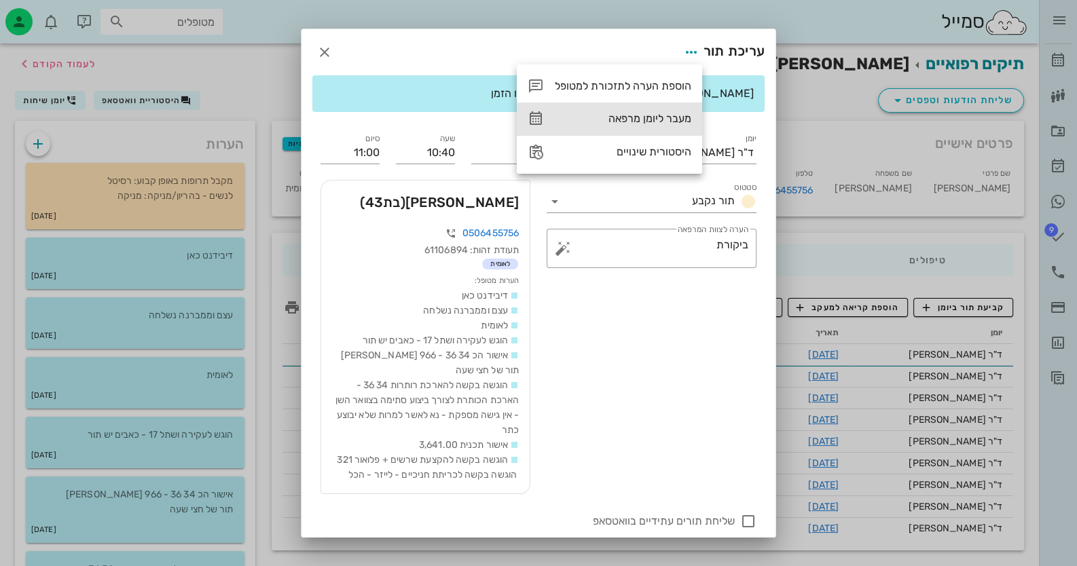
click at [683, 121] on div "מעבר ליומן מרפאה" at bounding box center [623, 118] width 136 height 13
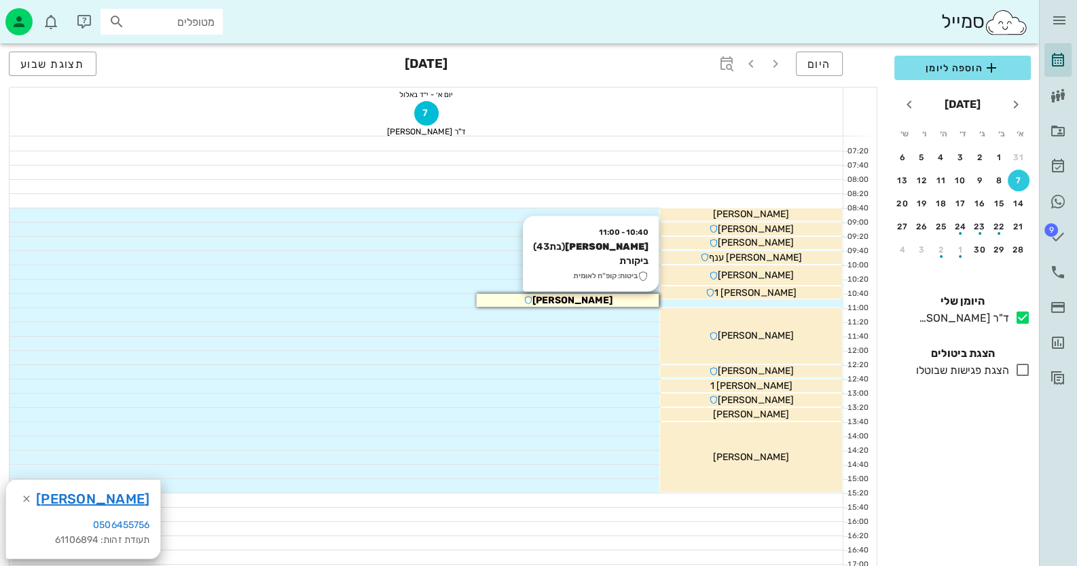
click at [634, 298] on div "[PERSON_NAME]" at bounding box center [568, 300] width 182 height 14
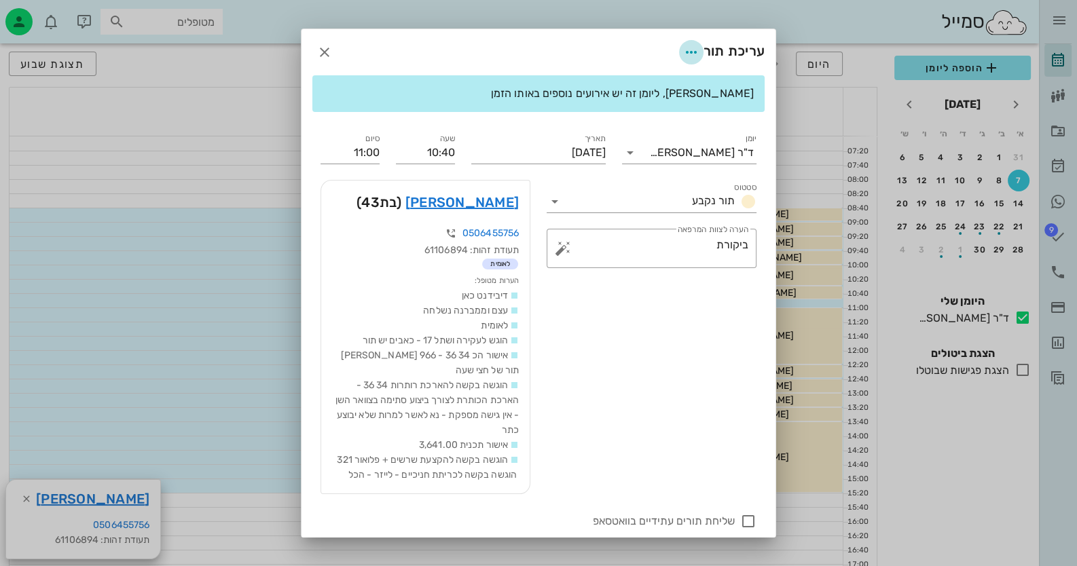
click at [689, 46] on icon "button" at bounding box center [691, 52] width 16 height 16
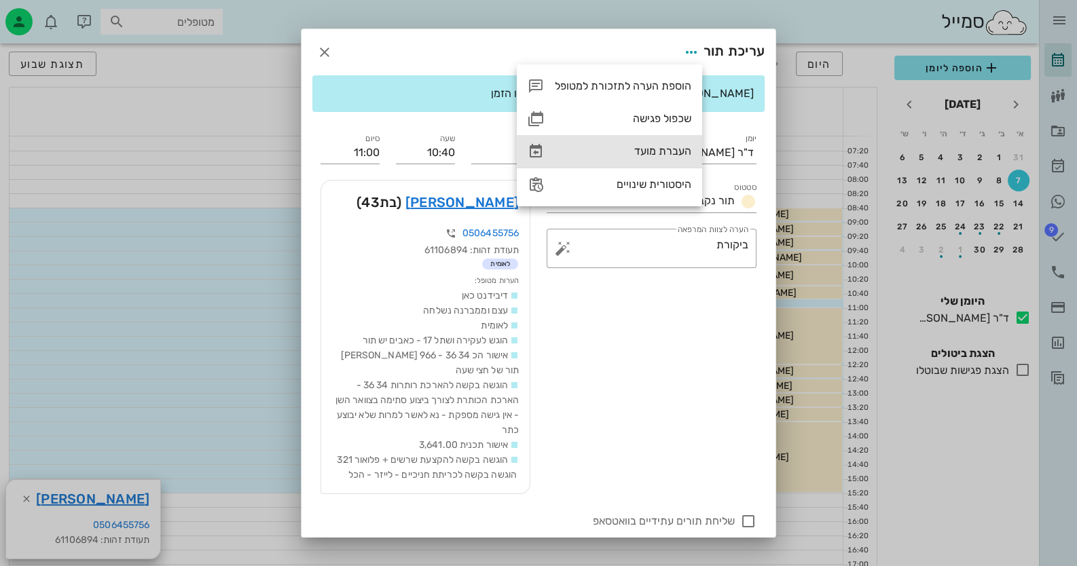
click at [659, 143] on div "העברת מועד" at bounding box center [609, 151] width 185 height 33
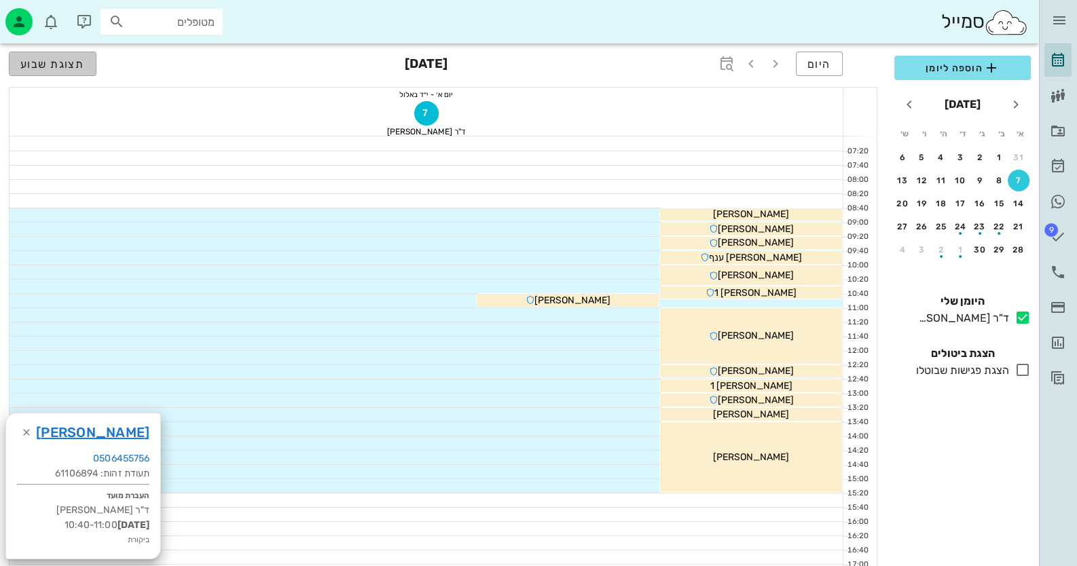
click at [68, 67] on span "תצוגת שבוע" at bounding box center [52, 64] width 65 height 13
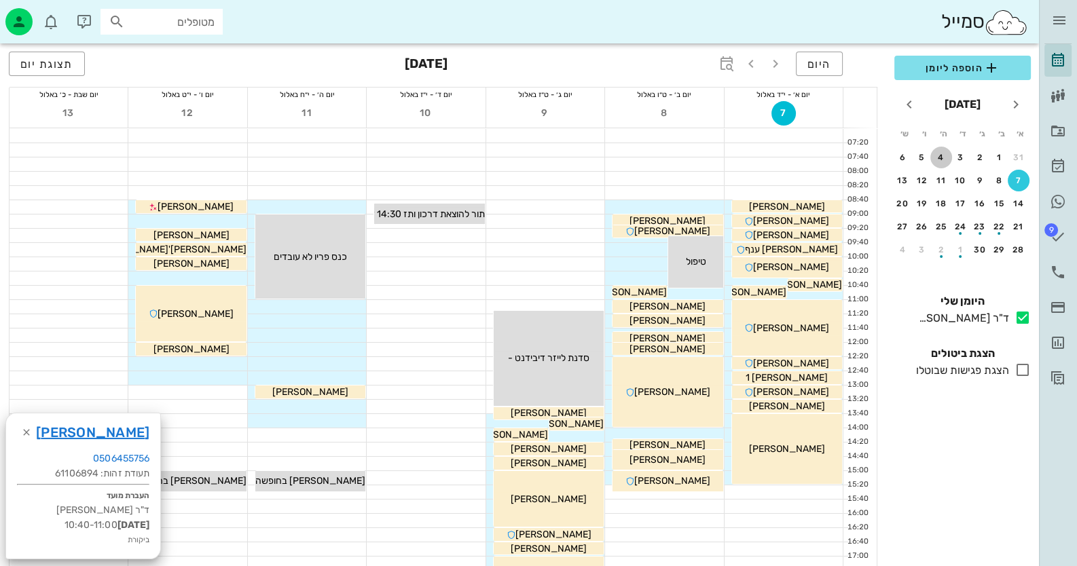
click at [941, 157] on div "4" at bounding box center [941, 158] width 22 height 10
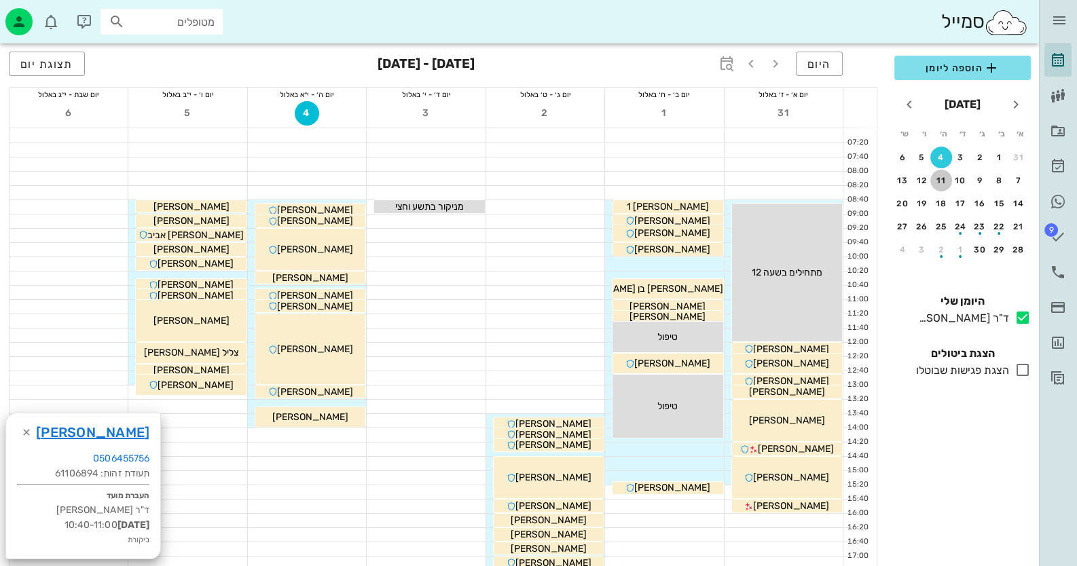
click at [938, 176] on div "11" at bounding box center [941, 181] width 22 height 10
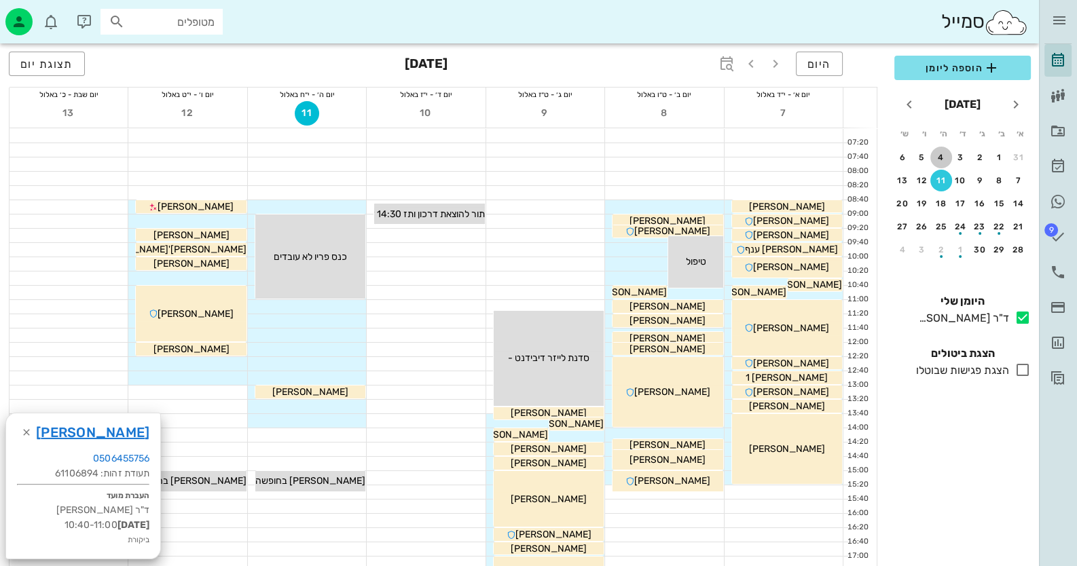
click at [947, 153] on div "4" at bounding box center [941, 158] width 22 height 10
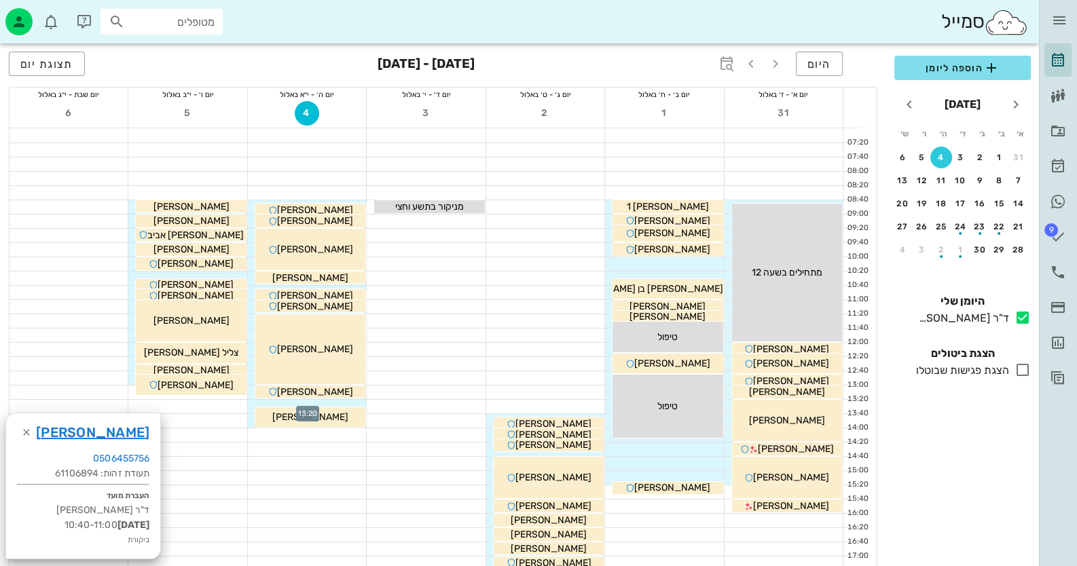
click at [342, 400] on div at bounding box center [307, 407] width 118 height 14
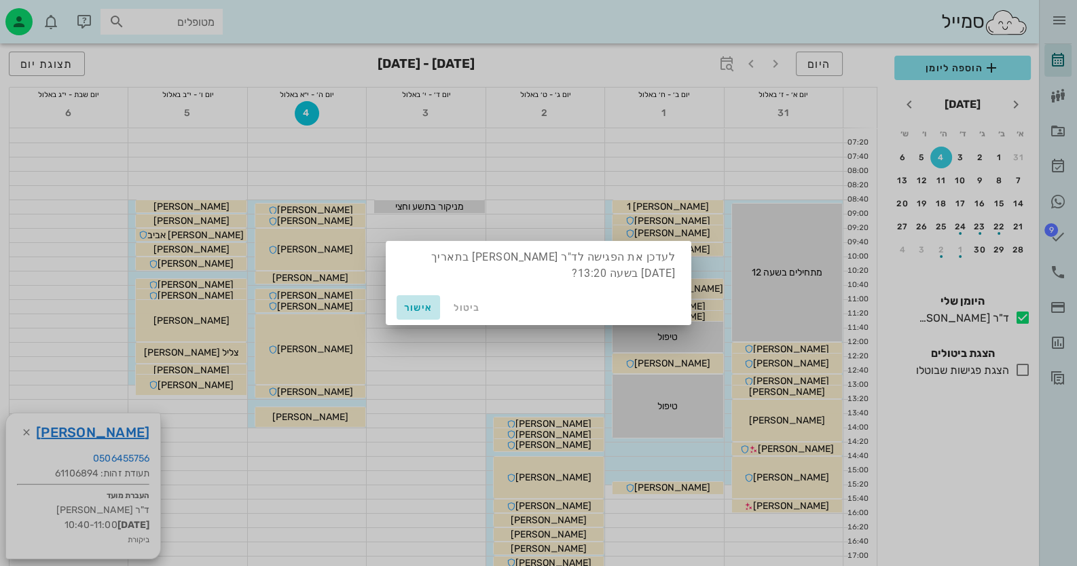
click at [418, 308] on span "אישור" at bounding box center [418, 308] width 33 height 12
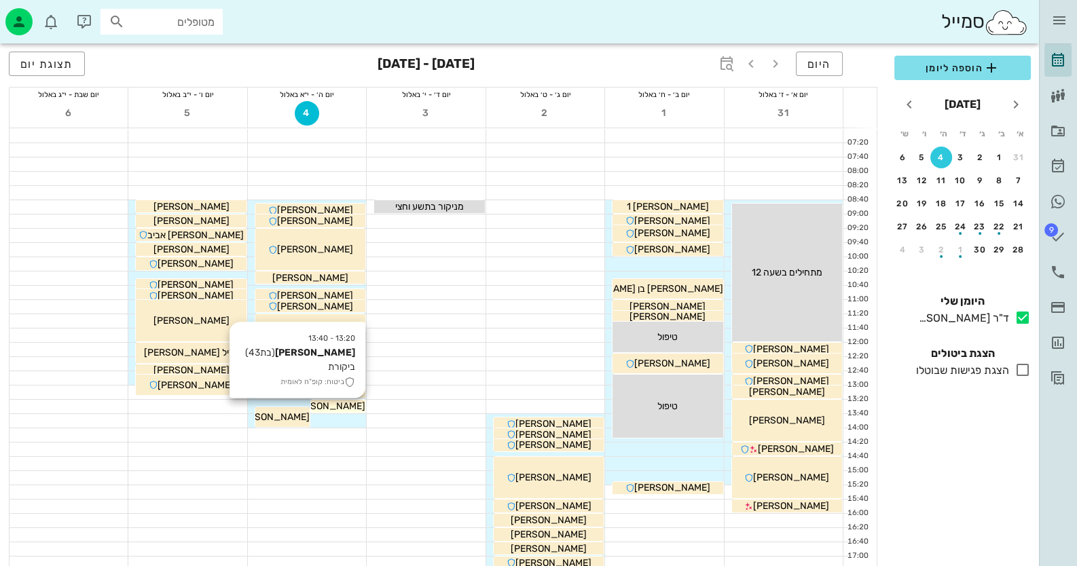
click at [337, 401] on span "[PERSON_NAME]" at bounding box center [327, 407] width 76 height 12
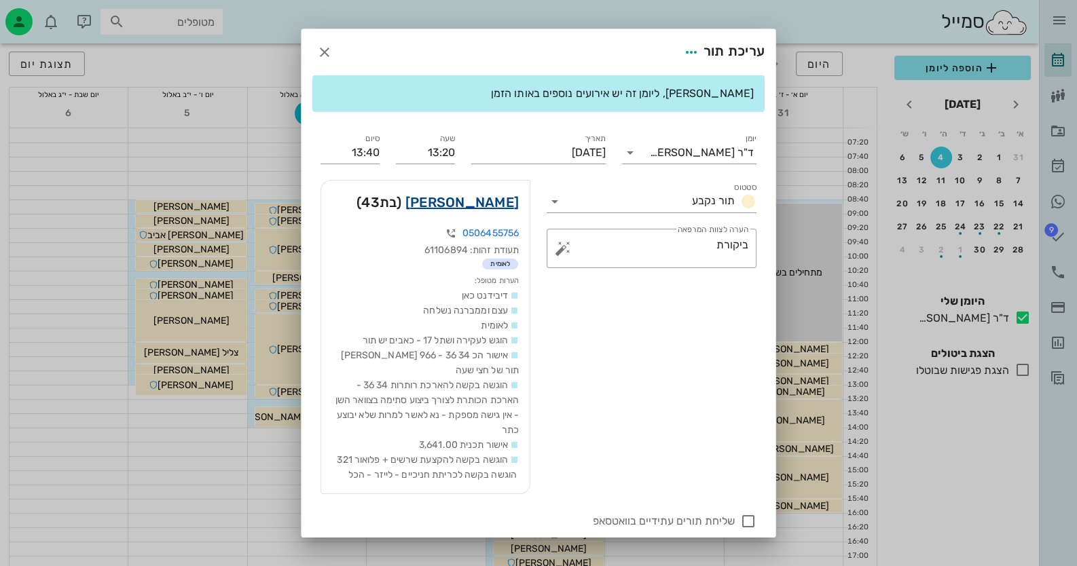
click at [487, 202] on link "[PERSON_NAME]" at bounding box center [461, 202] width 113 height 22
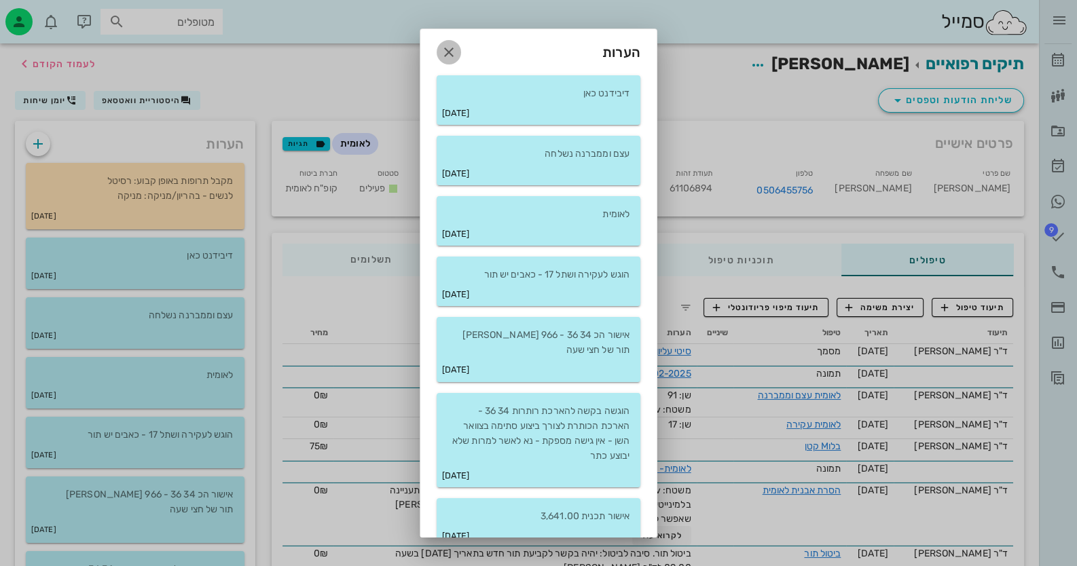
click at [457, 50] on icon "button" at bounding box center [449, 52] width 16 height 16
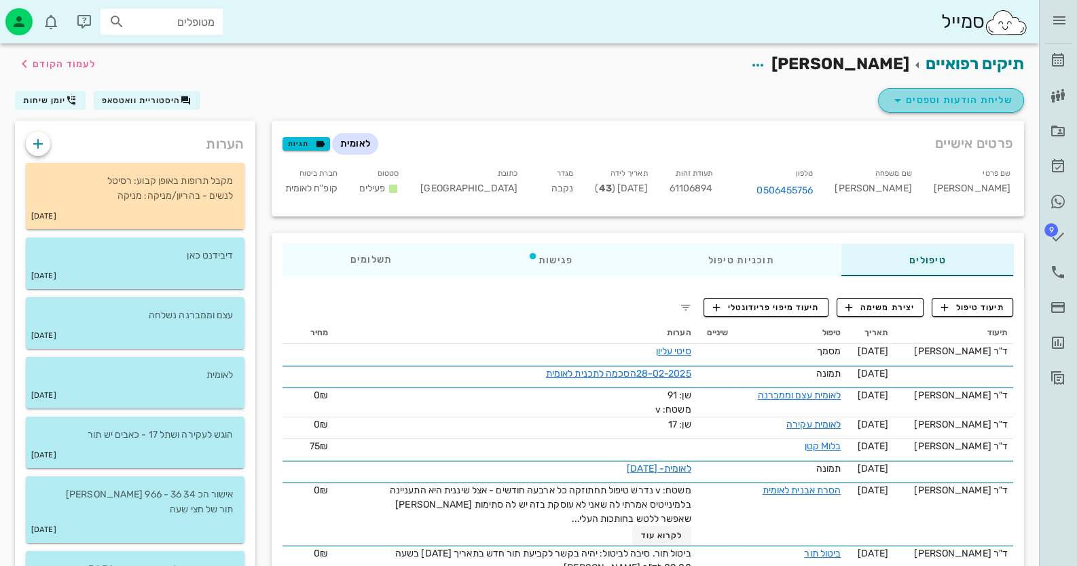
click at [975, 95] on span "שליחת הודעות וטפסים" at bounding box center [950, 100] width 123 height 16
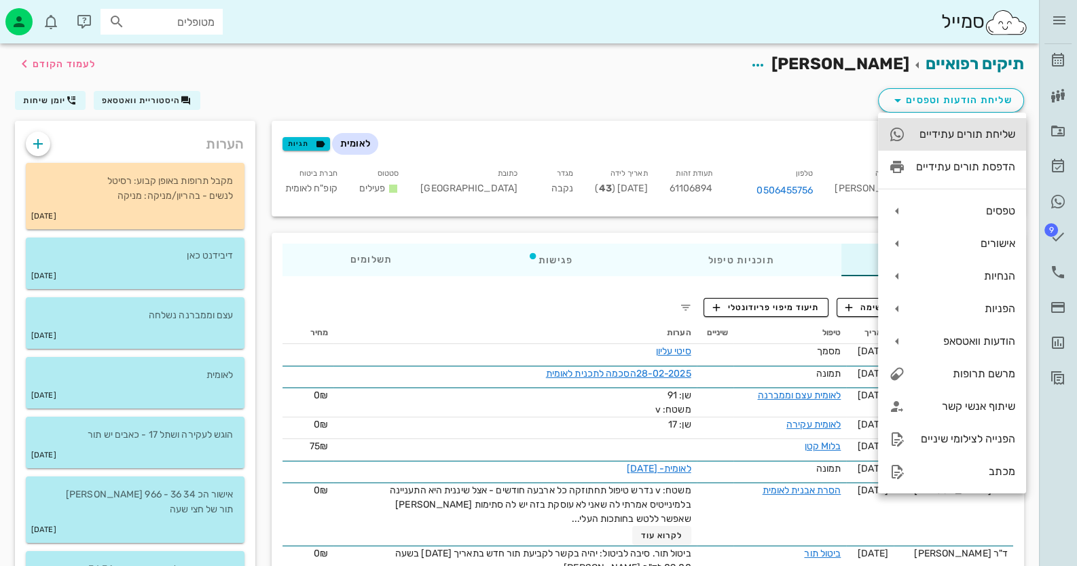
click at [993, 135] on div "שליחת תורים עתידיים" at bounding box center [965, 134] width 99 height 13
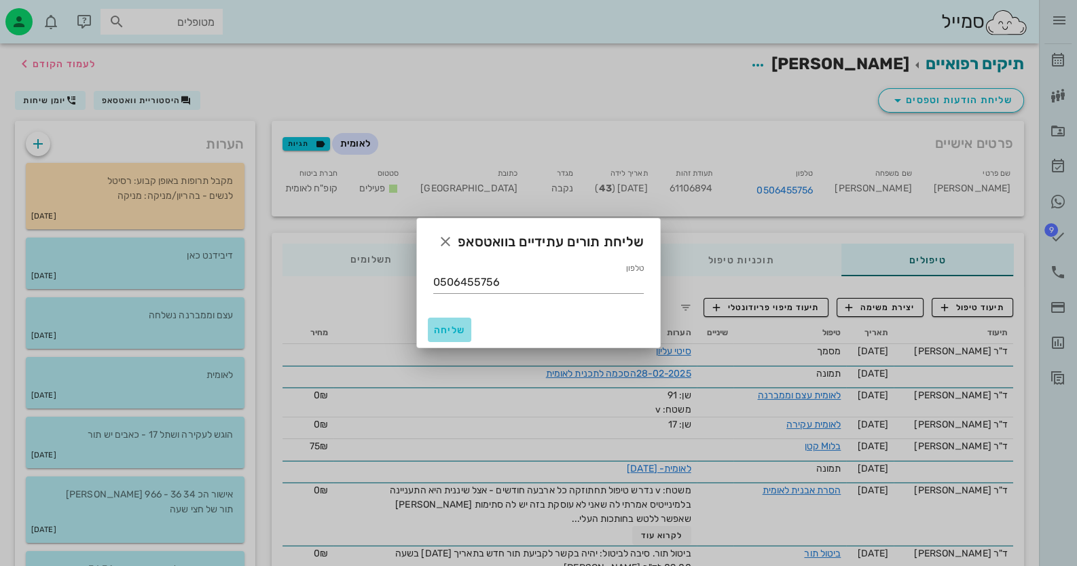
click at [461, 323] on button "שליחה" at bounding box center [449, 330] width 43 height 24
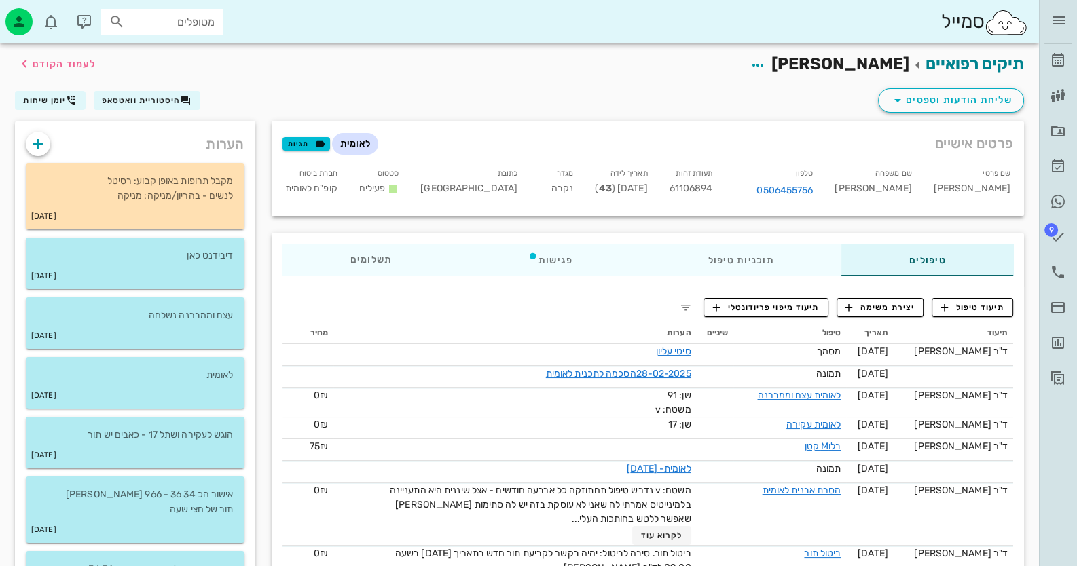
click at [198, 30] on input "מטופלים" at bounding box center [171, 22] width 87 height 18
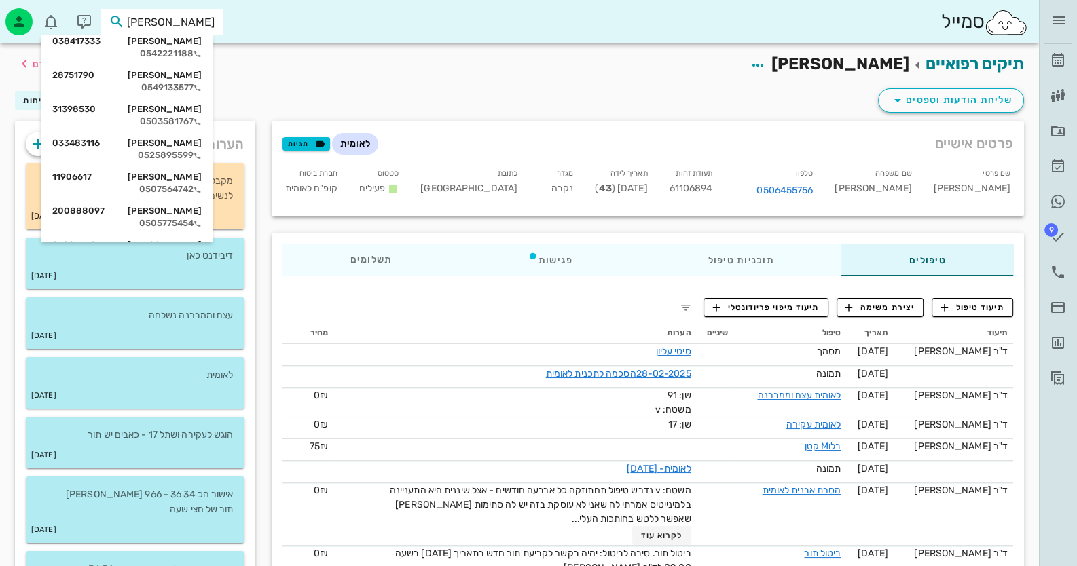
scroll to position [339, 0]
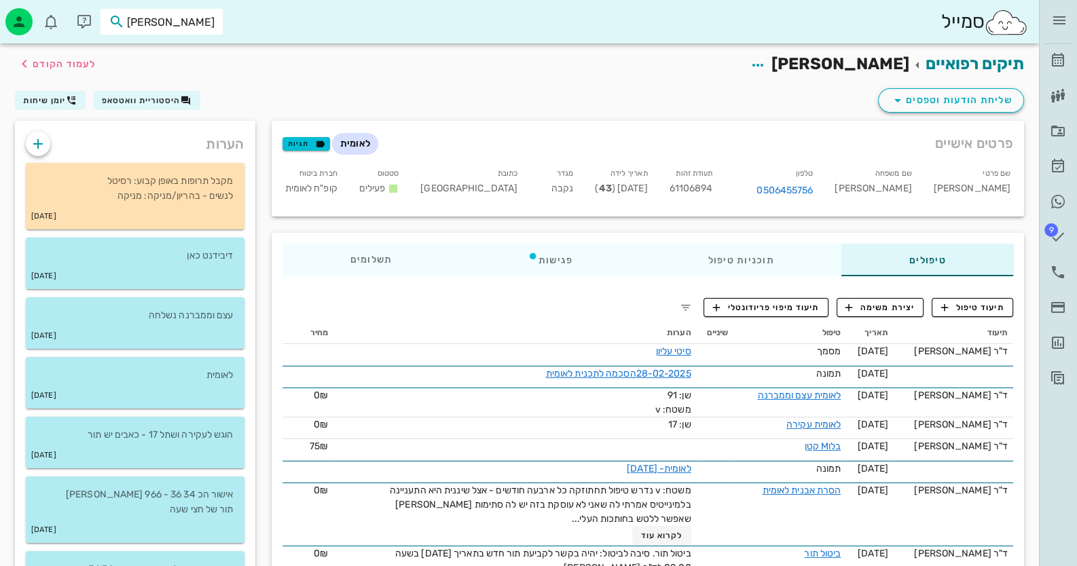
type input "[PERSON_NAME]"
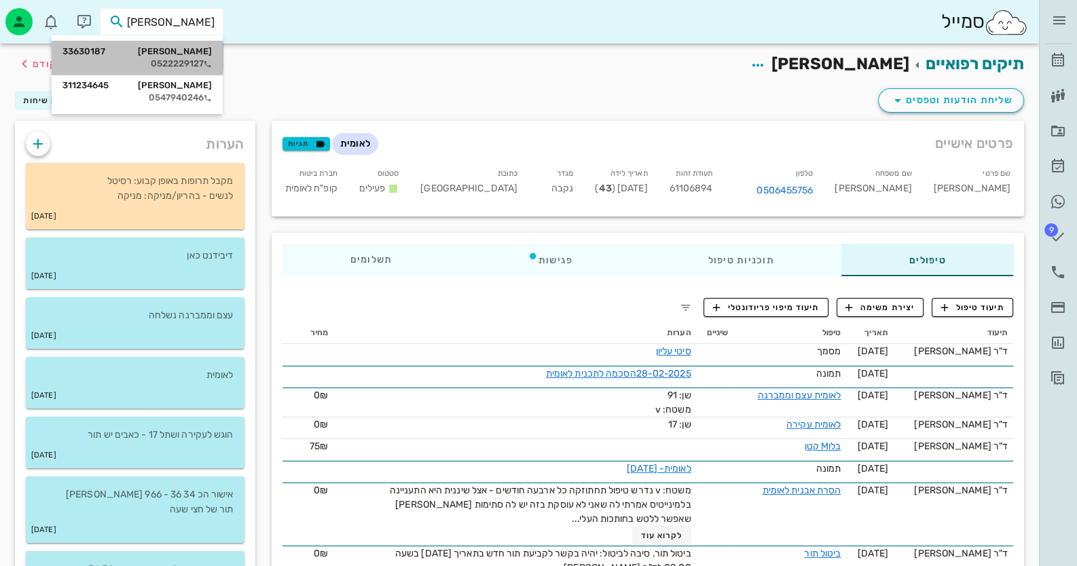
click at [177, 47] on div "[PERSON_NAME] 33630187" at bounding box center [136, 51] width 149 height 11
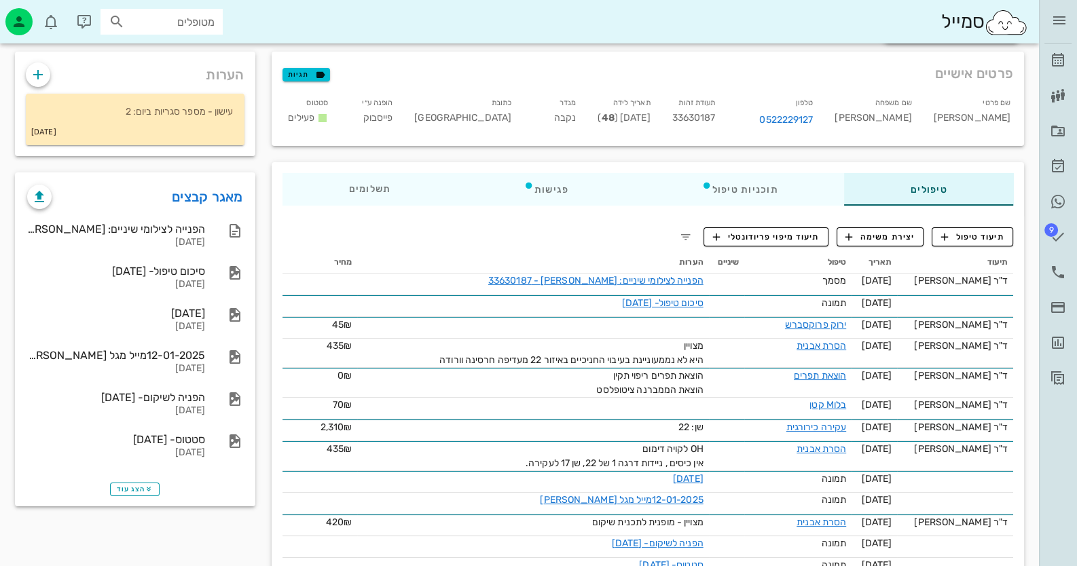
scroll to position [67, 0]
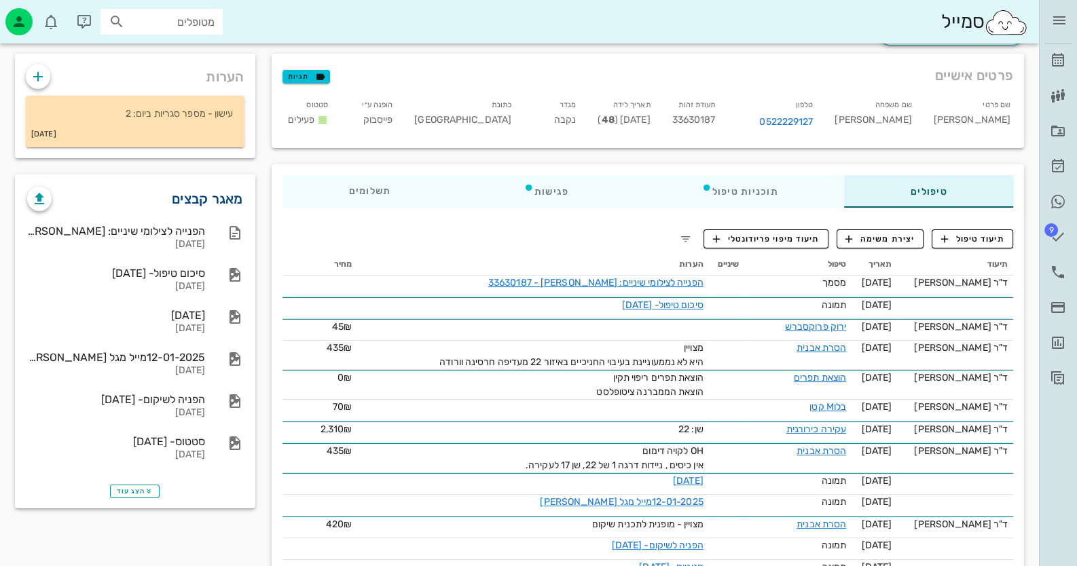
click at [227, 199] on link "מאגר קבצים" at bounding box center [207, 199] width 71 height 22
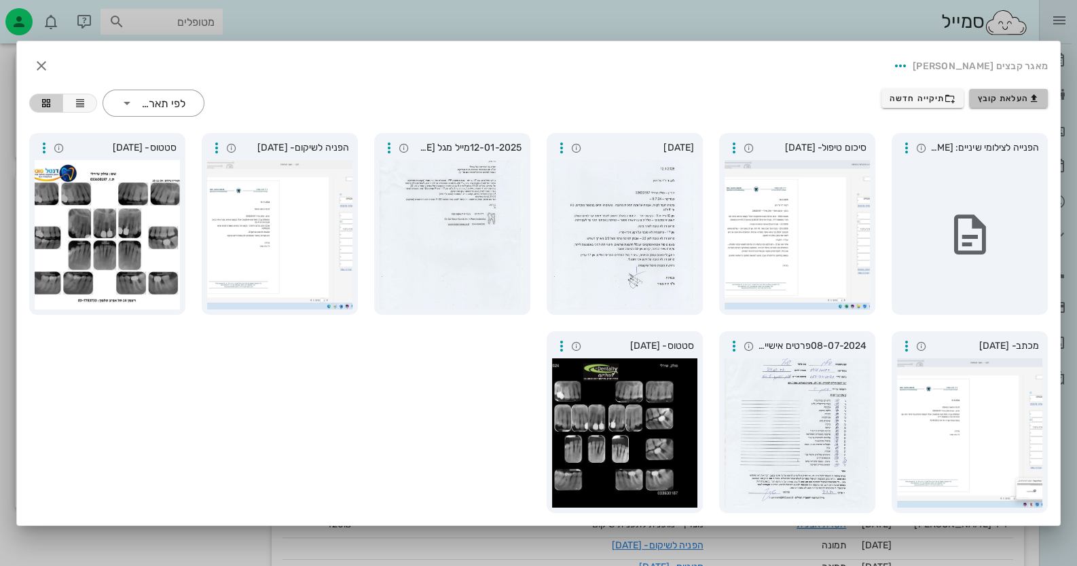
click at [1012, 92] on button "העלאת קובץ" at bounding box center [1008, 98] width 79 height 19
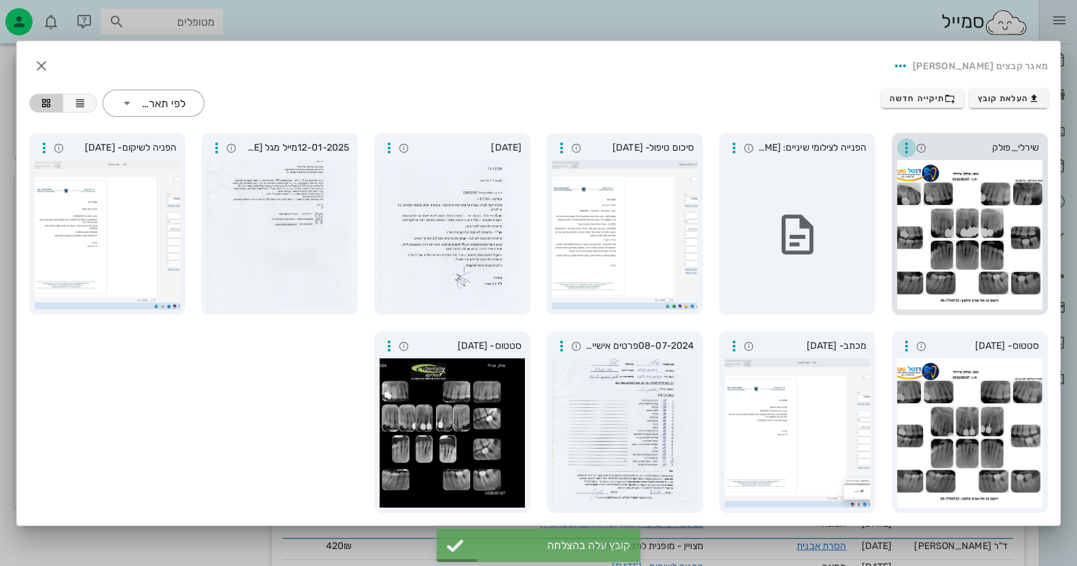
click at [909, 148] on icon "button" at bounding box center [906, 148] width 16 height 16
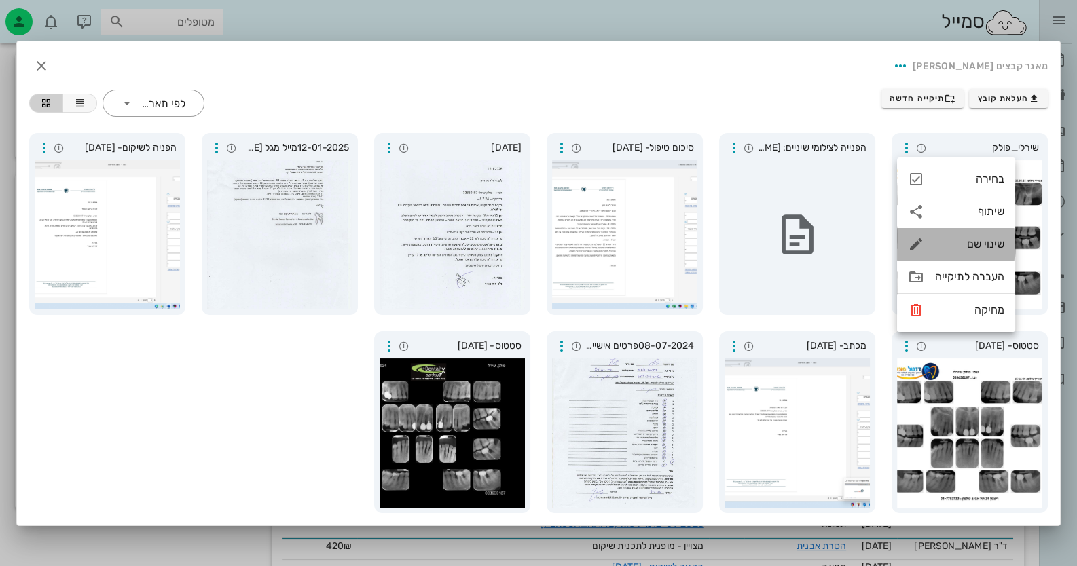
click at [980, 241] on div "שינוי שם" at bounding box center [969, 244] width 69 height 13
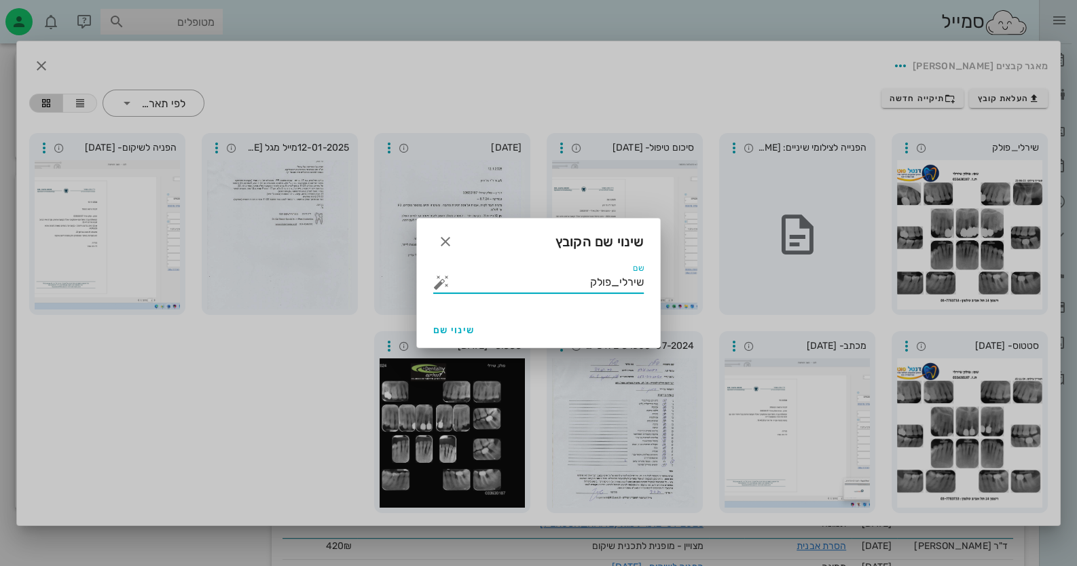
drag, startPoint x: 572, startPoint y: 277, endPoint x: 734, endPoint y: 279, distance: 162.3
click at [734, 279] on div "ד״ר [PERSON_NAME] רשימת המתנה תיקים רפואיים אישורי הגעה היסטוריית וואטסאפ 9 משי…" at bounding box center [538, 446] width 1077 height 1027
type input "סטטוס"
click at [456, 329] on span "שינוי שם" at bounding box center [453, 331] width 41 height 12
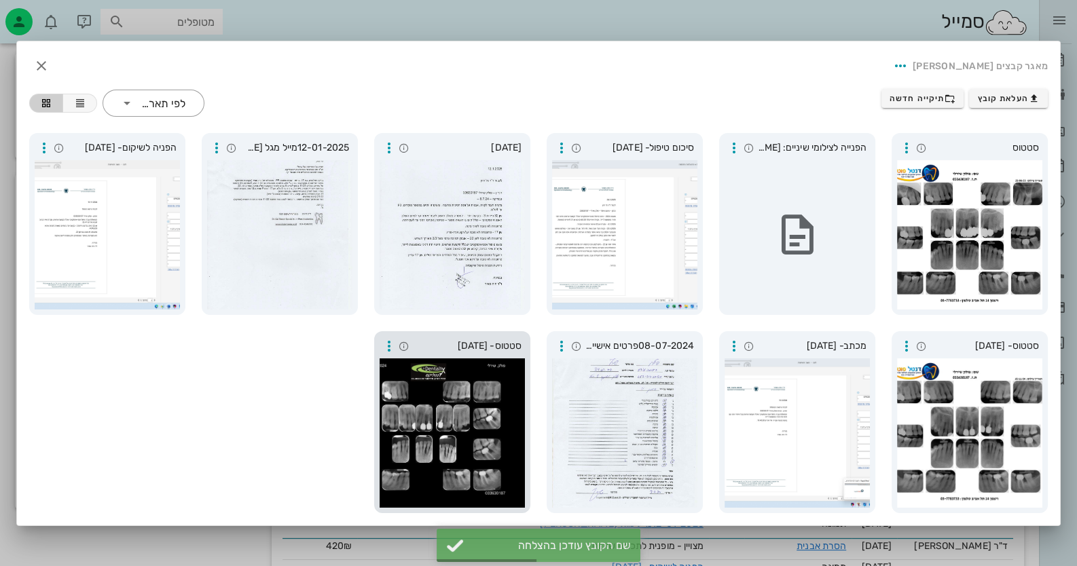
click at [444, 410] on div at bounding box center [452, 433] width 145 height 149
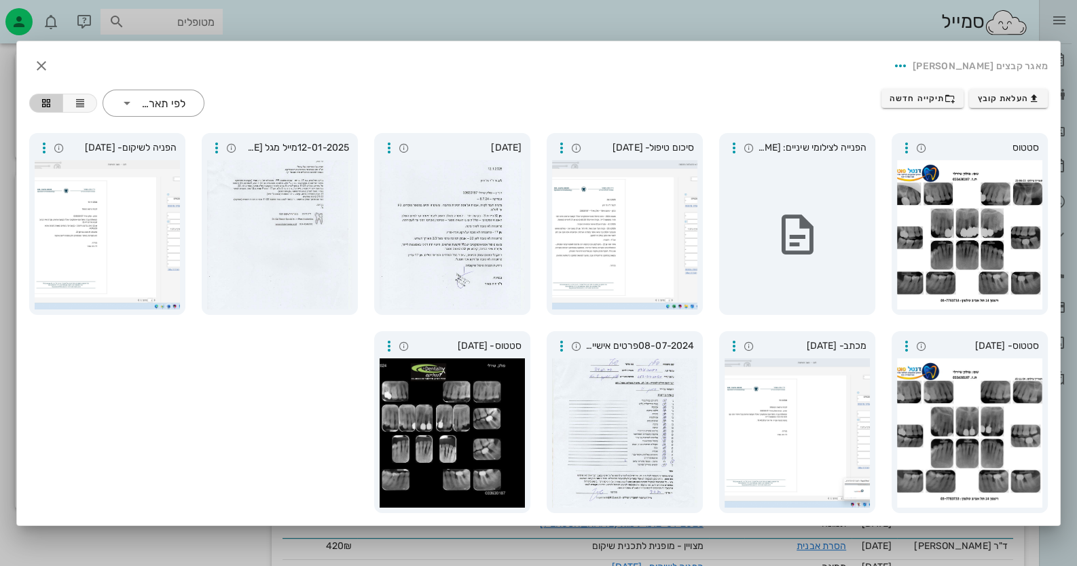
click at [1020, 220] on div at bounding box center [969, 234] width 145 height 149
click at [500, 441] on div at bounding box center [452, 433] width 145 height 149
click at [944, 258] on div at bounding box center [969, 234] width 145 height 149
click at [944, 200] on div at bounding box center [969, 234] width 145 height 149
click at [413, 422] on div at bounding box center [452, 433] width 145 height 149
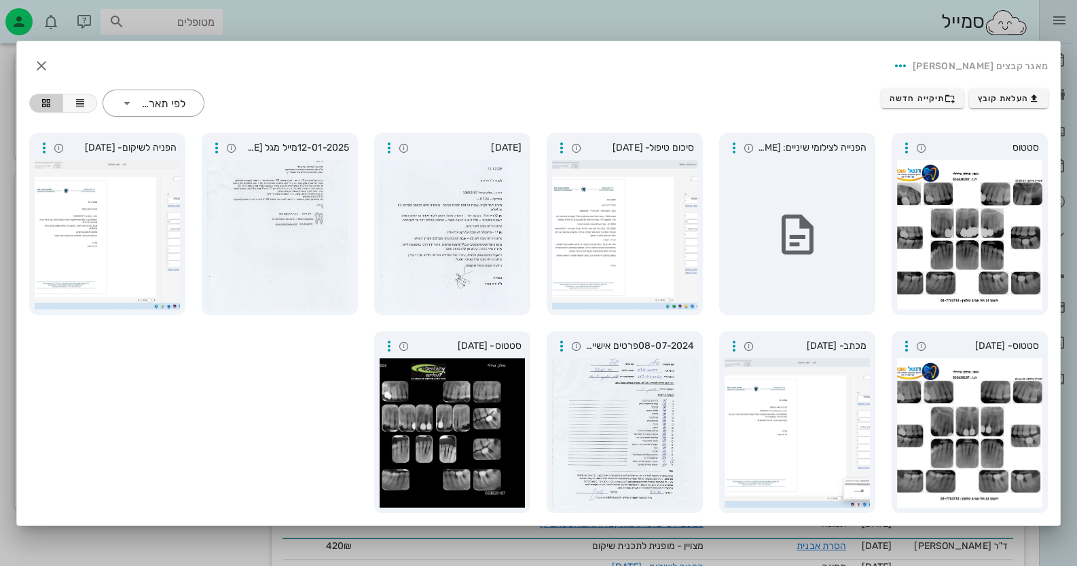
click at [1012, 422] on div at bounding box center [969, 433] width 145 height 149
click at [995, 269] on div at bounding box center [969, 234] width 145 height 149
click at [445, 475] on div at bounding box center [452, 433] width 145 height 149
click at [937, 285] on div at bounding box center [969, 234] width 145 height 149
click at [507, 425] on div at bounding box center [452, 433] width 145 height 149
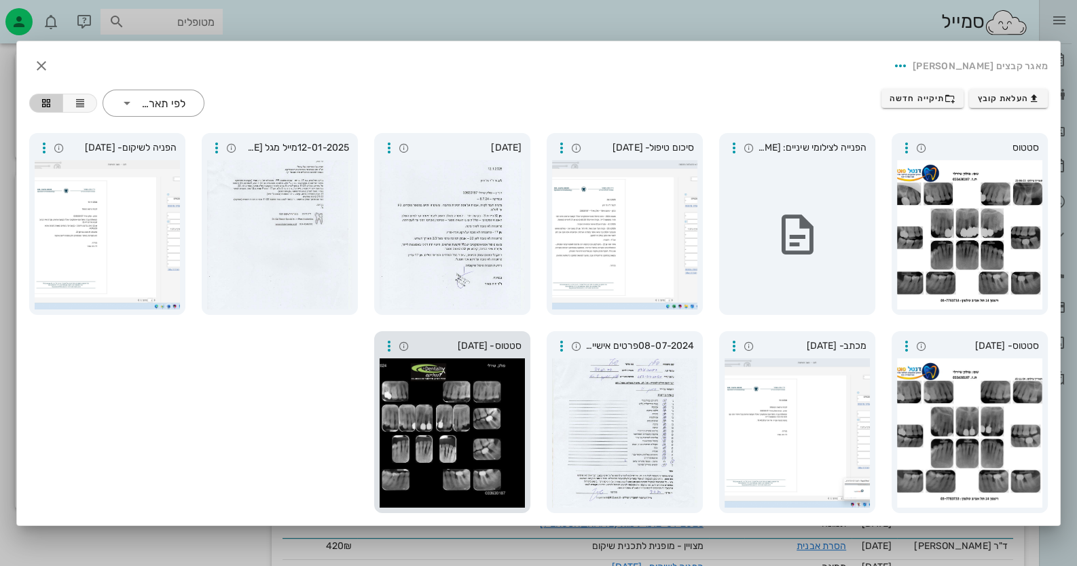
click at [934, 281] on div at bounding box center [969, 234] width 145 height 149
